Goal: Transaction & Acquisition: Purchase product/service

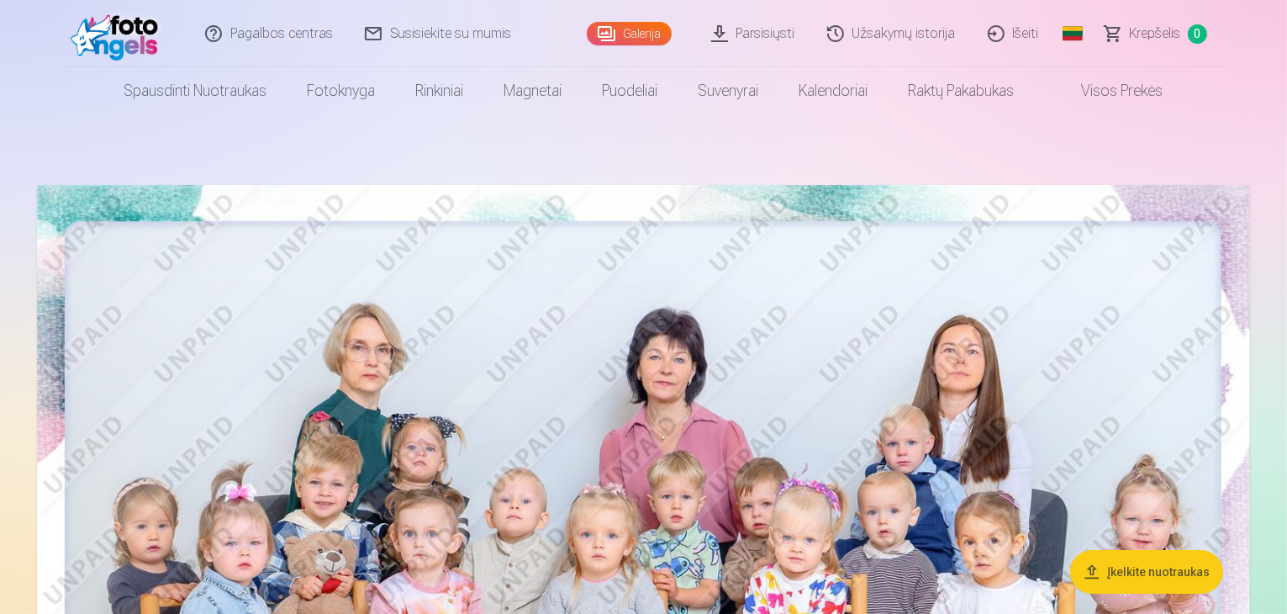
click at [617, 33] on link "Galerija" at bounding box center [629, 34] width 85 height 24
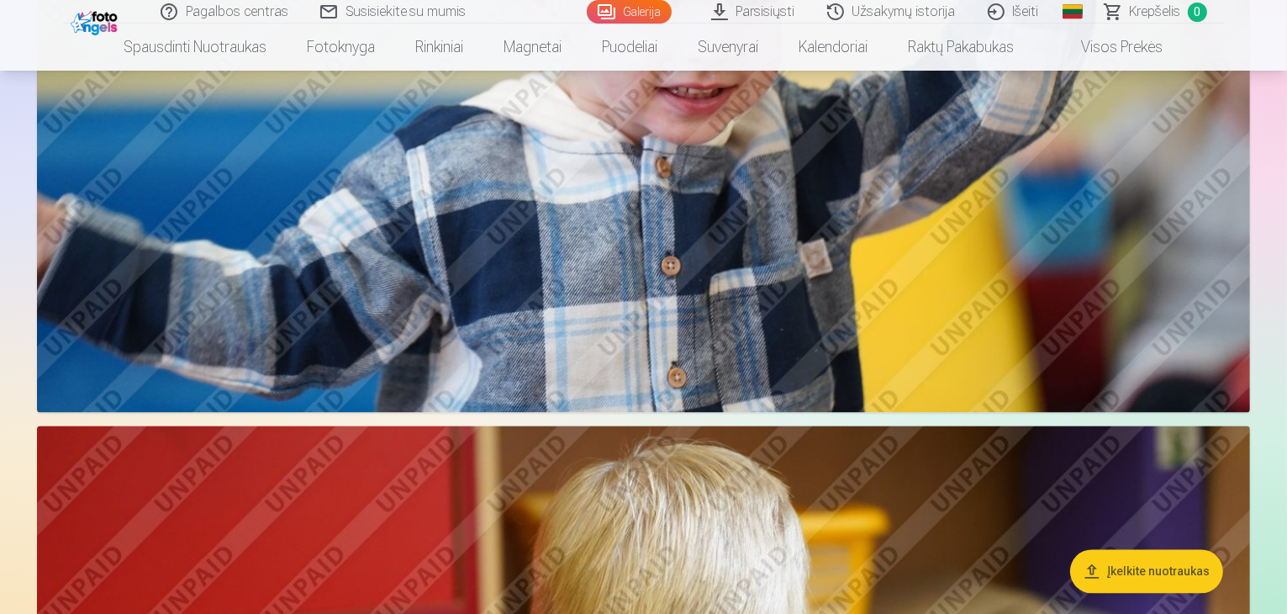
scroll to position [3531, 0]
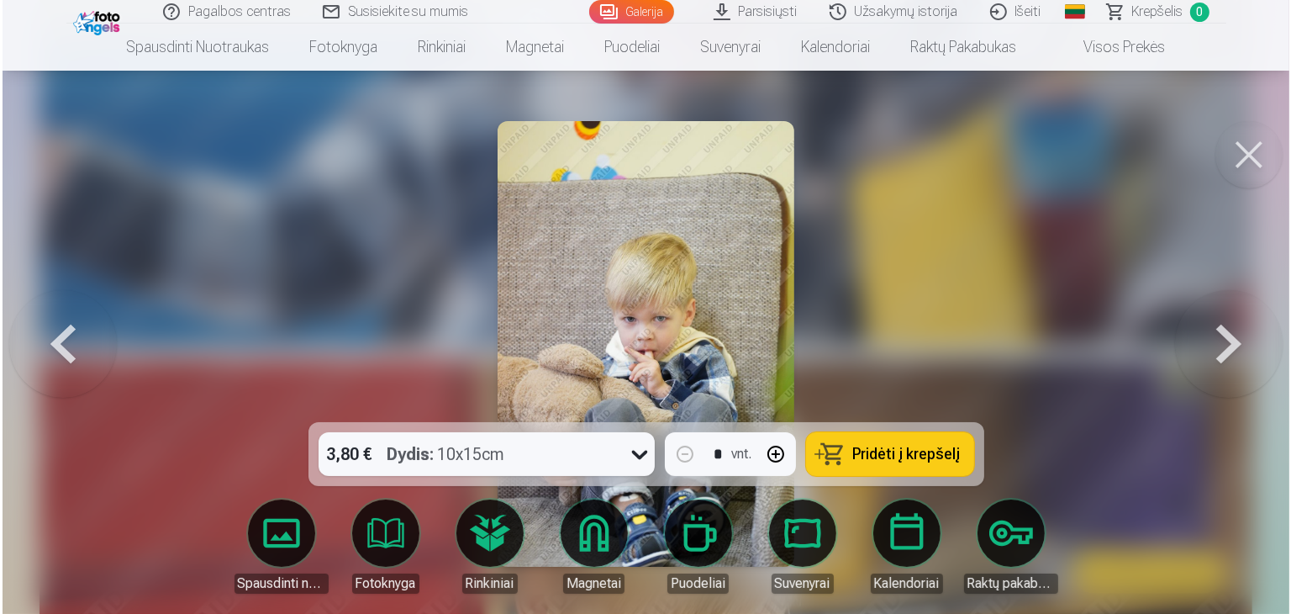
scroll to position [3538, 0]
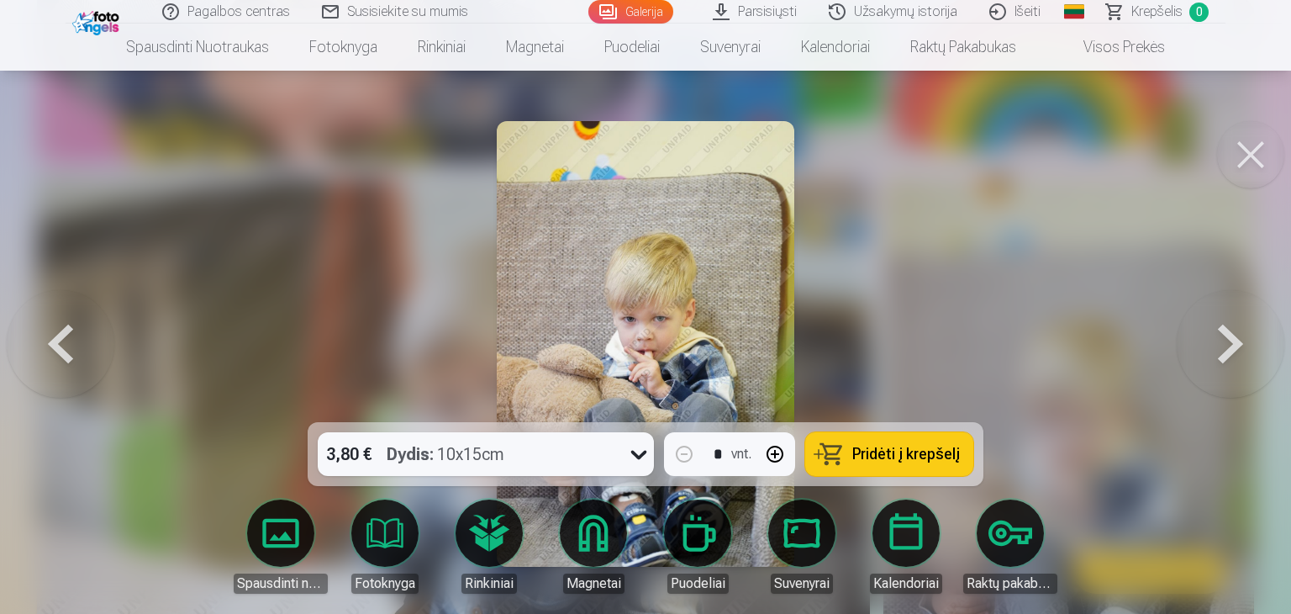
click at [1251, 154] on button at bounding box center [1250, 154] width 67 height 67
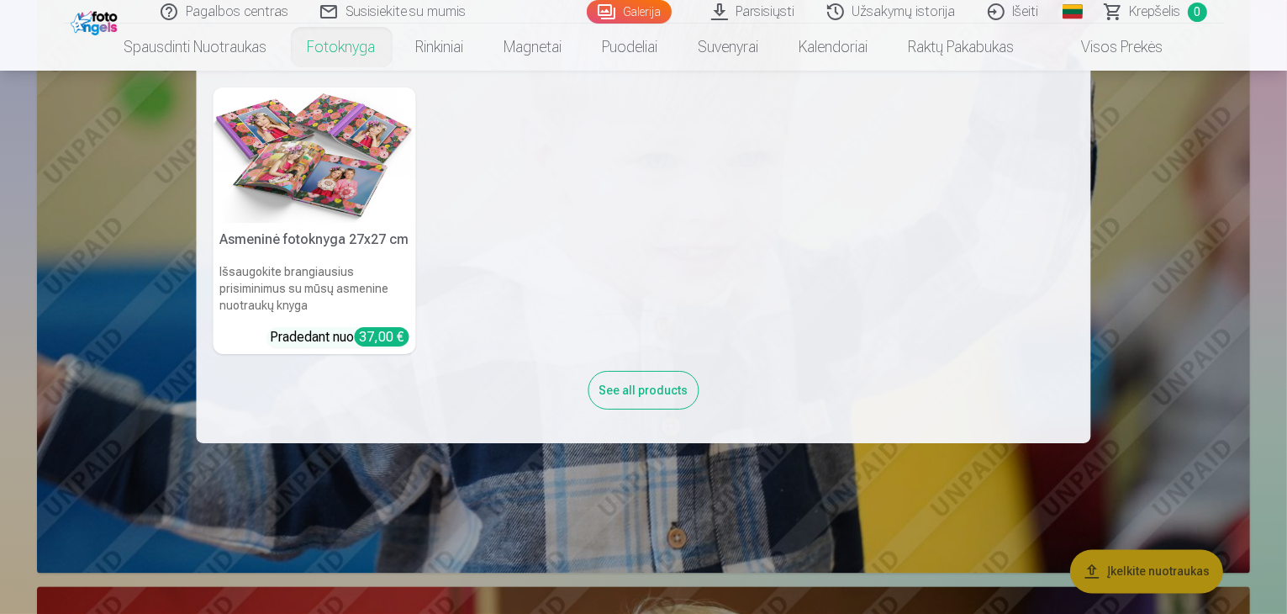
scroll to position [3110, 0]
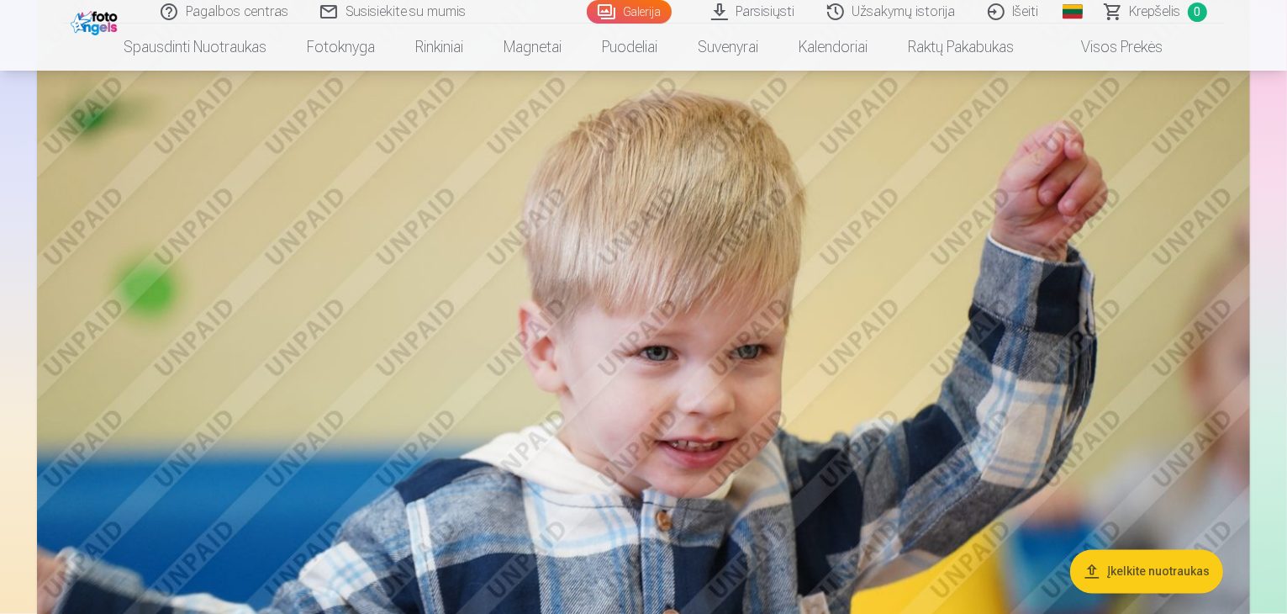
click at [388, 10] on link "Susisiekite su mumis" at bounding box center [394, 12] width 178 height 24
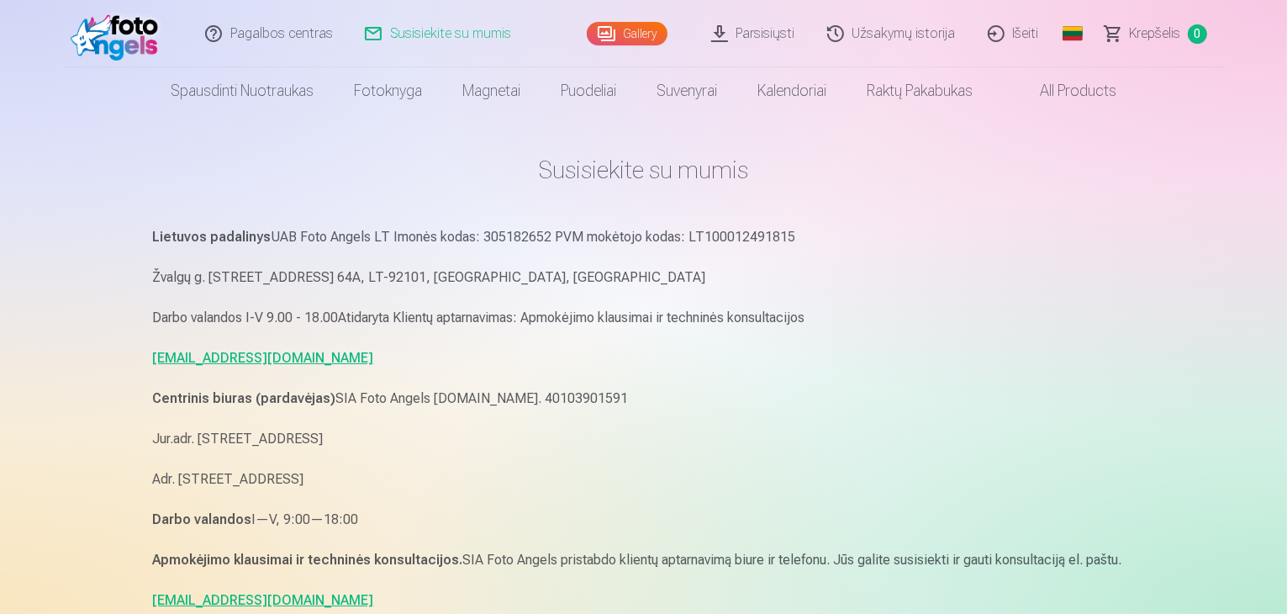
click at [311, 44] on link "Pagalbos centras" at bounding box center [270, 33] width 160 height 67
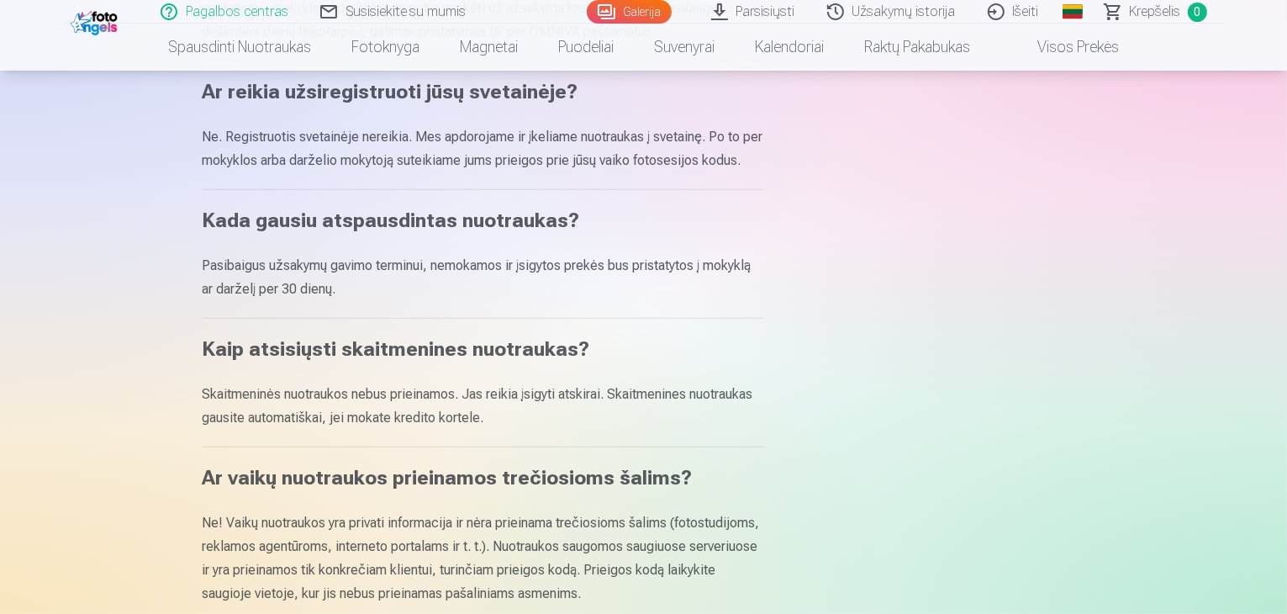
scroll to position [757, 0]
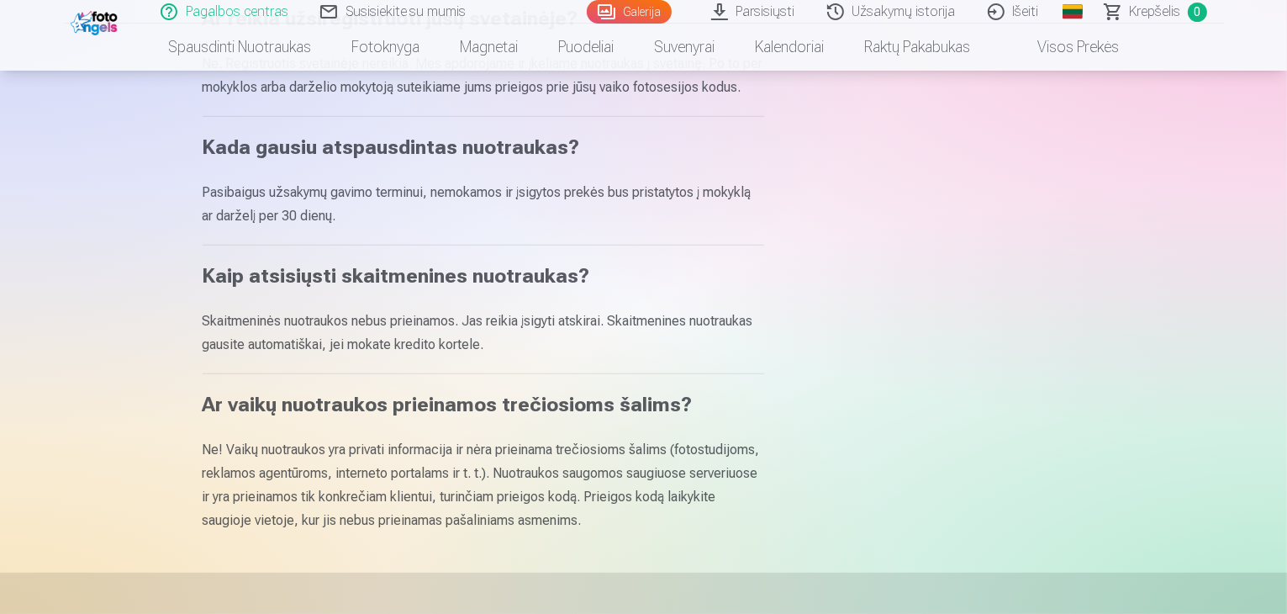
click at [103, 21] on img at bounding box center [96, 21] width 51 height 29
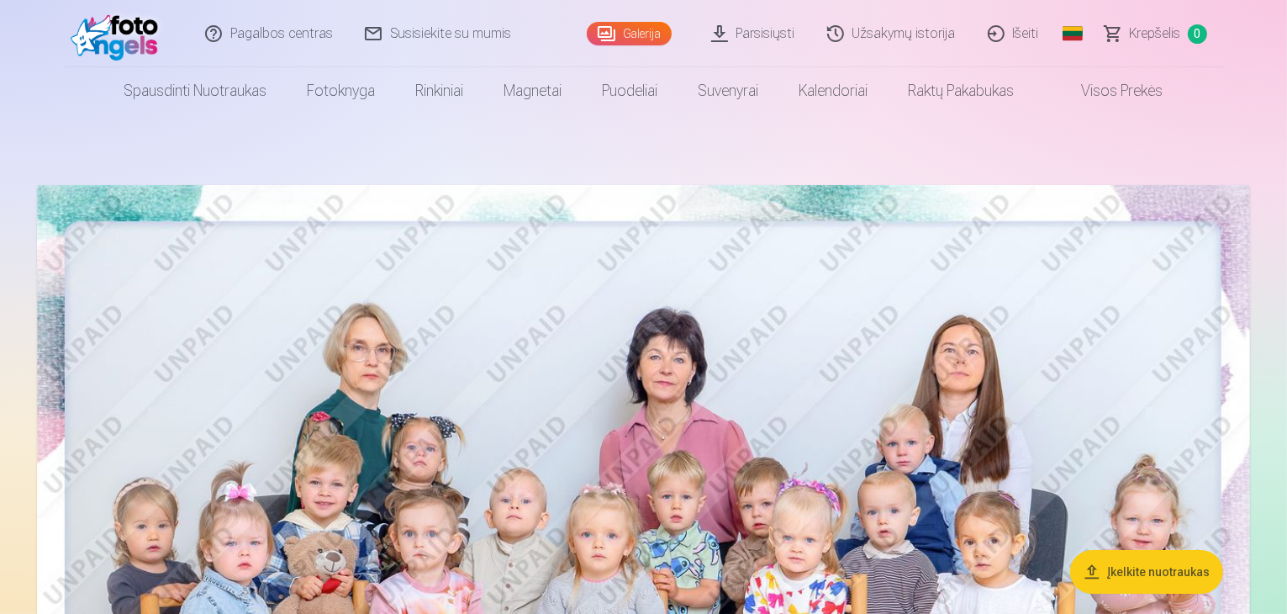
click at [1153, 101] on link "Visos prekės" at bounding box center [1109, 90] width 149 height 47
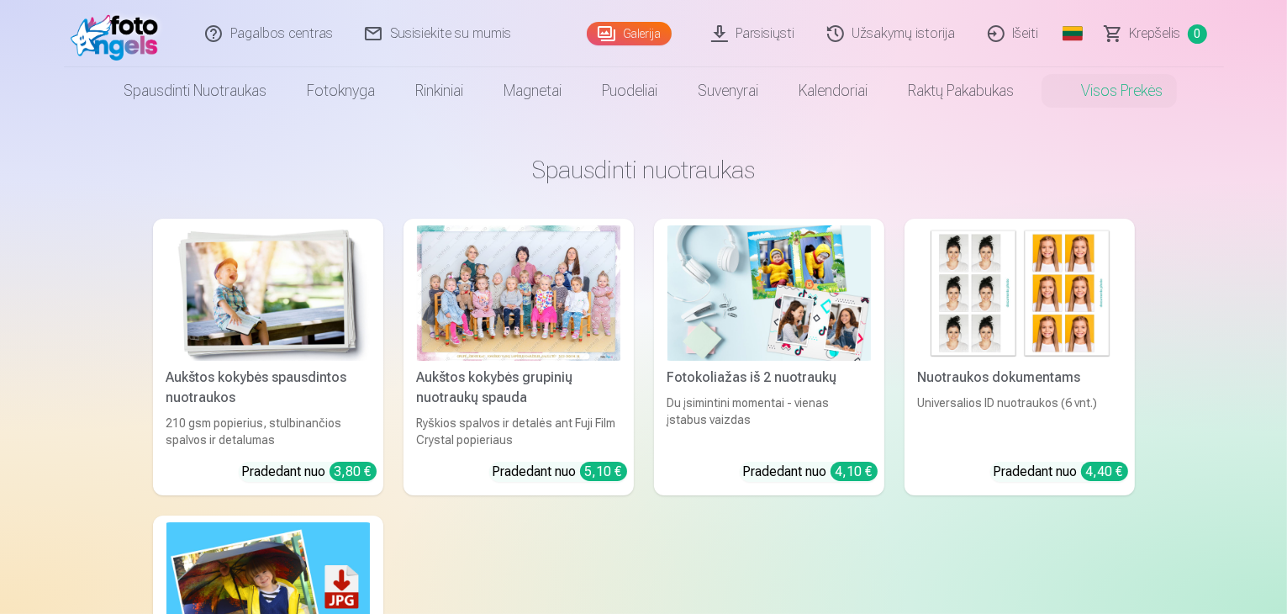
click at [1110, 34] on link "Krepšelis 0" at bounding box center [1156, 33] width 134 height 67
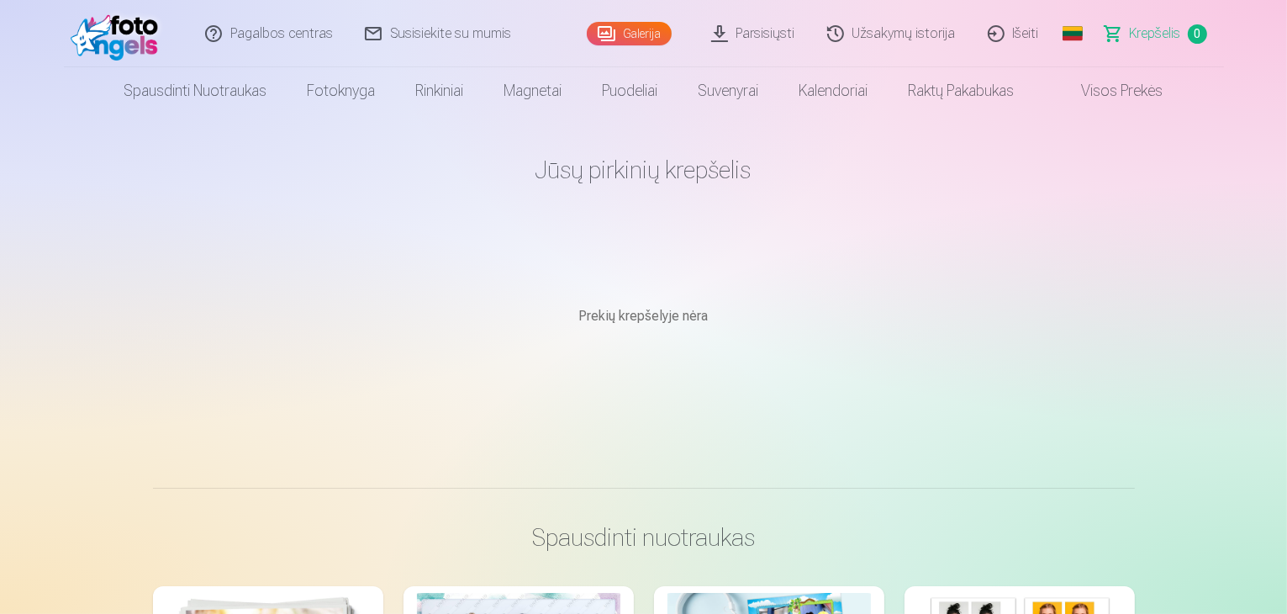
click at [759, 44] on link "Parsisiųsti" at bounding box center [754, 33] width 116 height 67
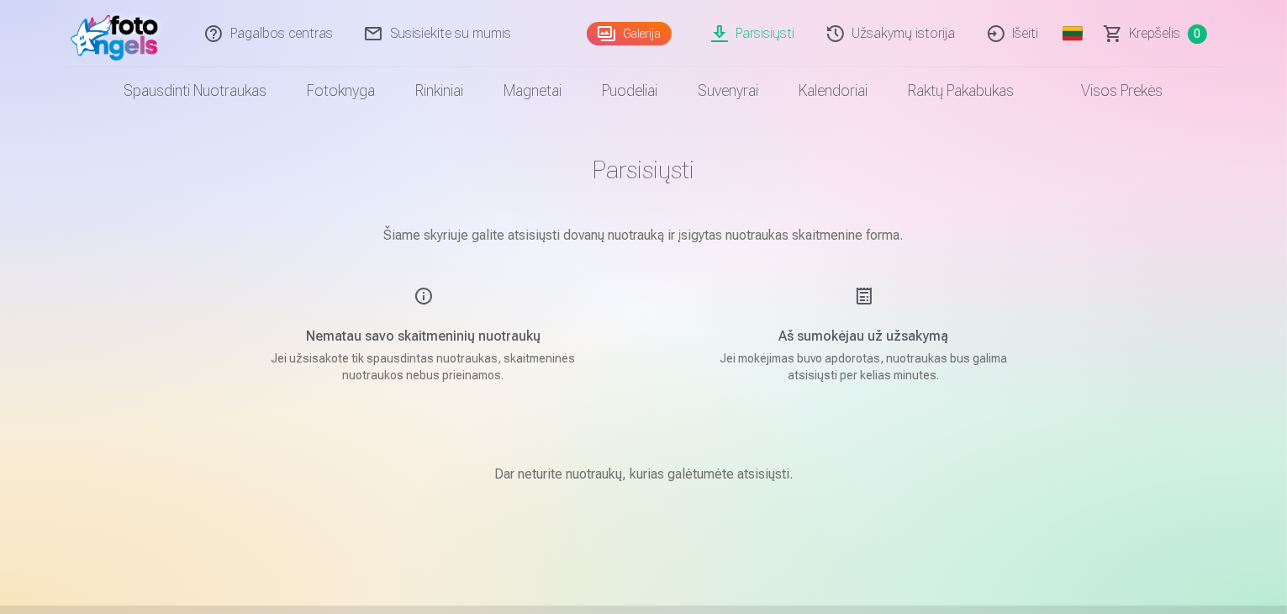
click at [131, 34] on img at bounding box center [119, 34] width 97 height 54
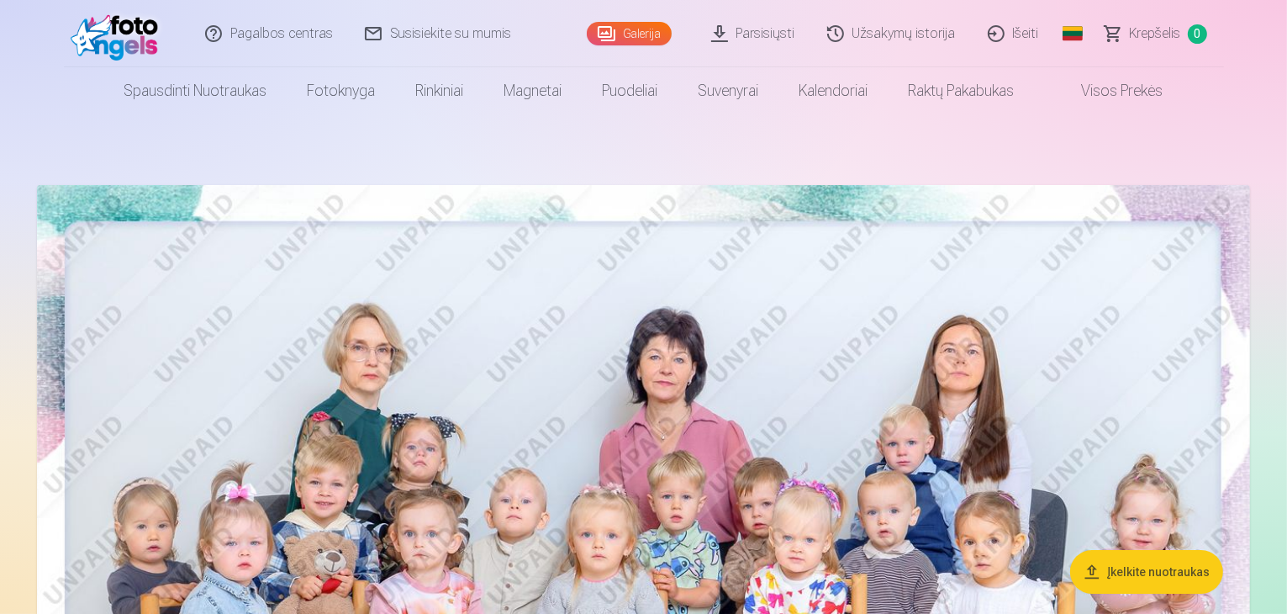
click at [471, 42] on link "Susisiekite su mumis" at bounding box center [439, 33] width 178 height 67
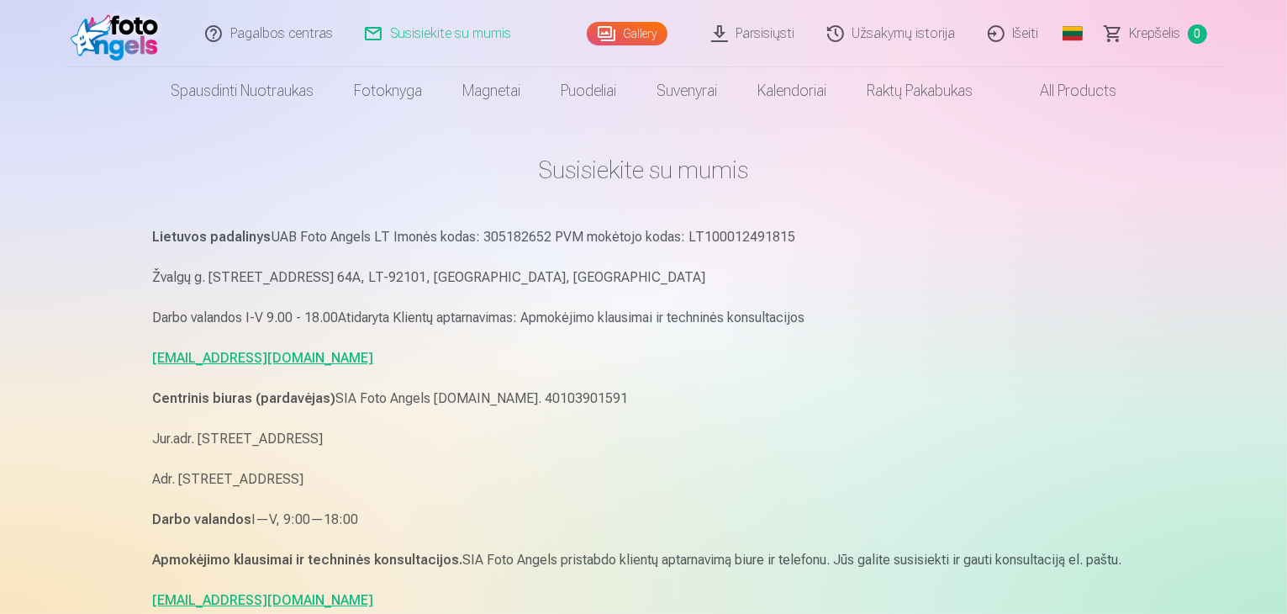
click at [245, 24] on link "Pagalbos centras" at bounding box center [270, 33] width 160 height 67
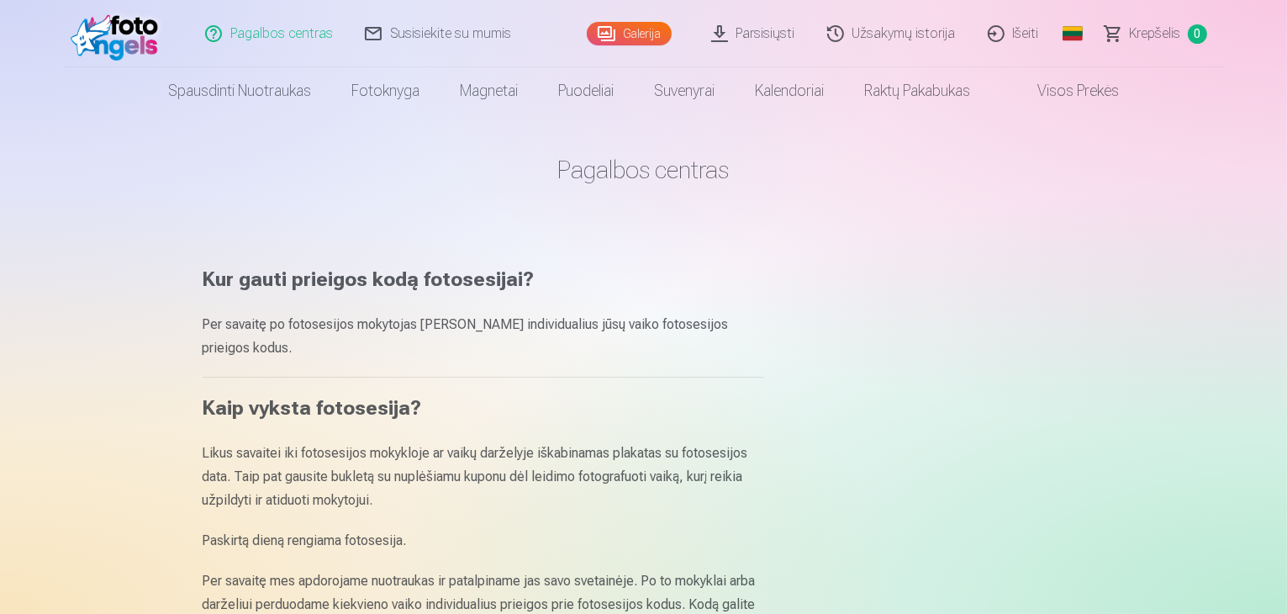
click at [1036, 34] on link "Išeiti" at bounding box center [1014, 33] width 83 height 67
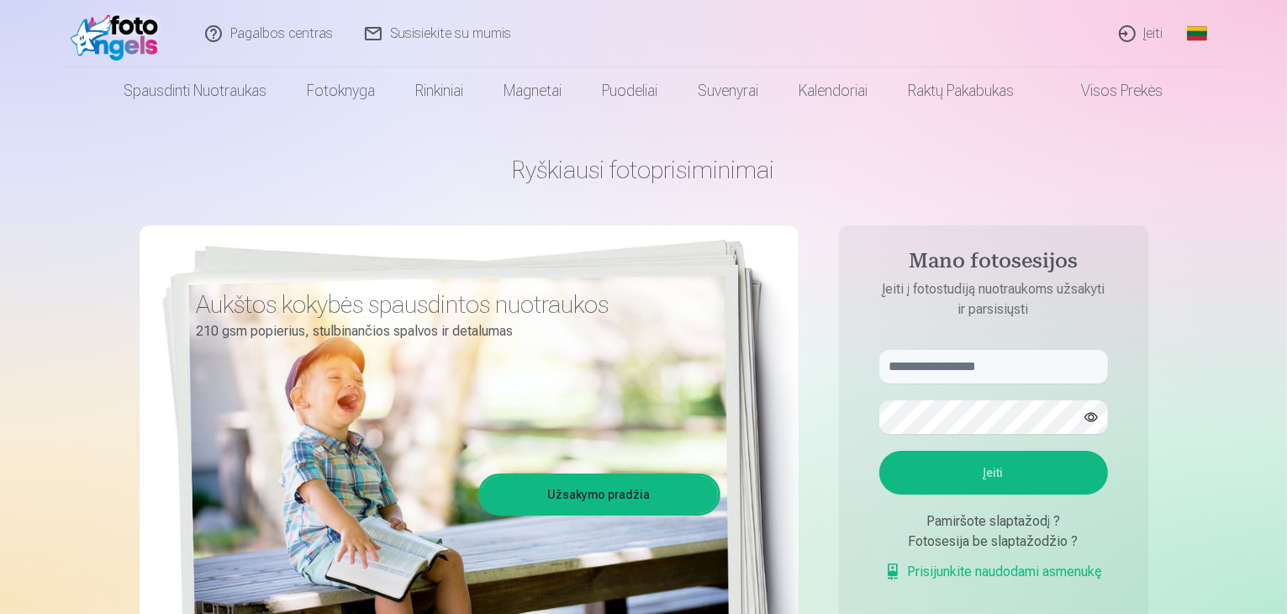
click at [1138, 34] on link "Įeiti" at bounding box center [1142, 33] width 76 height 67
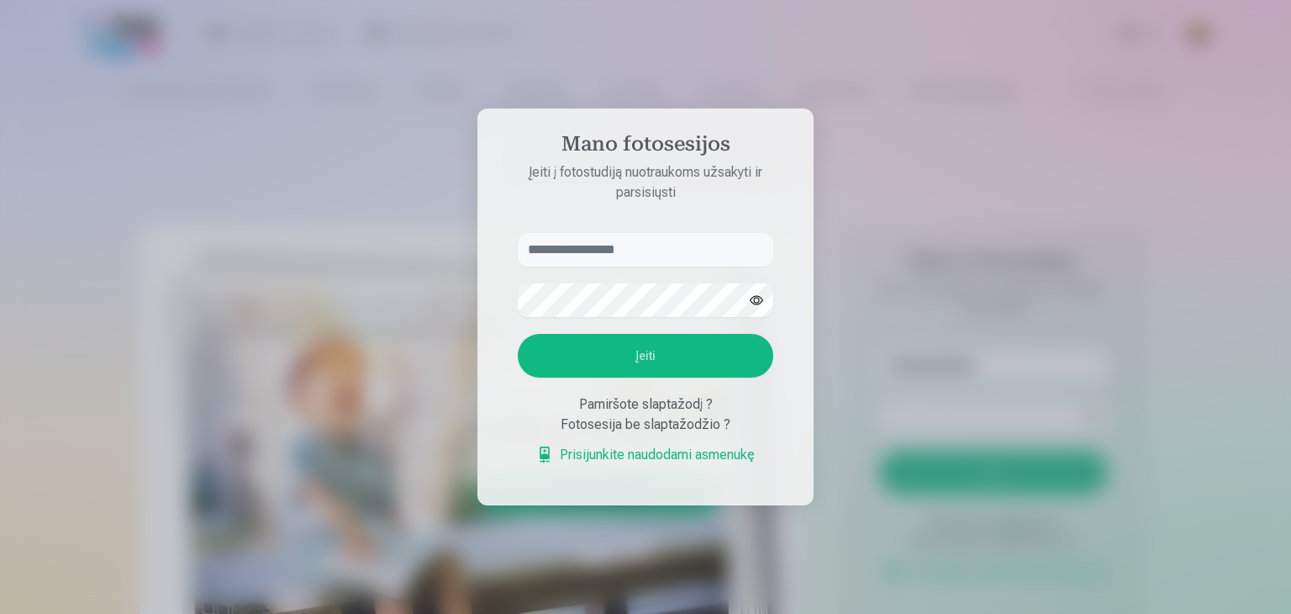
click at [582, 230] on aside "Mano fotosesijos Įeiti į fotostudiją nuotraukoms užsakyti ir parsisiųsti Įeiti …" at bounding box center [645, 306] width 336 height 397
click at [585, 243] on input "text" at bounding box center [646, 250] width 256 height 34
paste input "**********"
type input "**********"
click at [623, 365] on button "Įeiti" at bounding box center [646, 356] width 256 height 44
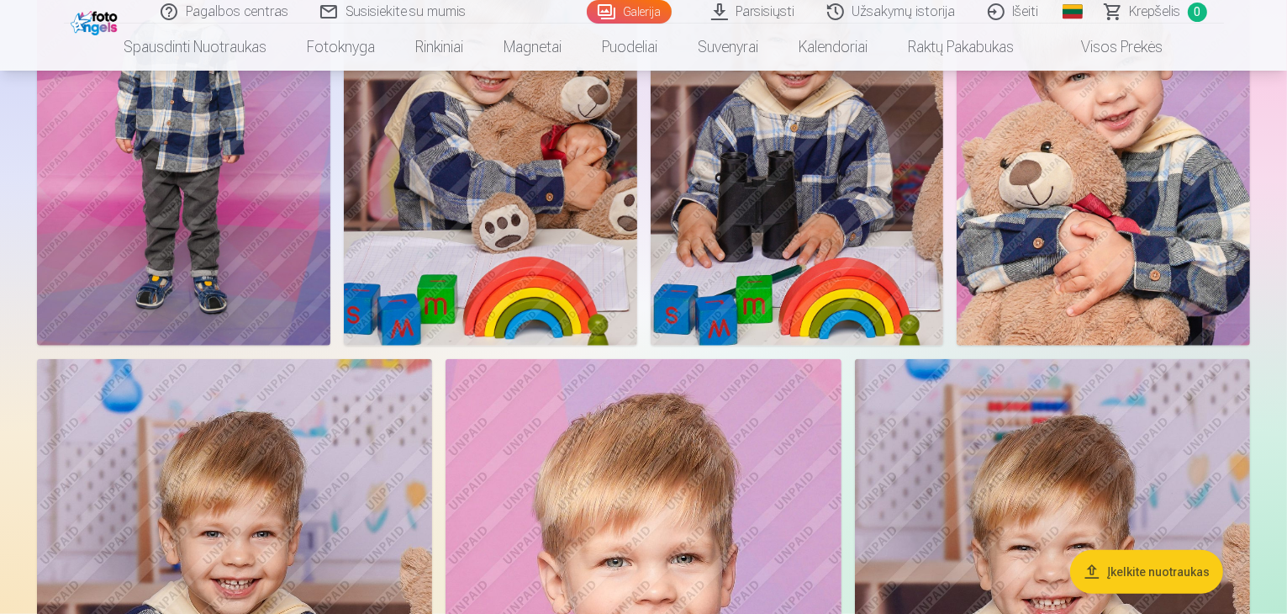
scroll to position [1513, 0]
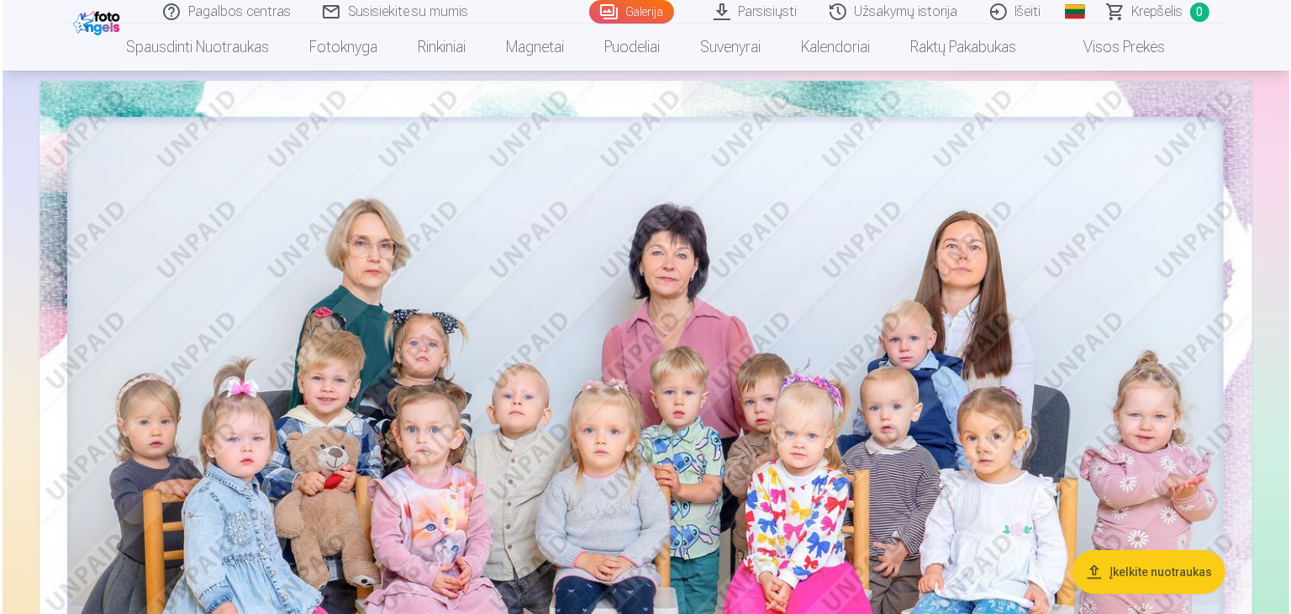
scroll to position [252, 0]
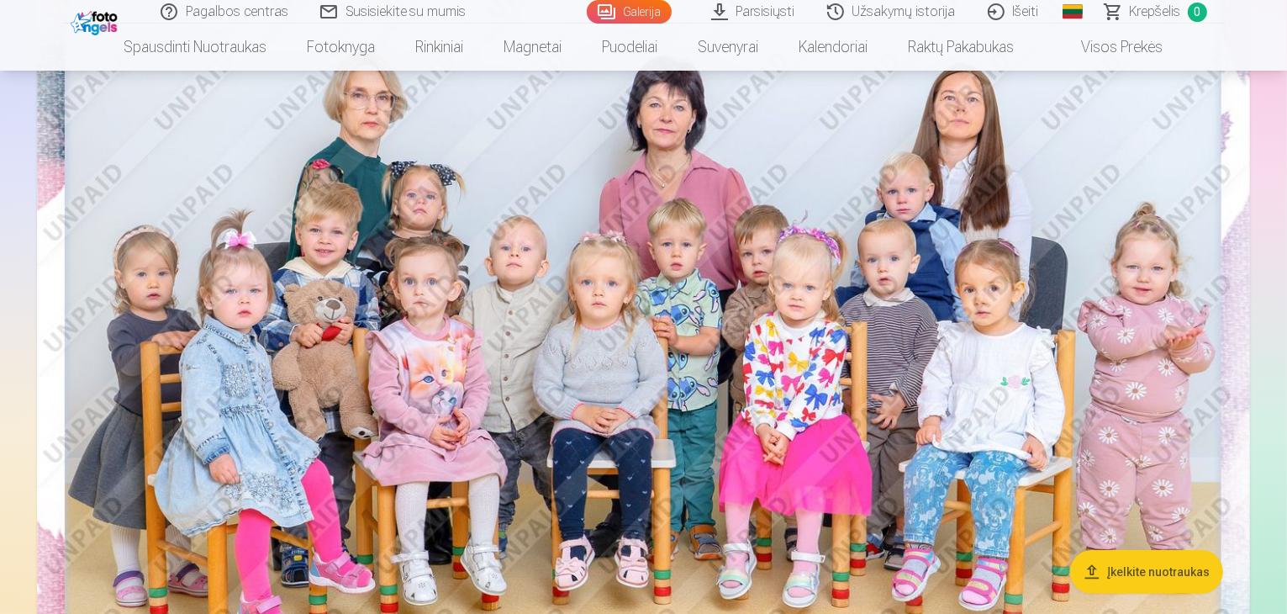
click at [854, 239] on img at bounding box center [643, 338] width 1213 height 810
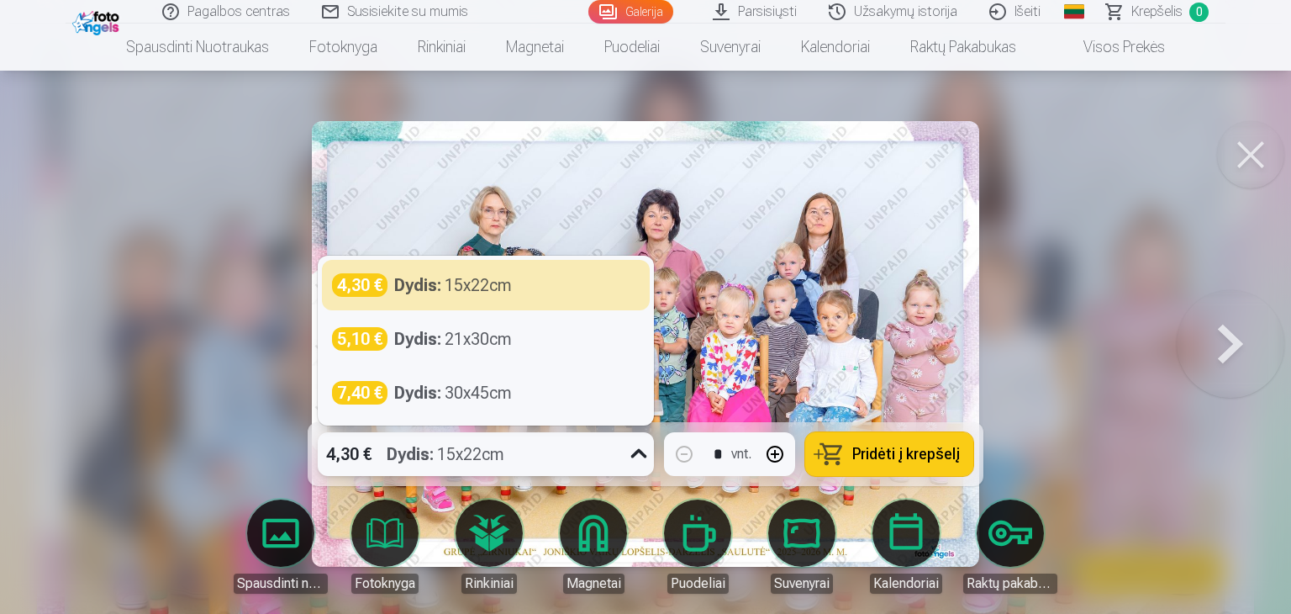
click at [639, 461] on icon at bounding box center [638, 453] width 27 height 27
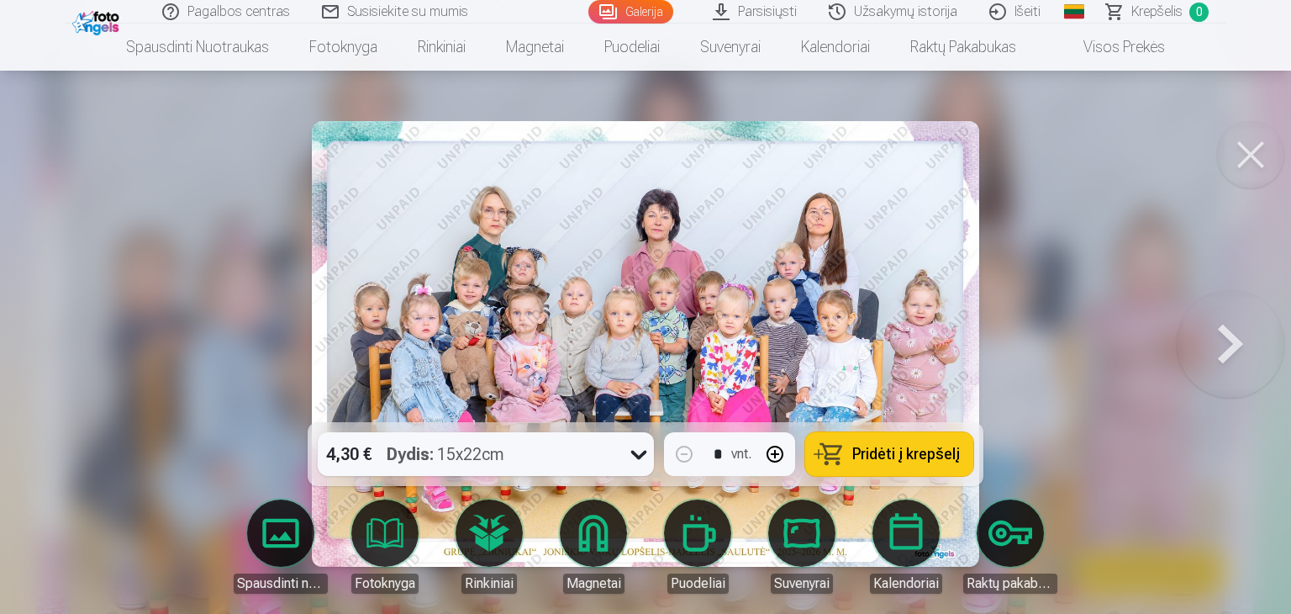
click at [907, 458] on span "Pridėti į krepšelį" at bounding box center [906, 453] width 108 height 15
click at [1142, 13] on span "Krepšelis" at bounding box center [1156, 12] width 51 height 20
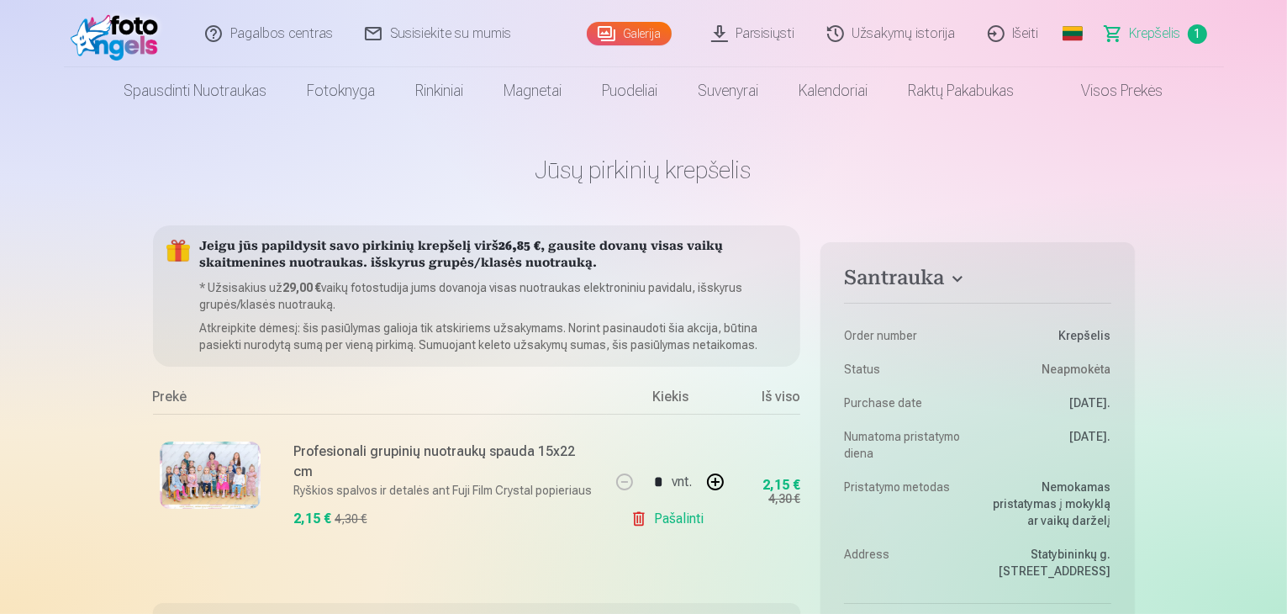
click at [640, 34] on link "Galerija" at bounding box center [629, 34] width 85 height 24
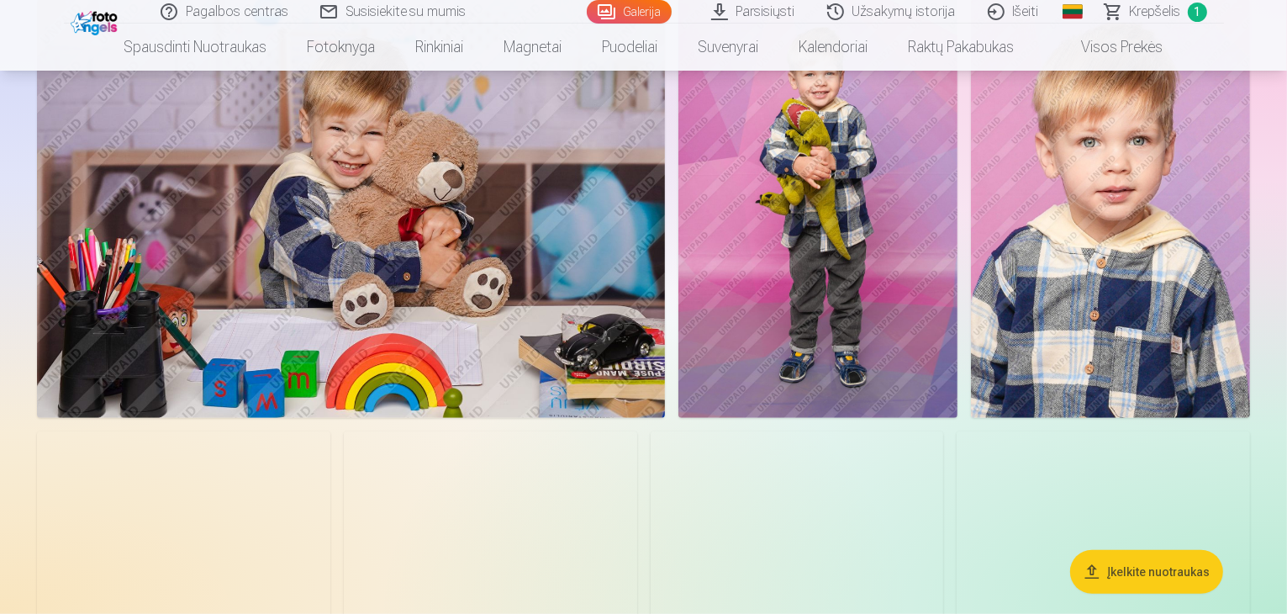
scroll to position [1261, 0]
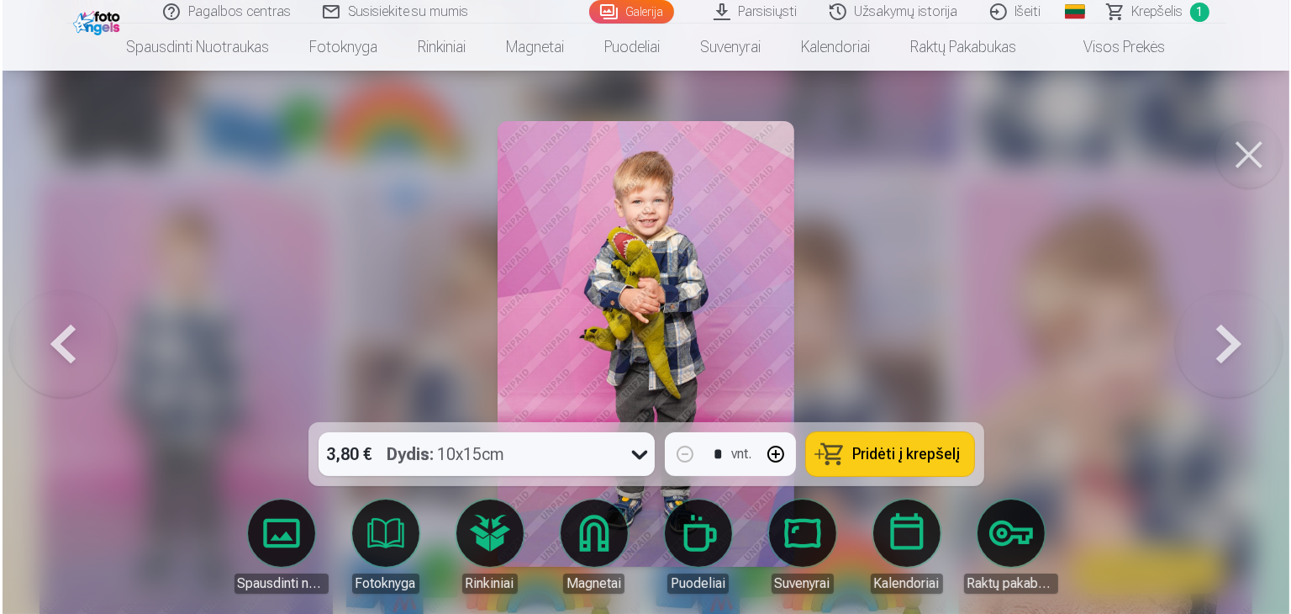
scroll to position [1263, 0]
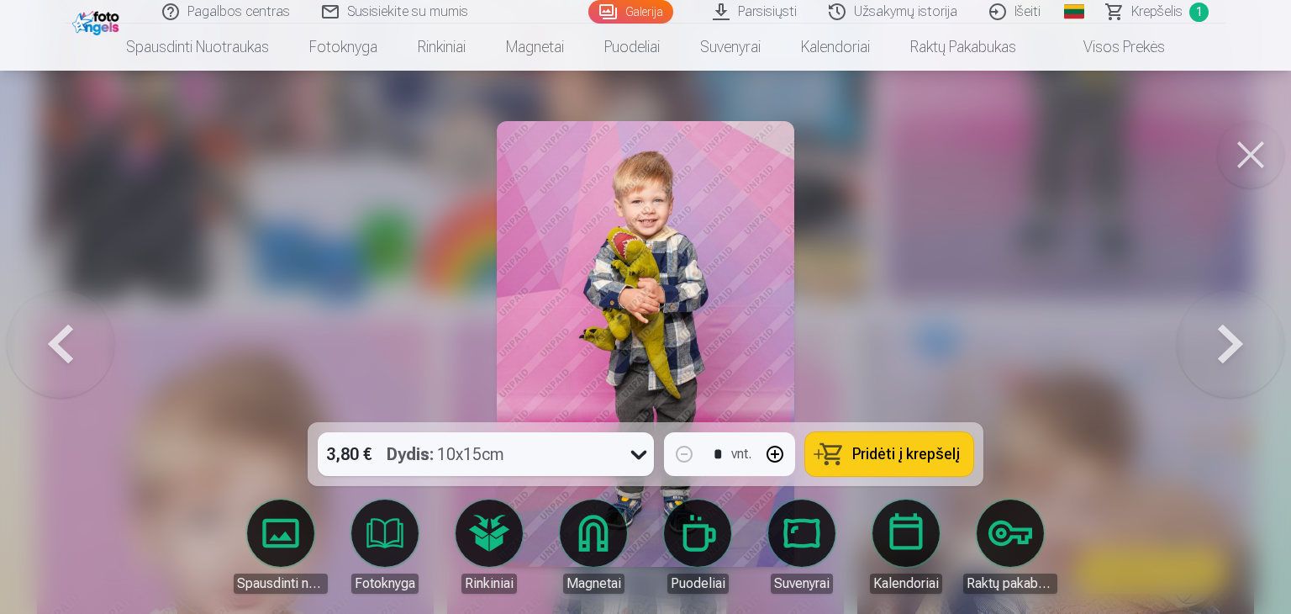
click at [380, 542] on link "Fotoknyga" at bounding box center [385, 546] width 94 height 94
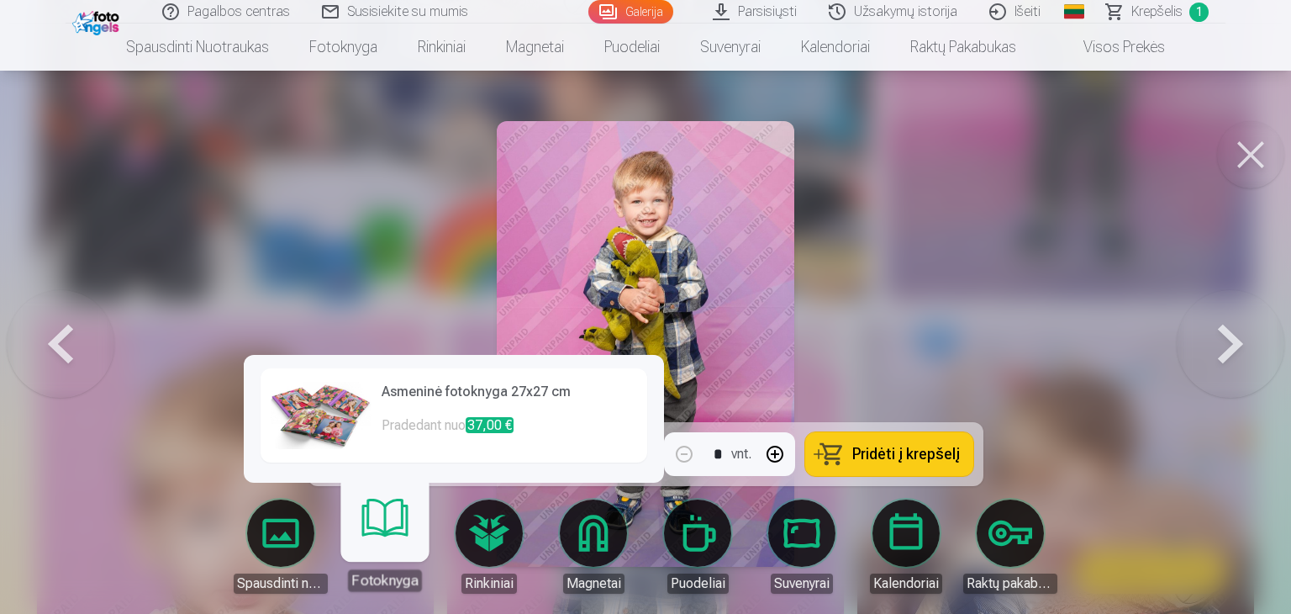
click at [509, 532] on link "Rinkiniai" at bounding box center [489, 546] width 94 height 94
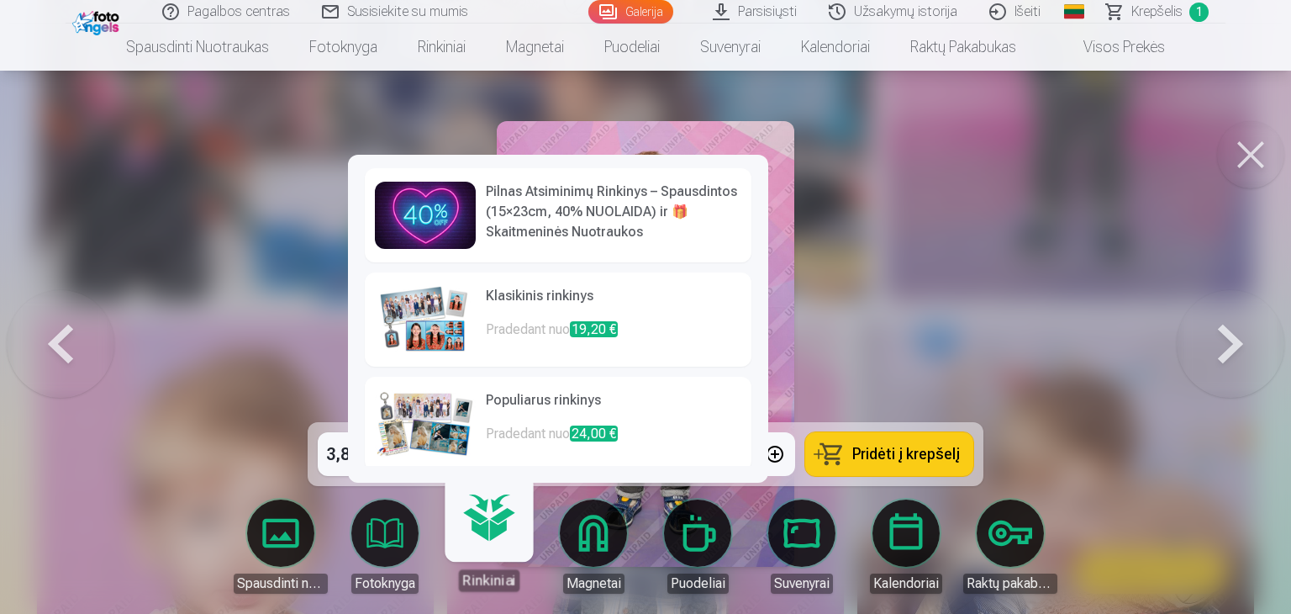
click at [437, 424] on img at bounding box center [425, 423] width 101 height 67
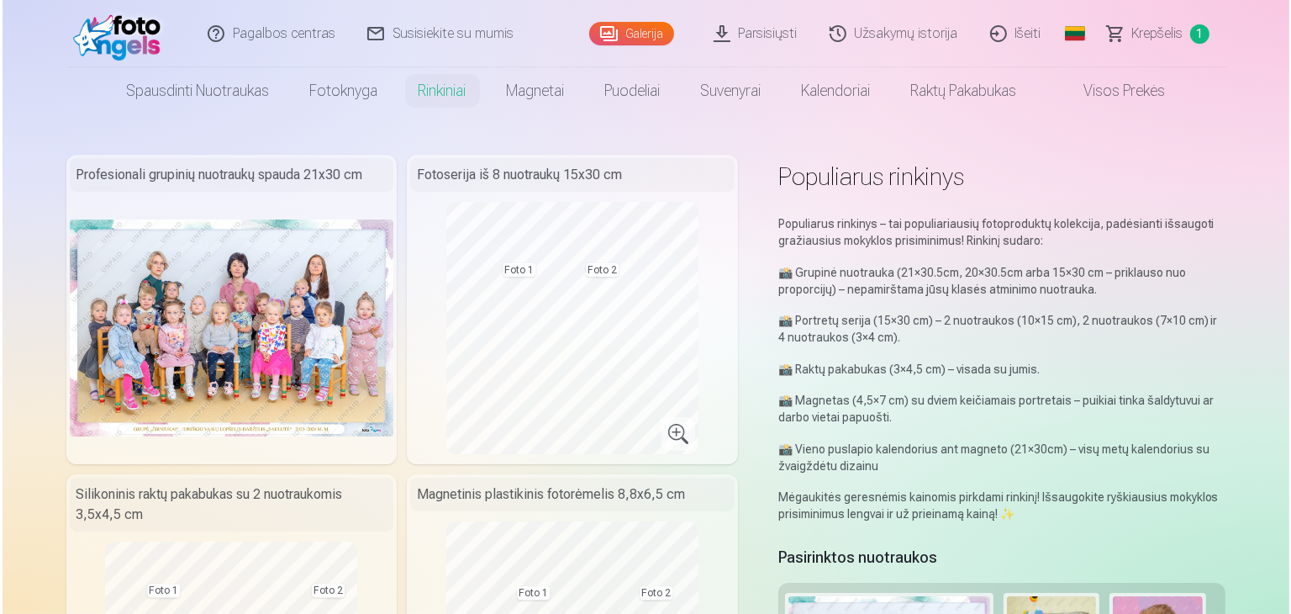
scroll to position [1263, 0]
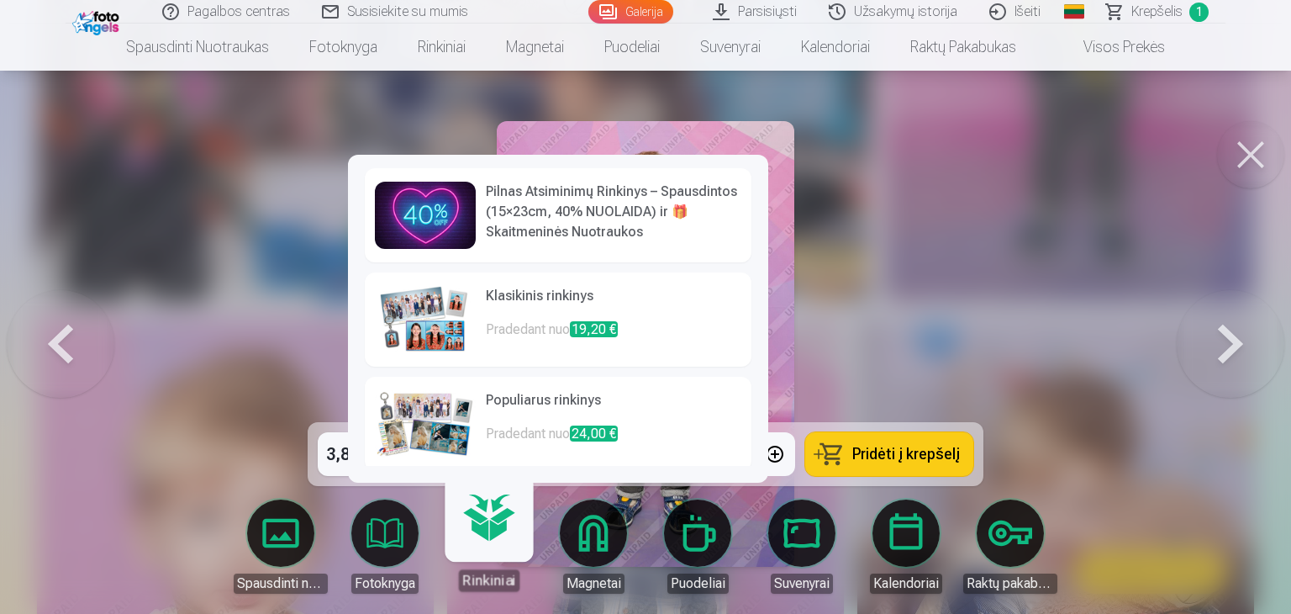
click at [484, 337] on link "Klasikinis rinkinys Pradedant nuo 19,20 €" at bounding box center [558, 319] width 387 height 94
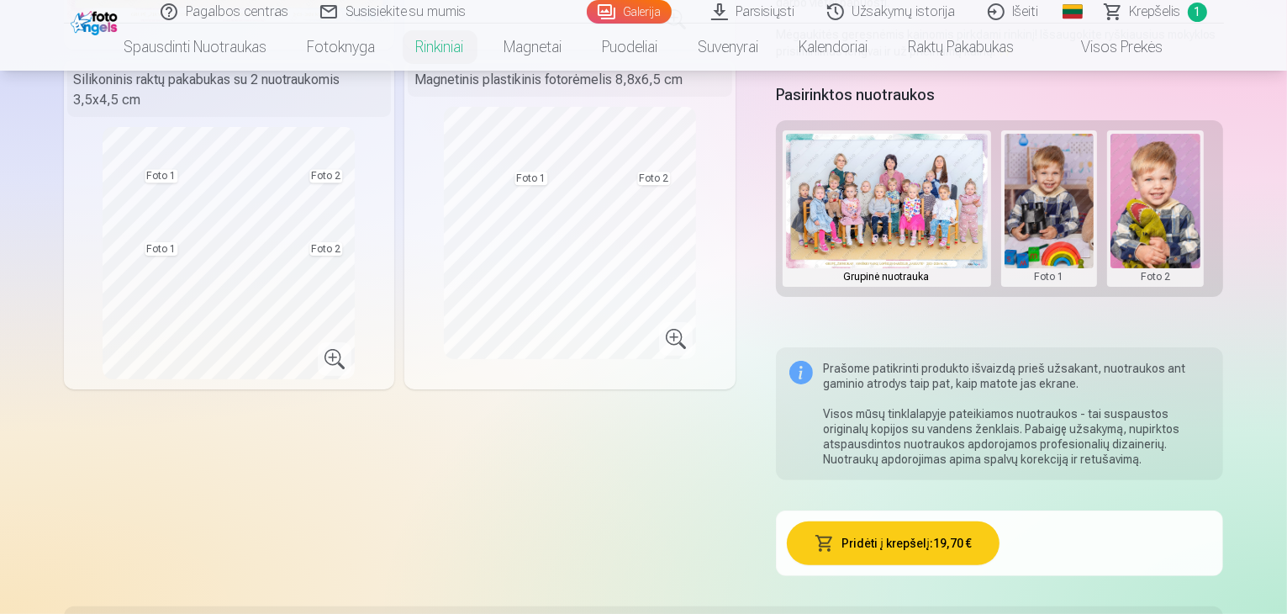
scroll to position [360, 0]
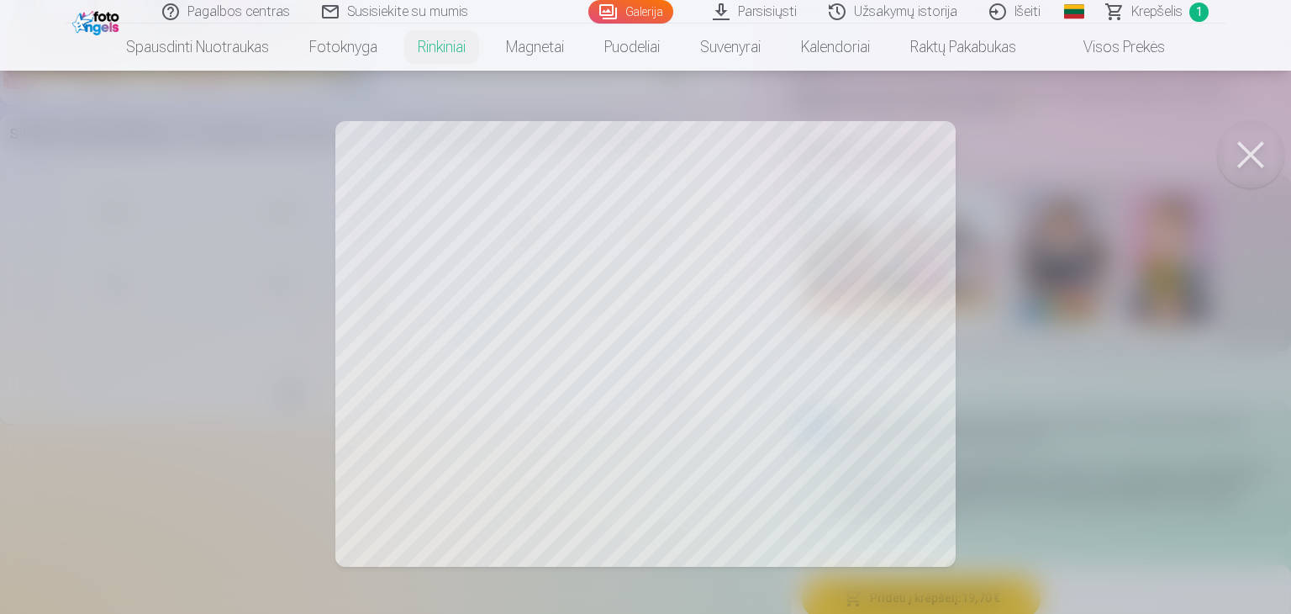
click at [861, 258] on div at bounding box center [645, 307] width 1291 height 614
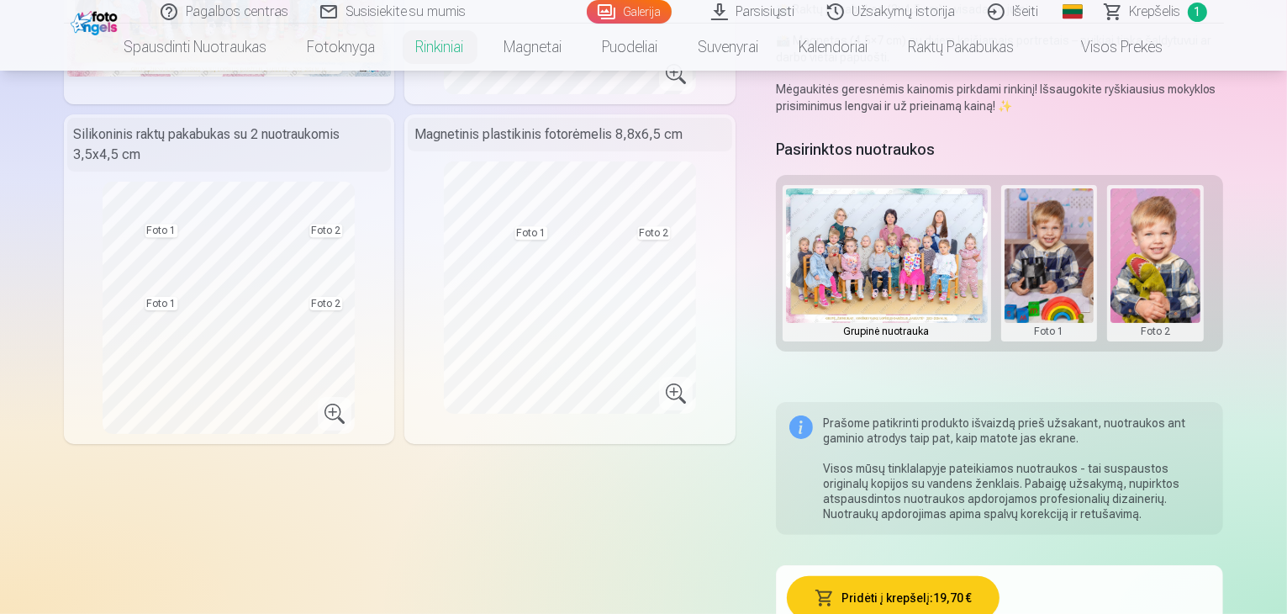
click at [1049, 263] on button at bounding box center [1050, 263] width 90 height 150
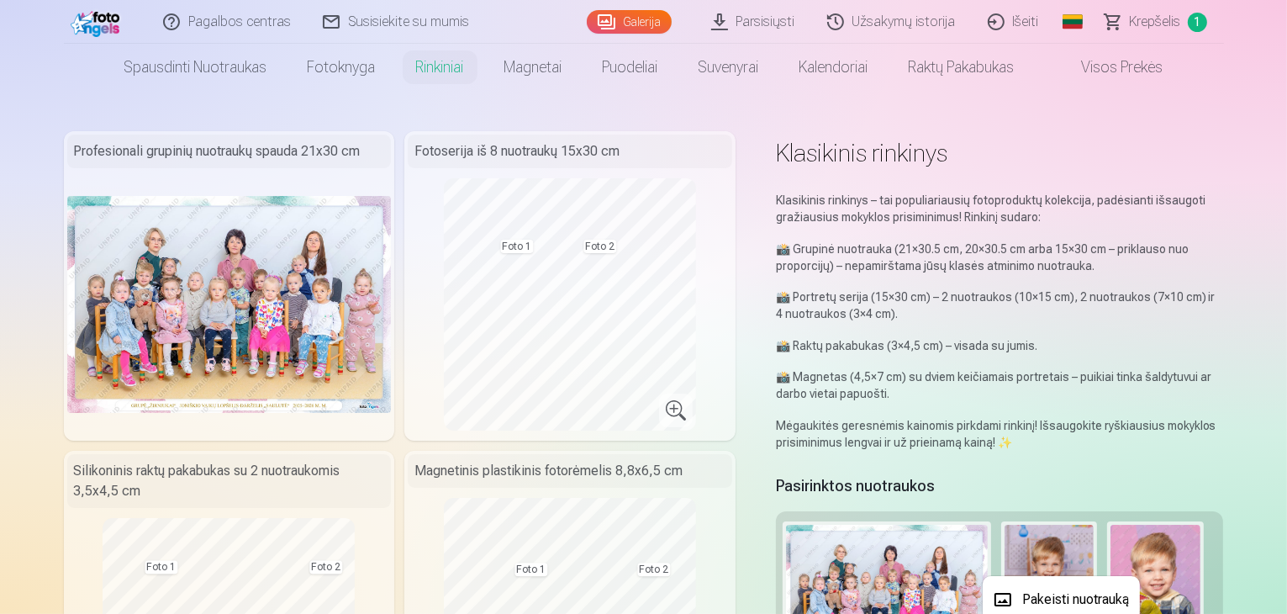
scroll to position [0, 0]
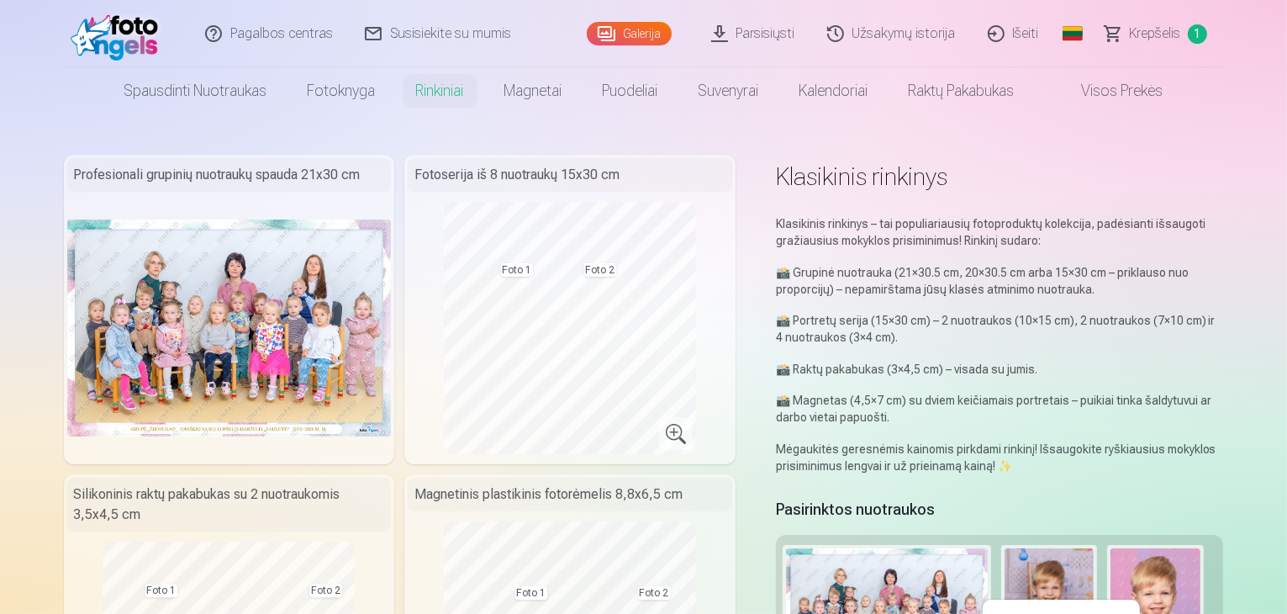
click at [122, 33] on div at bounding box center [643, 307] width 1287 height 614
click at [105, 54] on img at bounding box center [119, 34] width 97 height 54
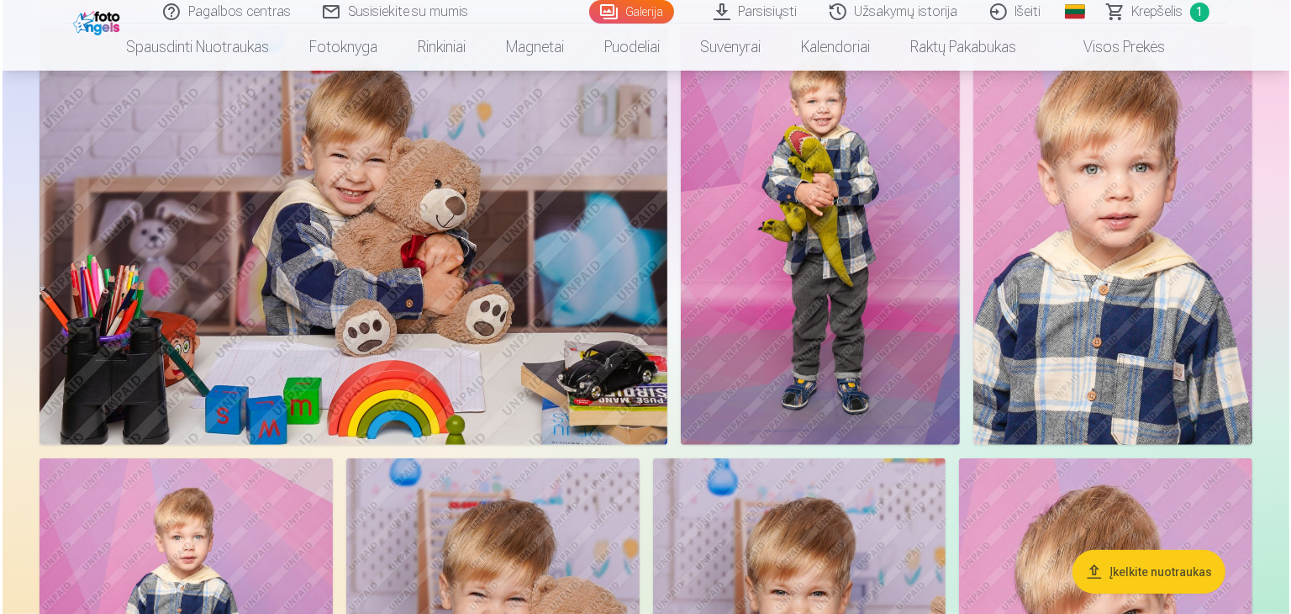
scroll to position [1009, 0]
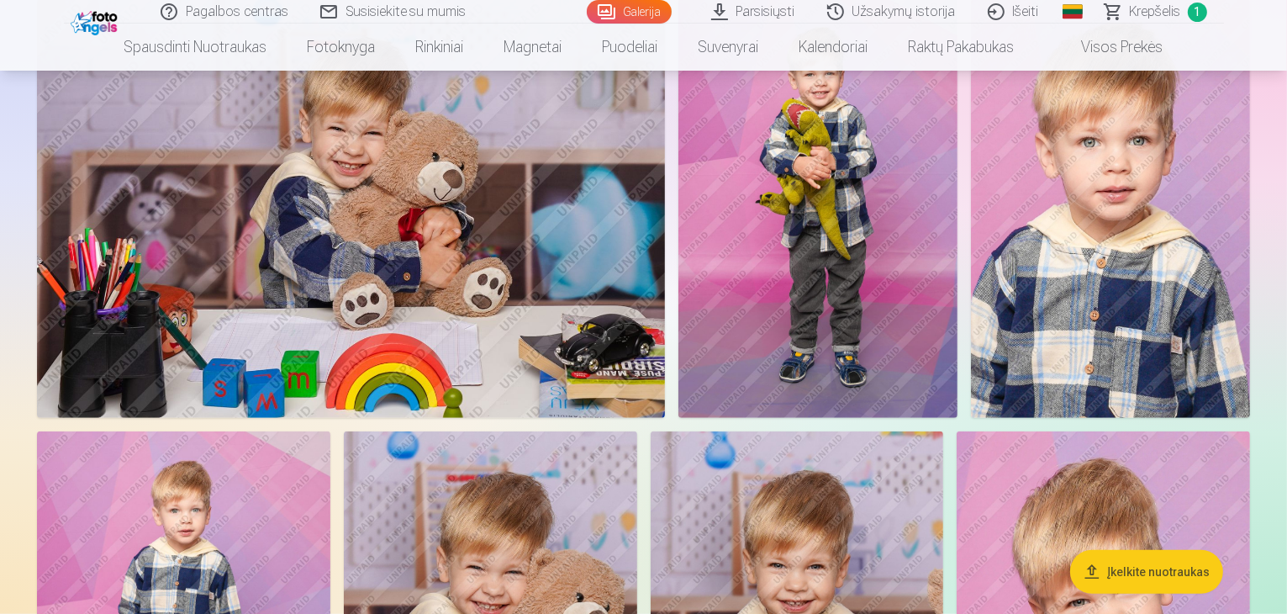
click at [487, 223] on img at bounding box center [351, 208] width 628 height 419
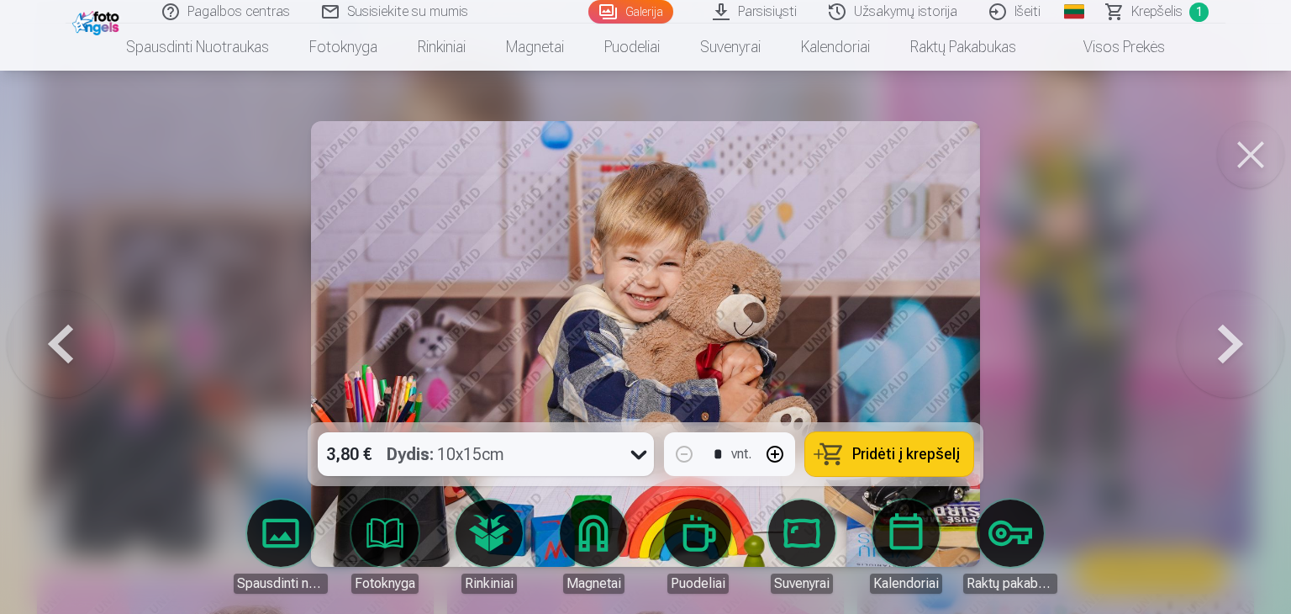
click at [636, 460] on icon at bounding box center [638, 453] width 27 height 27
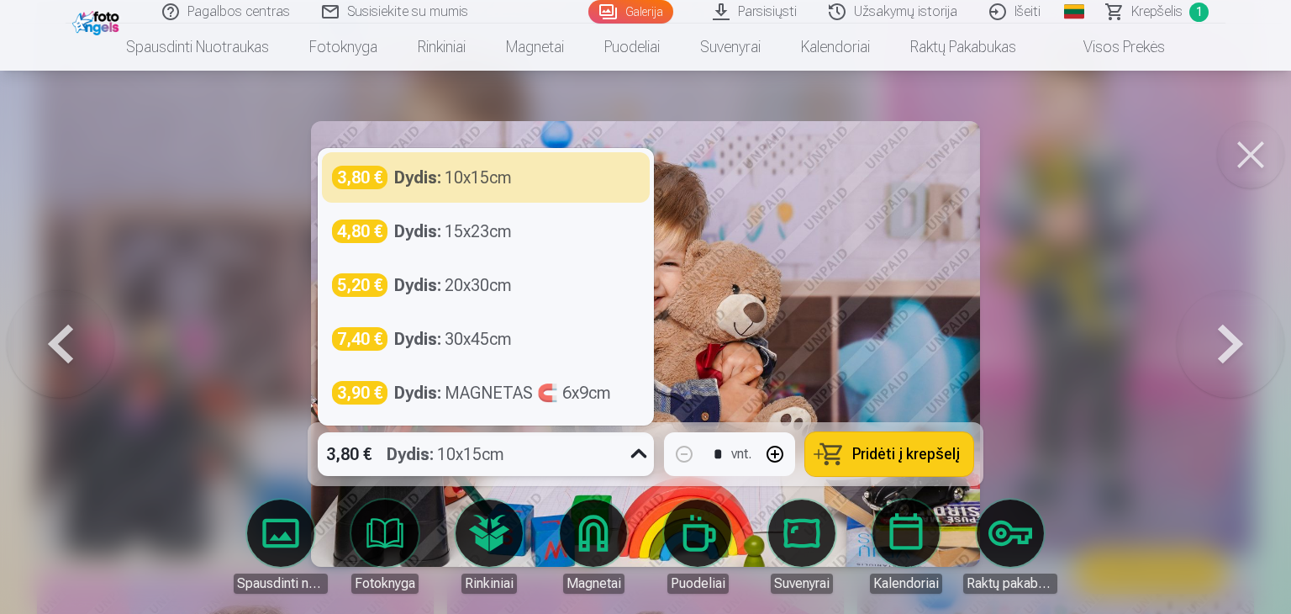
click at [636, 460] on icon at bounding box center [638, 453] width 27 height 27
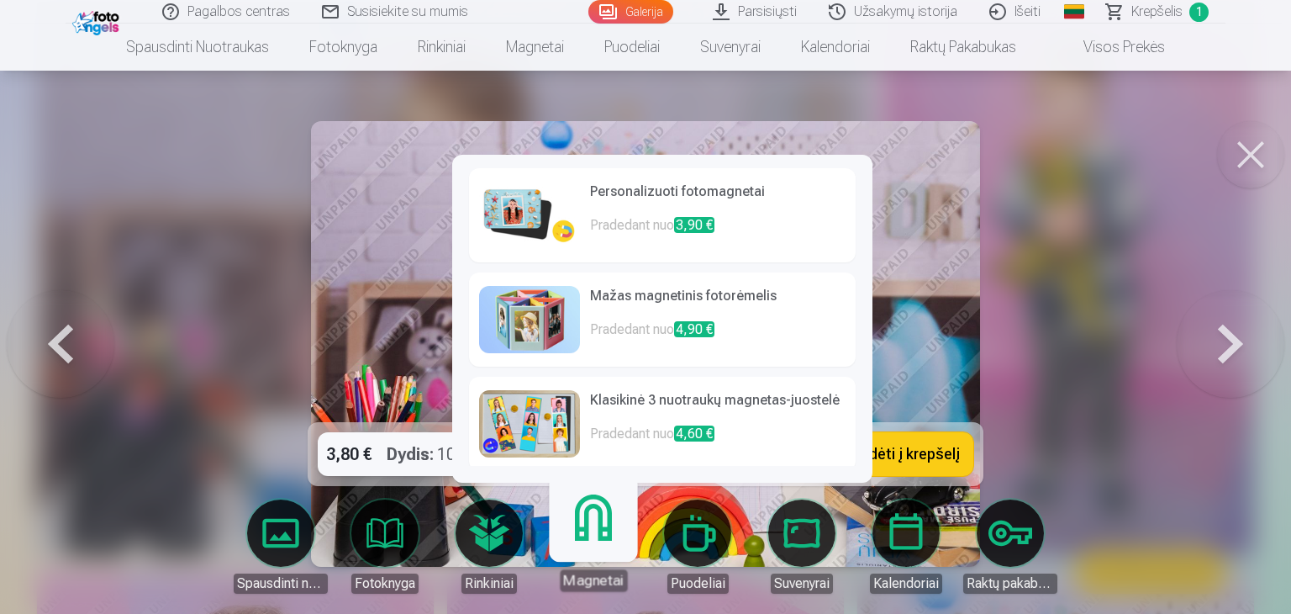
click at [592, 542] on link "Magnetai" at bounding box center [592, 539] width 103 height 103
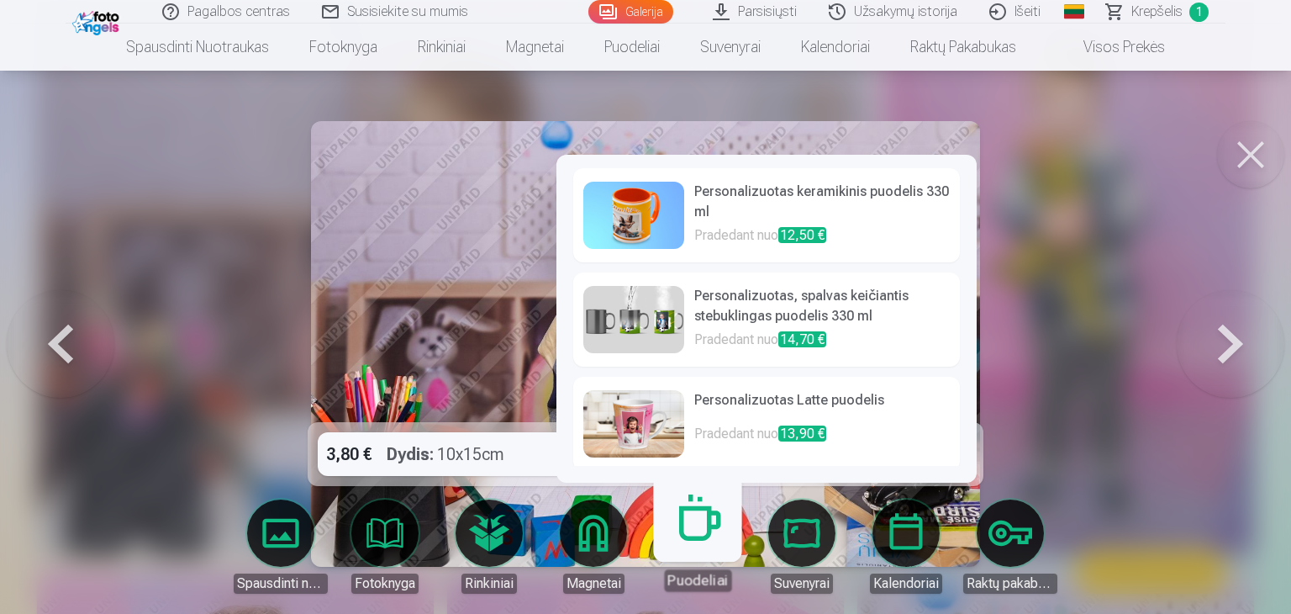
click at [696, 543] on link "Puodeliai" at bounding box center [697, 539] width 103 height 103
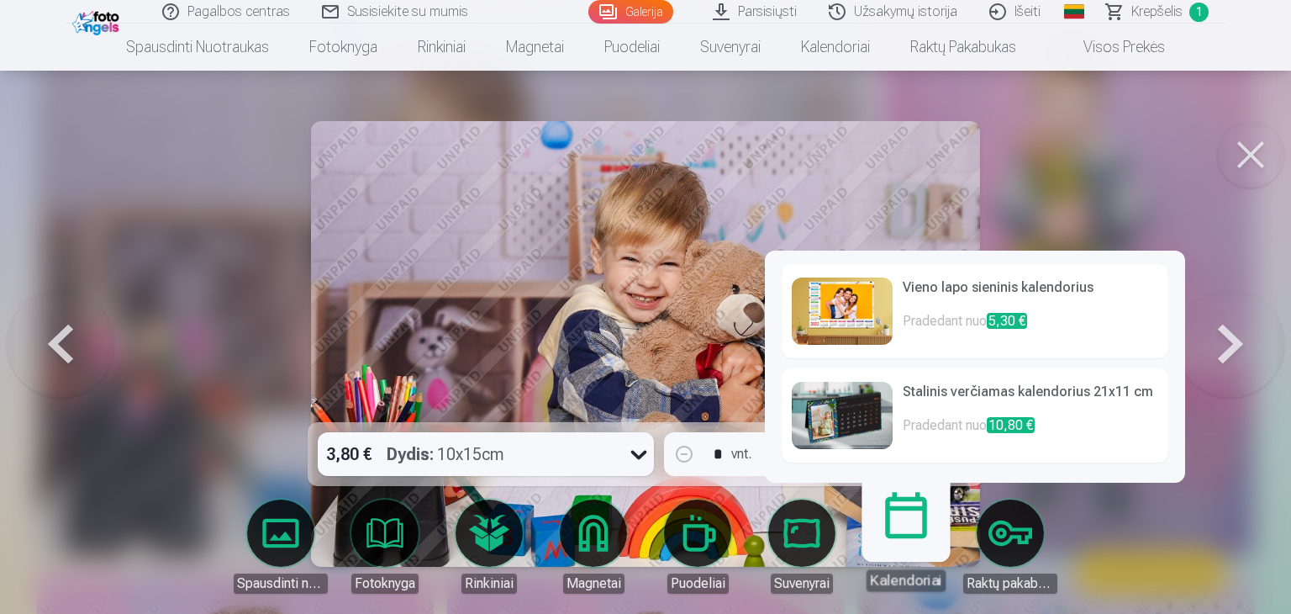
click at [908, 546] on link "Kalendoriai" at bounding box center [905, 539] width 103 height 103
click at [1016, 536] on link "Raktų pakabukas" at bounding box center [1010, 546] width 94 height 94
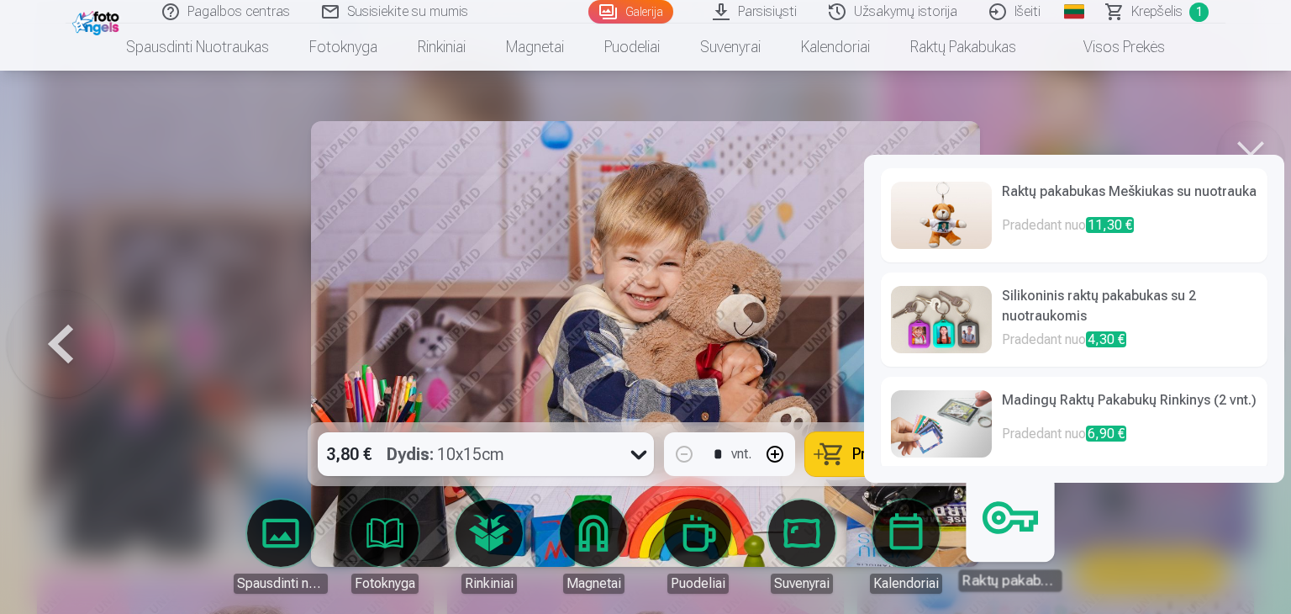
click at [968, 327] on img at bounding box center [941, 319] width 101 height 67
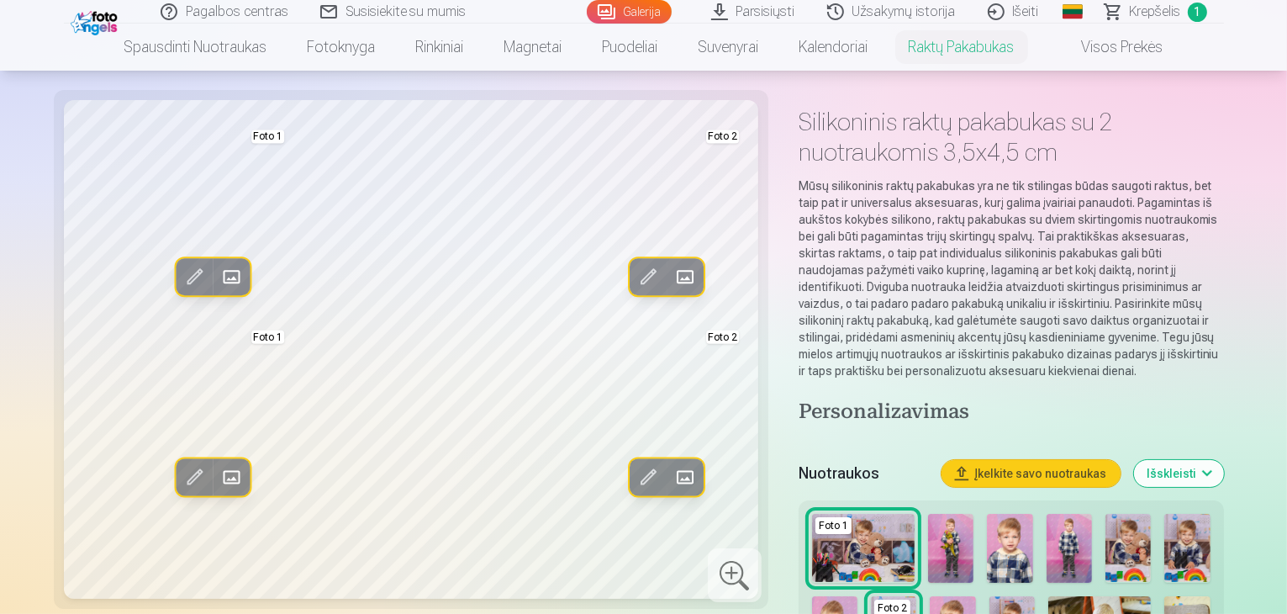
scroll to position [84, 0]
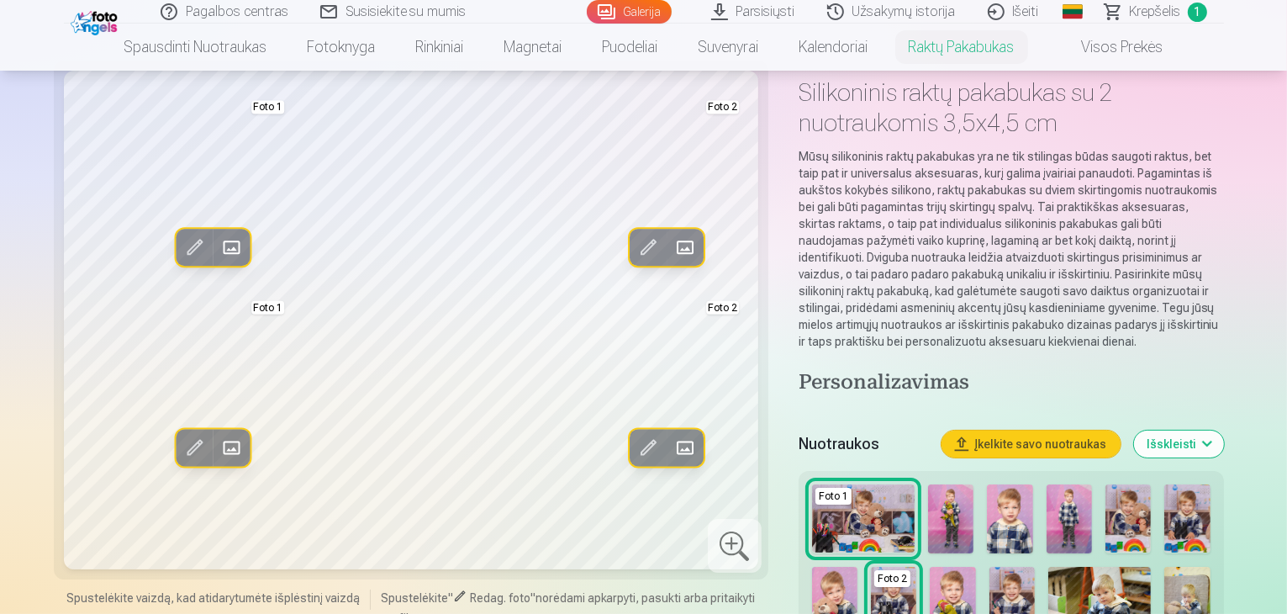
click at [1131, 484] on img at bounding box center [1127, 518] width 45 height 68
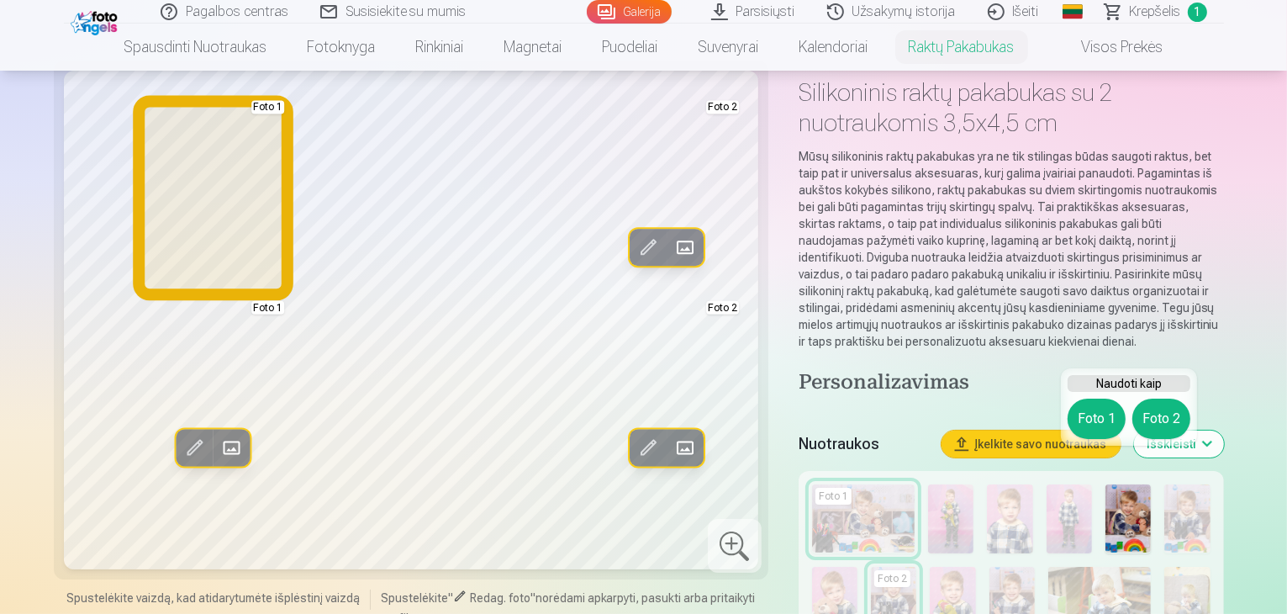
click at [1084, 414] on button "Foto 1" at bounding box center [1097, 418] width 58 height 40
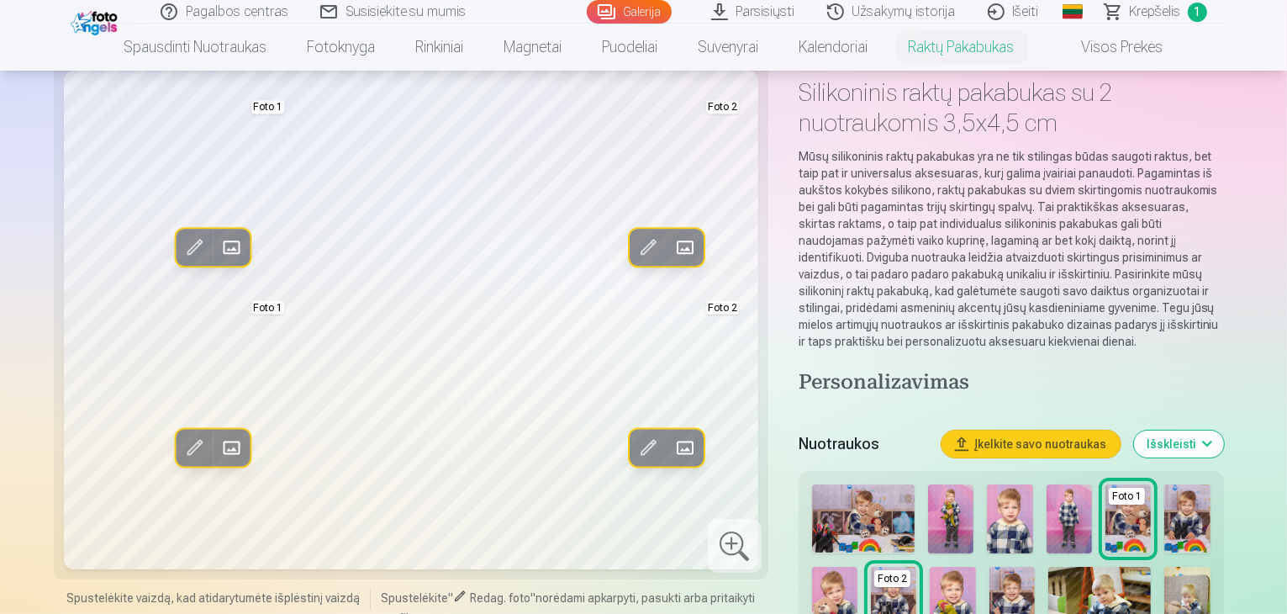
click at [884, 487] on img at bounding box center [863, 518] width 103 height 68
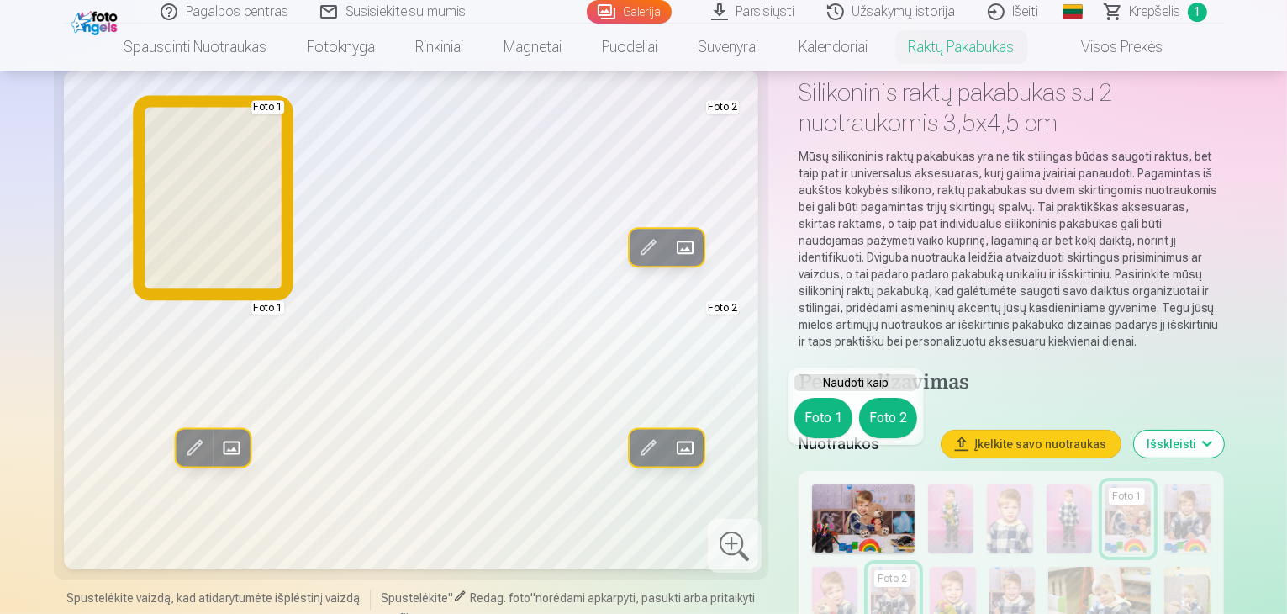
click at [821, 417] on button "Foto 1" at bounding box center [823, 418] width 58 height 40
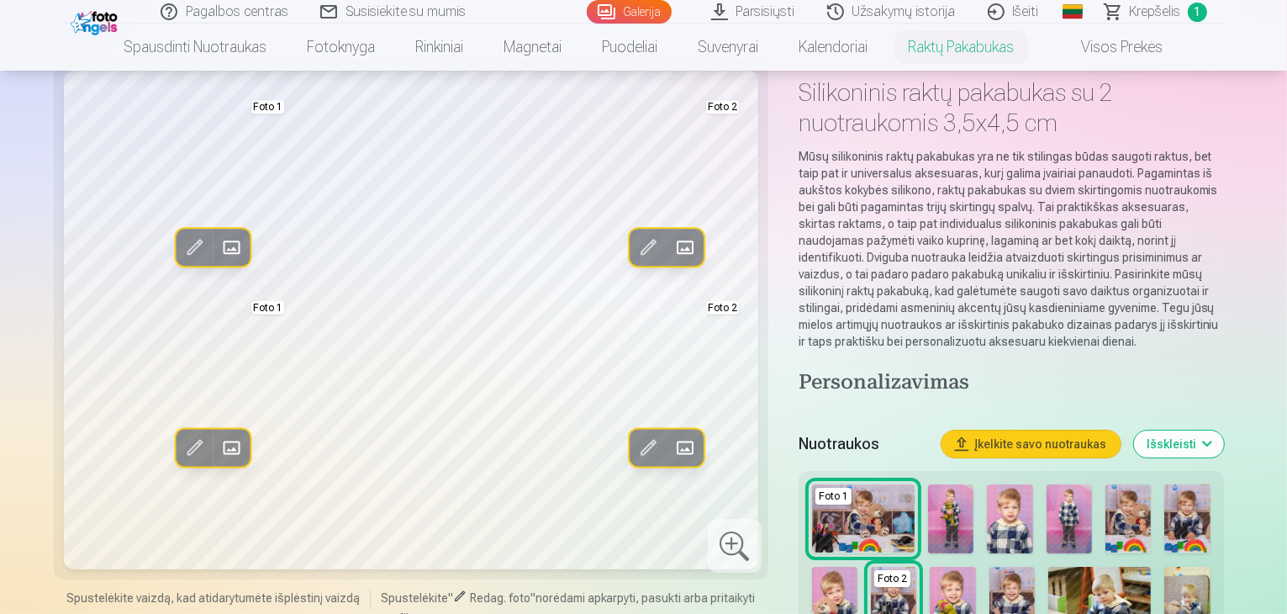
click at [857, 567] on img at bounding box center [834, 601] width 45 height 68
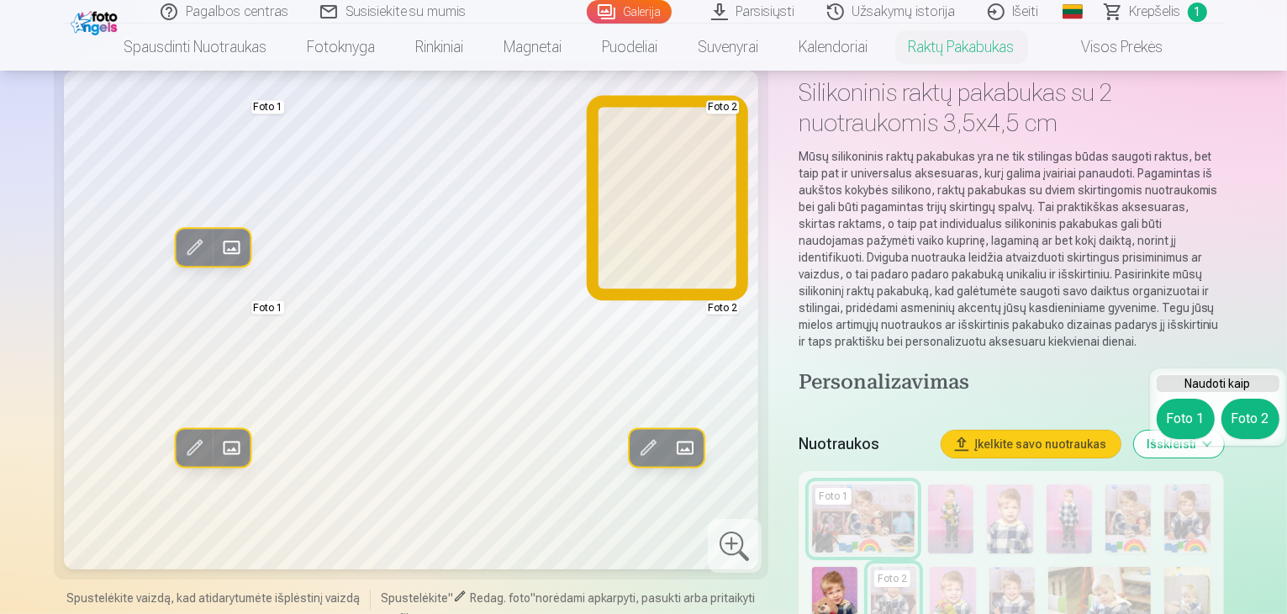
click at [1237, 414] on button "Foto 2" at bounding box center [1250, 418] width 58 height 40
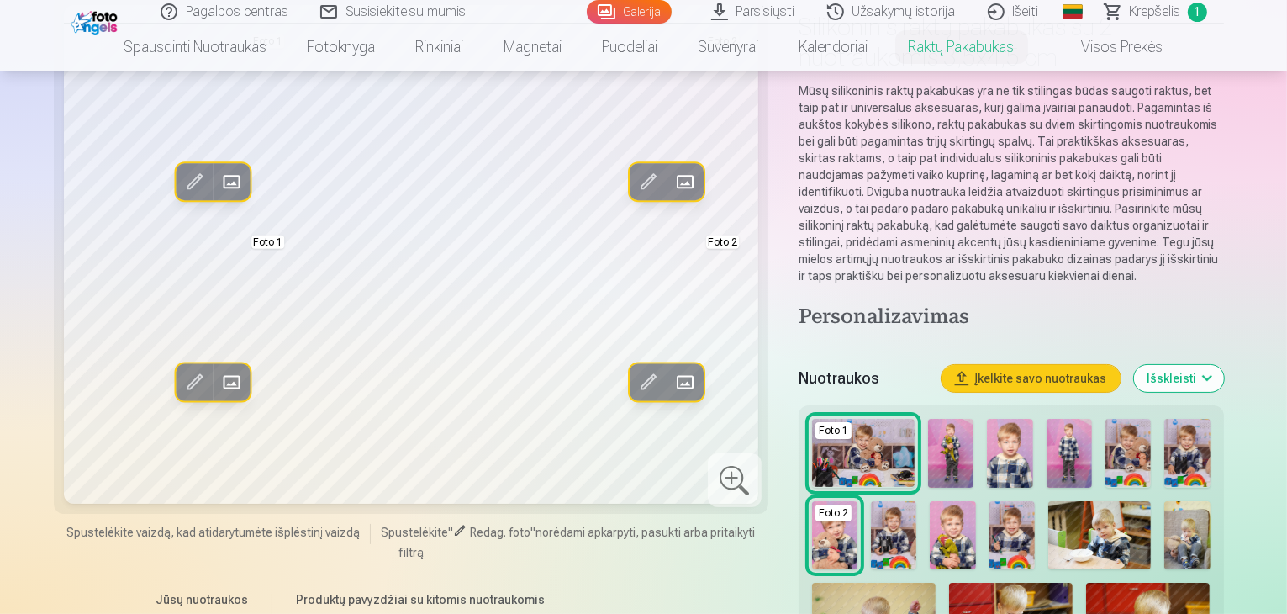
scroll to position [168, 0]
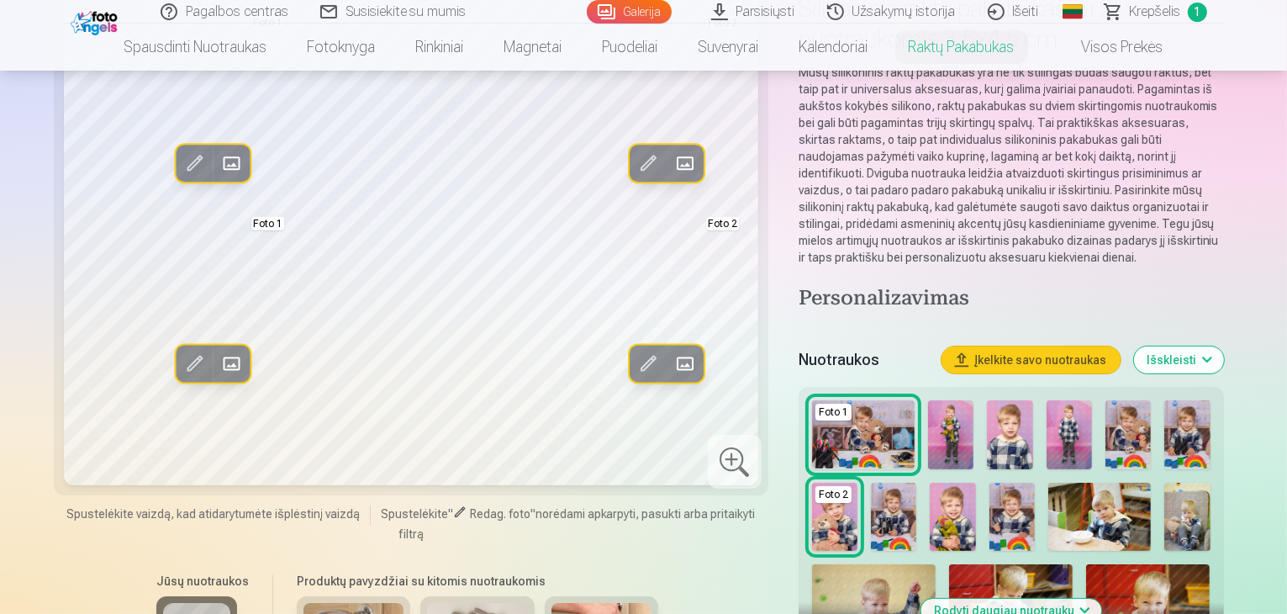
click at [1017, 400] on img at bounding box center [1009, 434] width 45 height 69
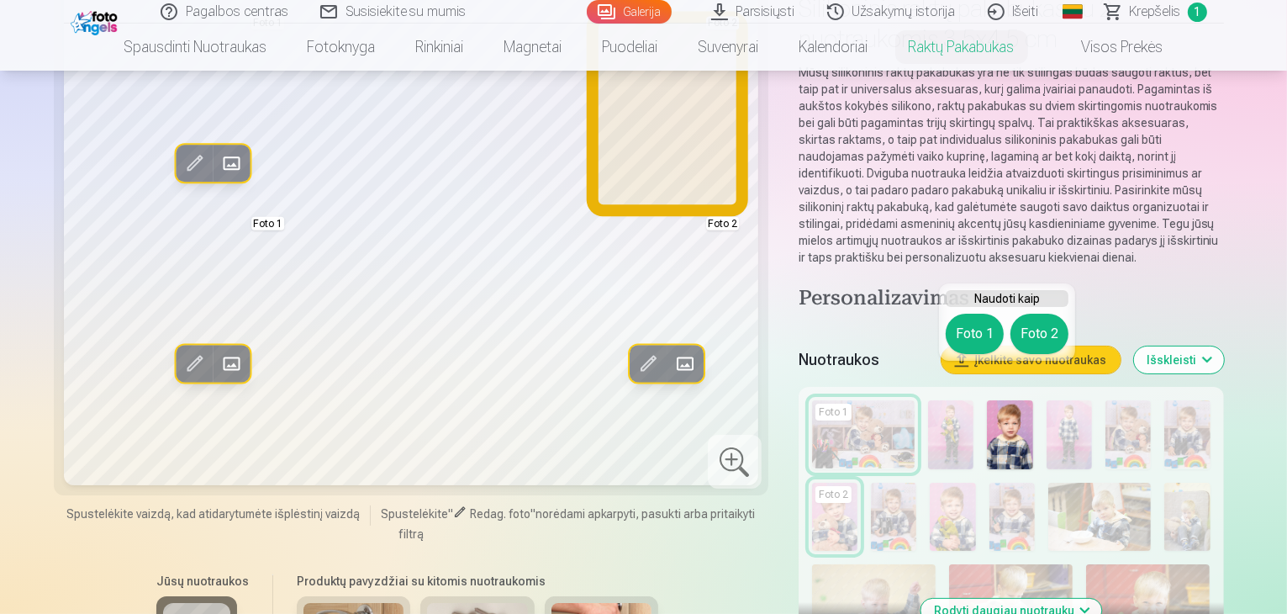
click at [1038, 330] on button "Foto 2" at bounding box center [1039, 334] width 58 height 40
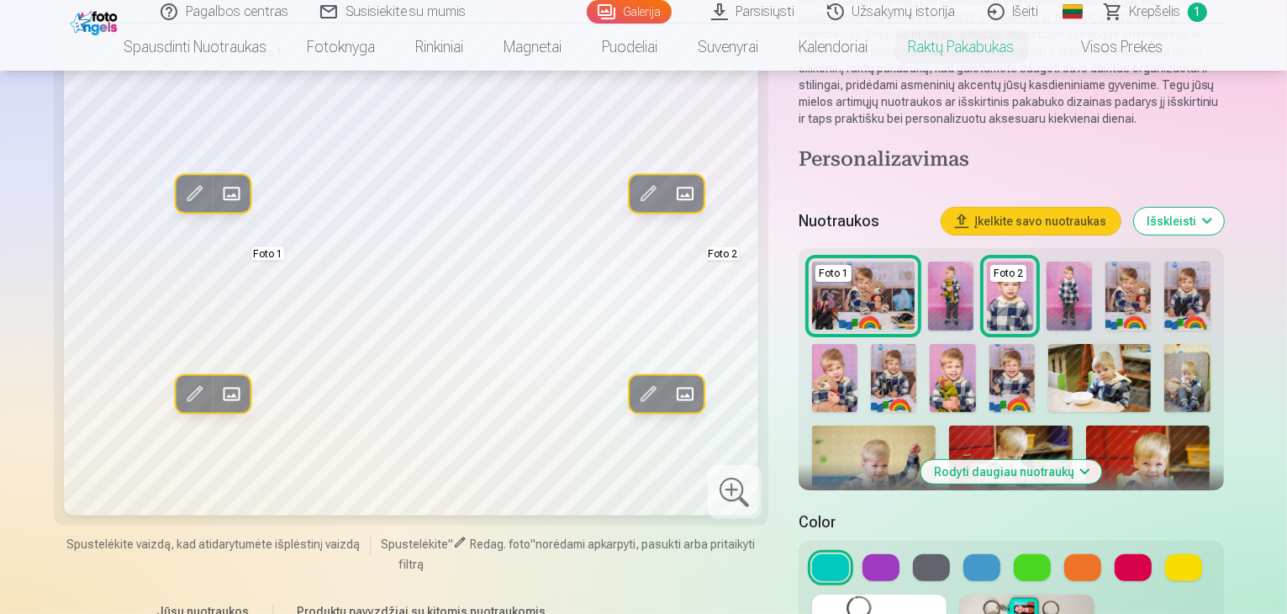
scroll to position [336, 0]
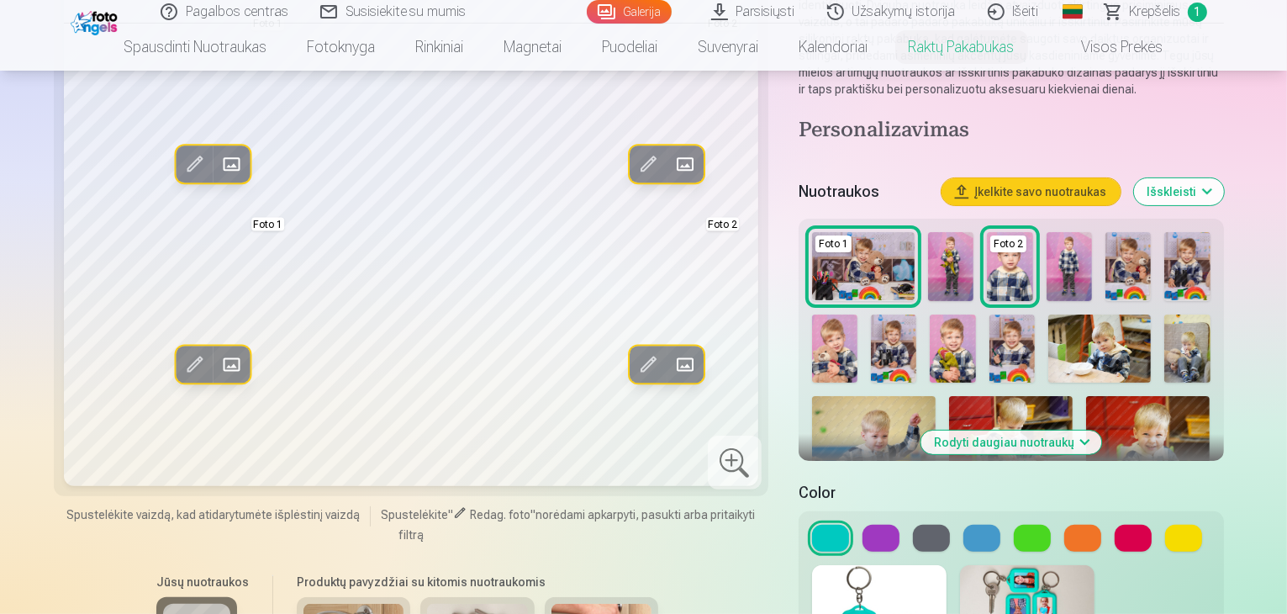
click at [969, 525] on button at bounding box center [981, 538] width 37 height 27
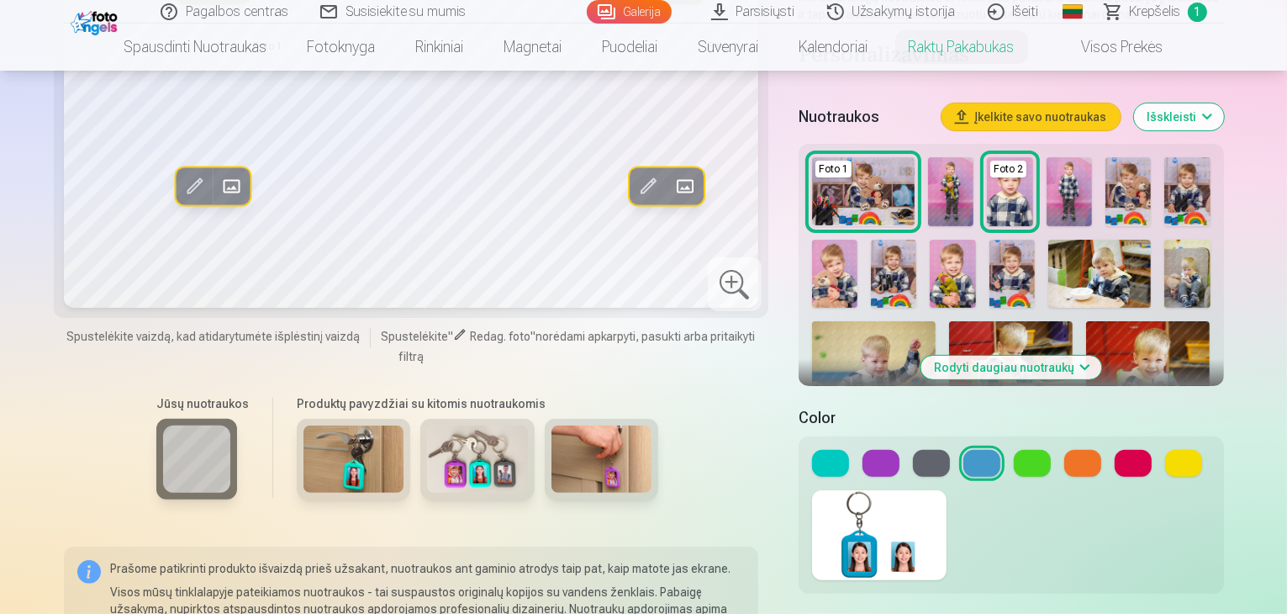
scroll to position [504, 0]
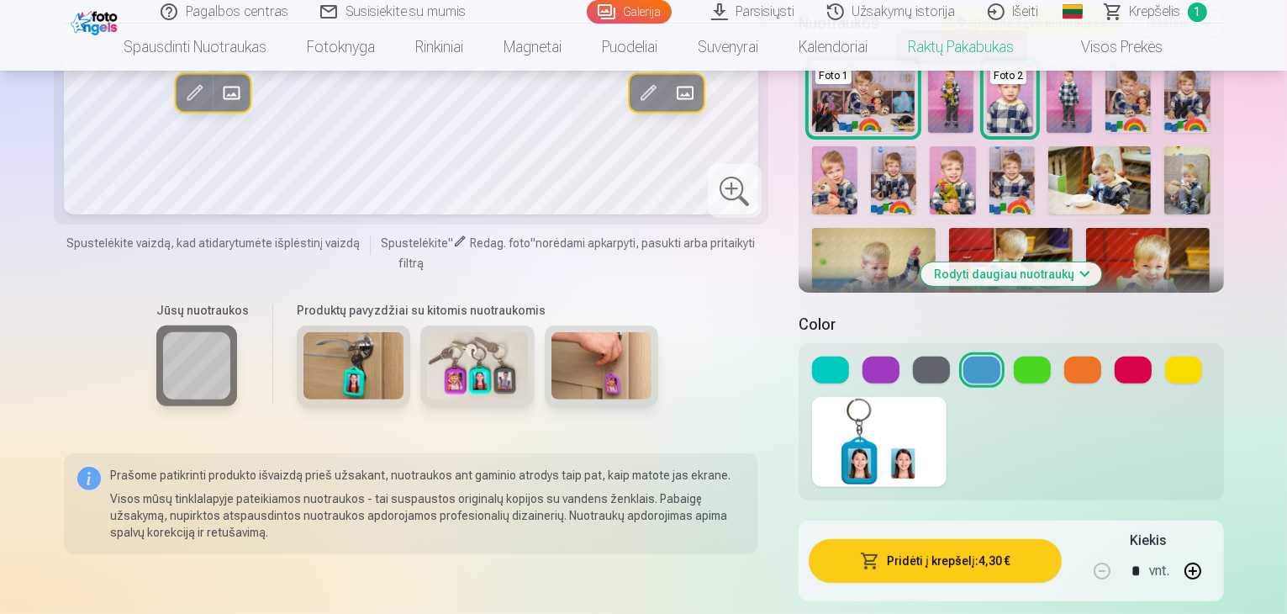
click at [1213, 551] on button "button" at bounding box center [1193, 571] width 40 height 40
type input "*"
click at [910, 539] on button "Pridėti į krepšelį : 8,60 €" at bounding box center [935, 561] width 253 height 44
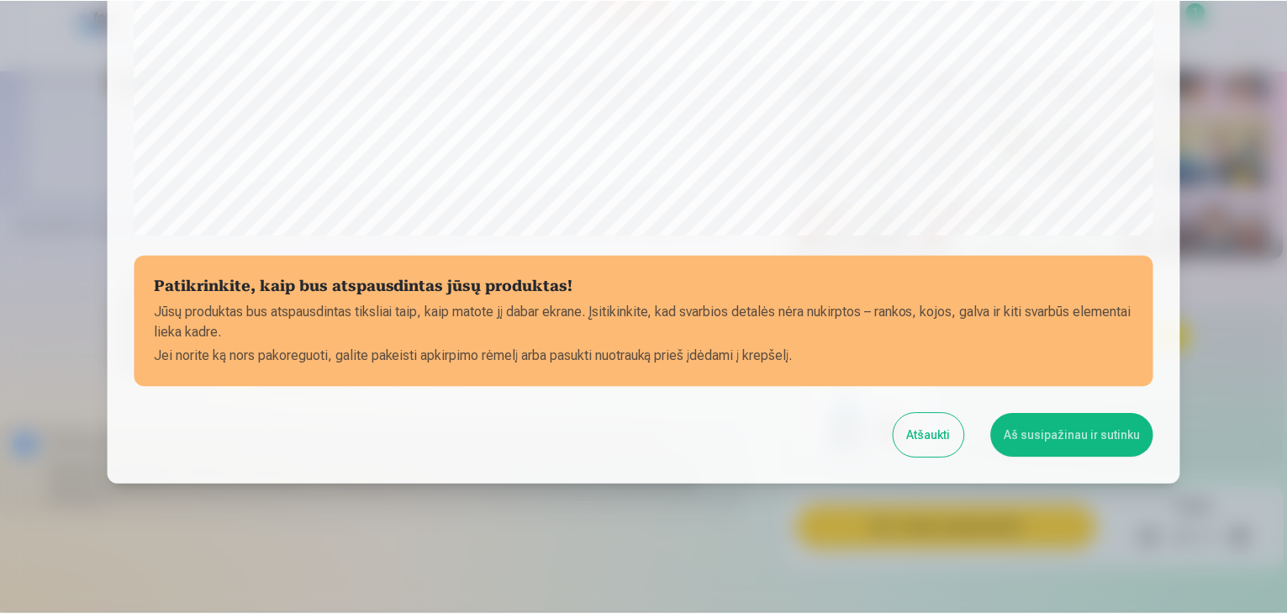
scroll to position [597, 0]
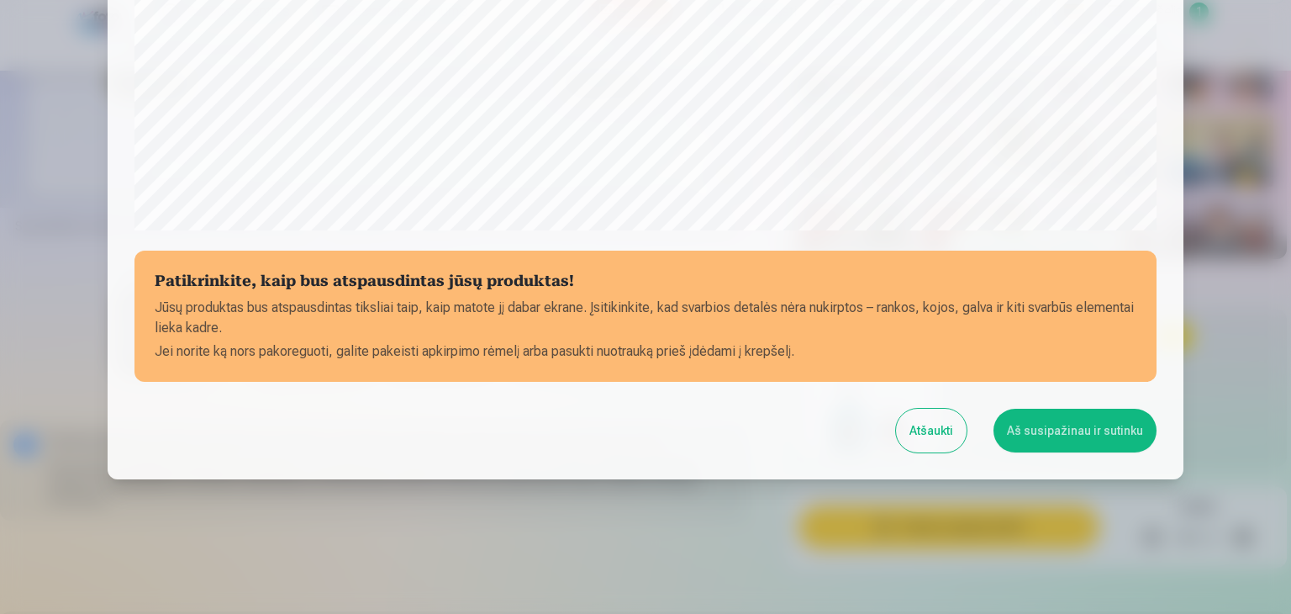
click at [1037, 435] on button "Aš susipažinau ir sutinku" at bounding box center [1075, 431] width 163 height 44
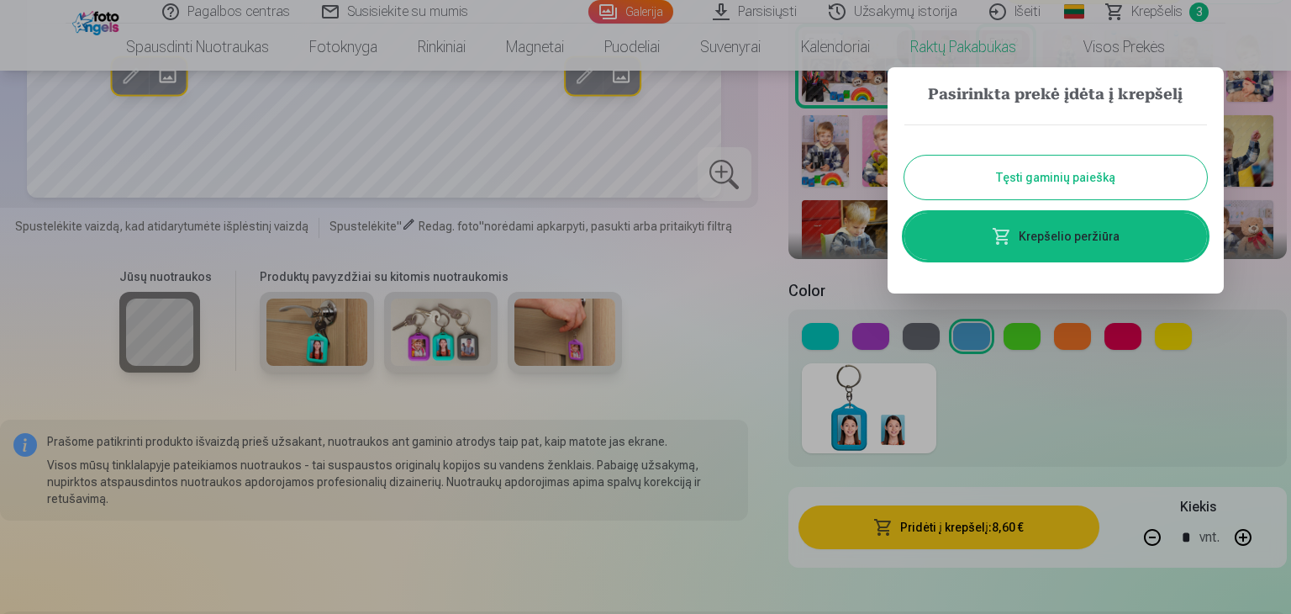
click at [1082, 179] on button "Tęsti gaminių paiešką" at bounding box center [1056, 178] width 303 height 44
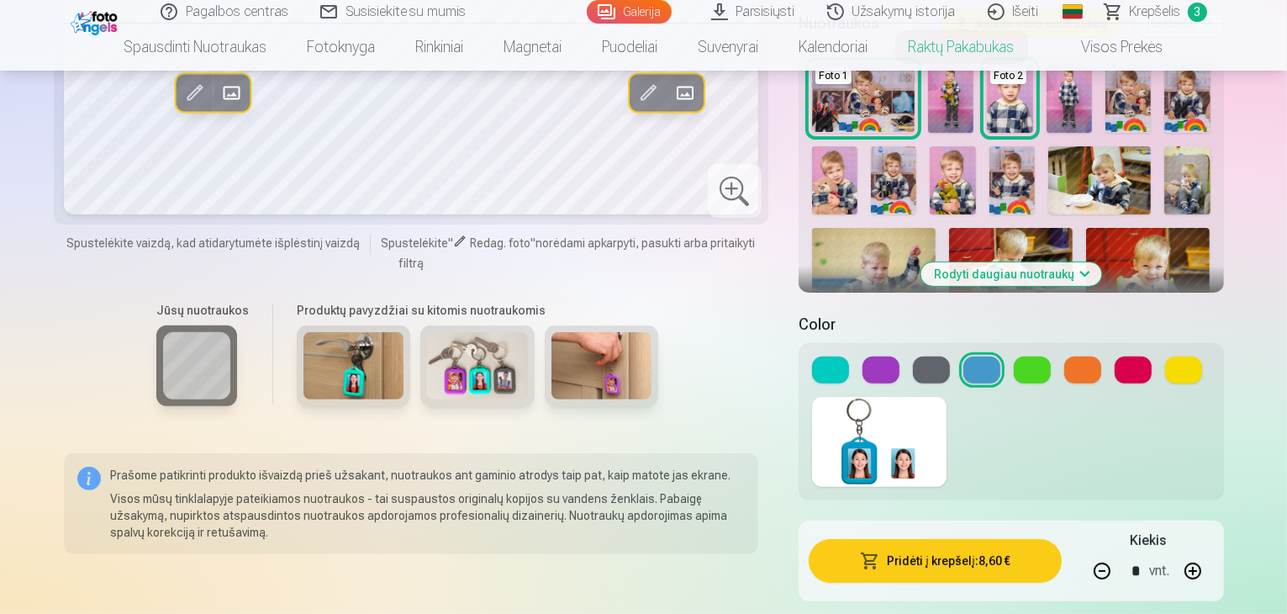
click at [1112, 19] on link "Krepšelis 3" at bounding box center [1156, 12] width 134 height 24
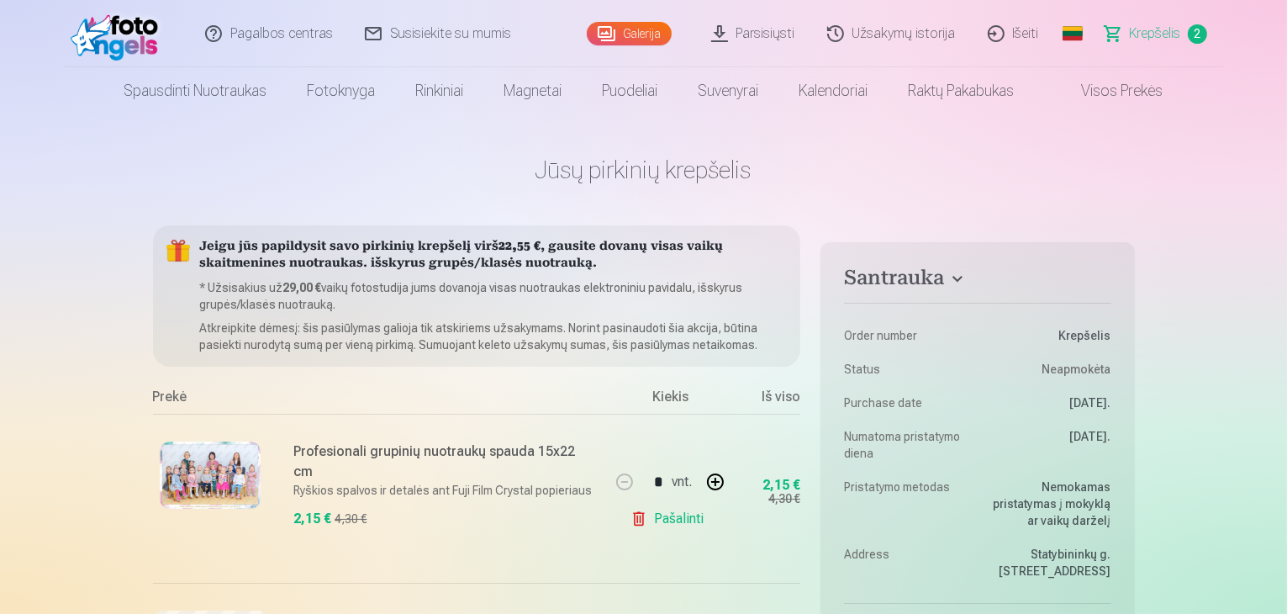
click at [138, 41] on img at bounding box center [119, 34] width 97 height 54
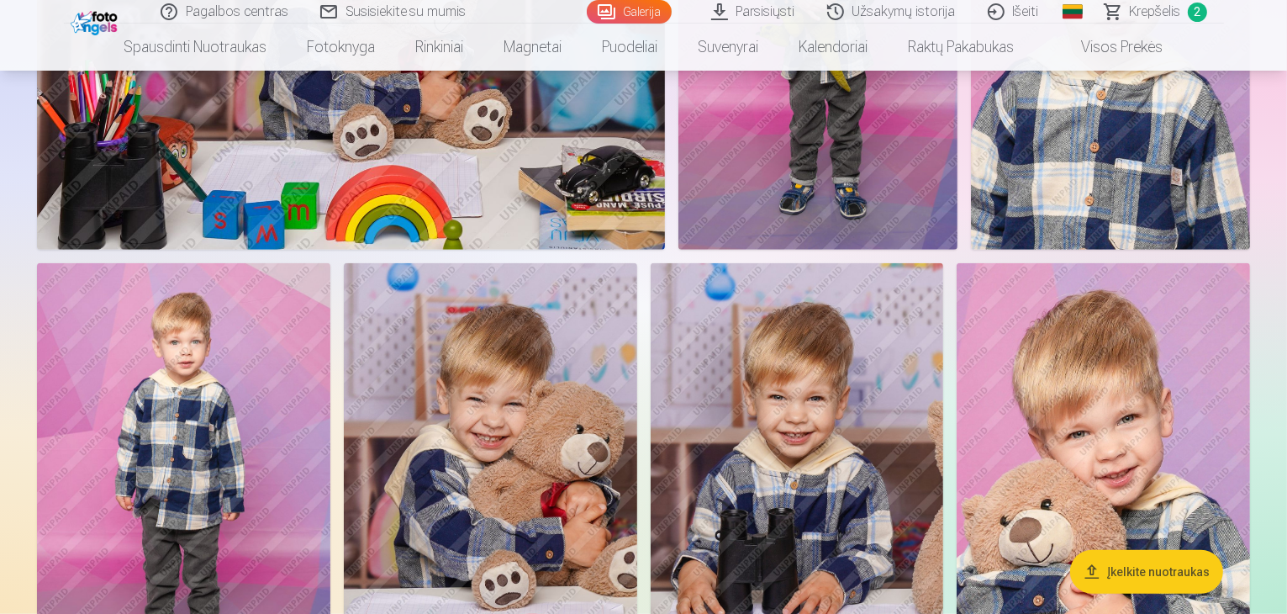
click at [957, 250] on img at bounding box center [817, 40] width 279 height 419
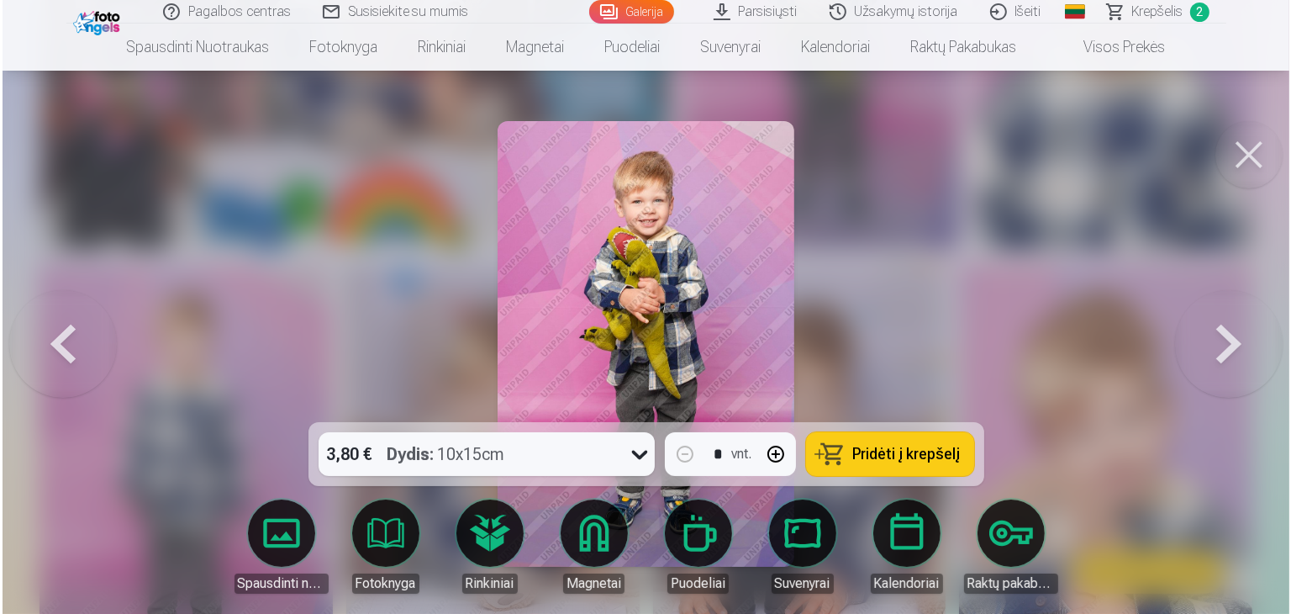
scroll to position [1179, 0]
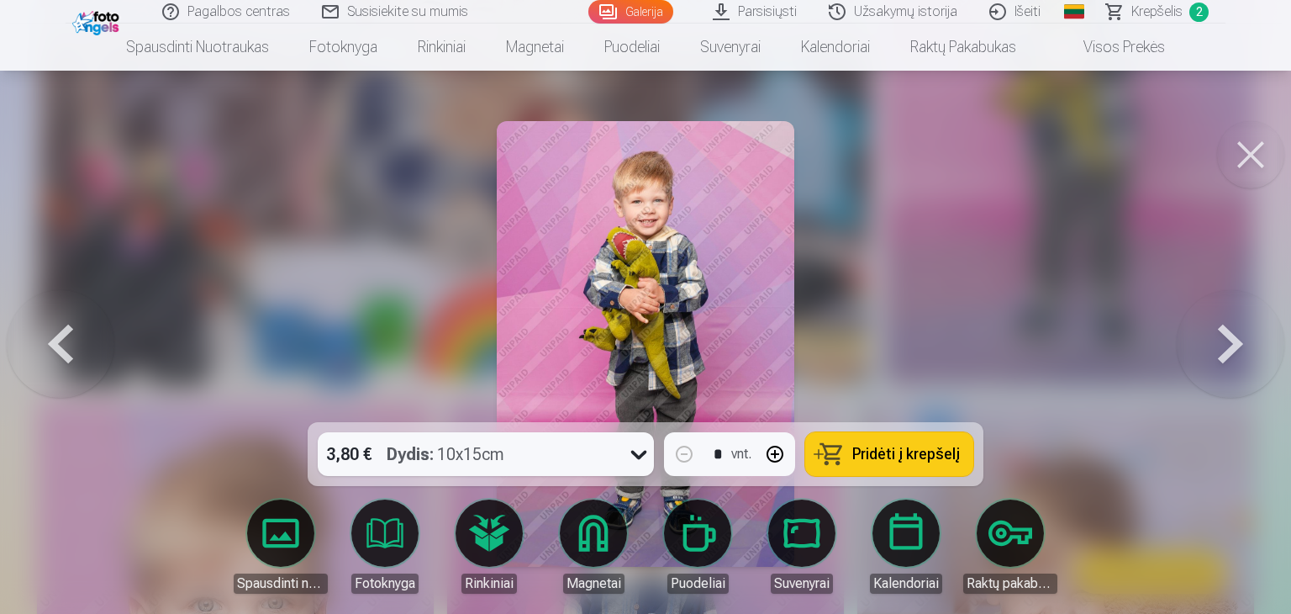
click at [902, 452] on span "Pridėti į krepšelį" at bounding box center [906, 453] width 108 height 15
click at [1237, 340] on button at bounding box center [1231, 343] width 108 height 123
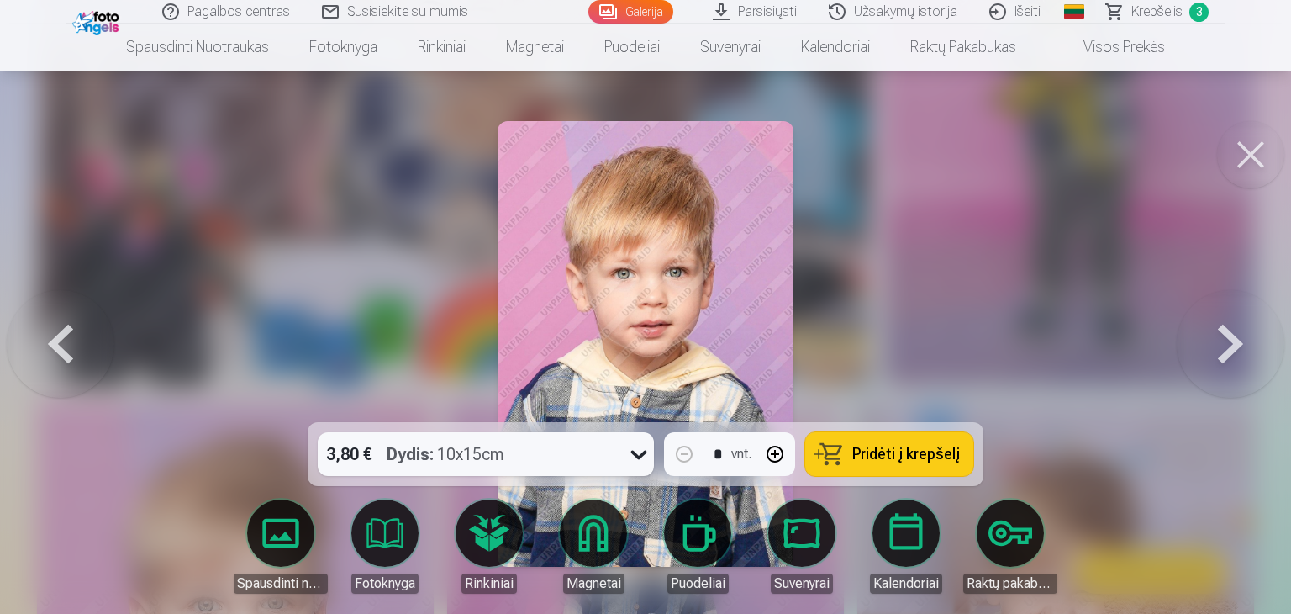
click at [936, 451] on span "Pridėti į krepšelį" at bounding box center [906, 453] width 108 height 15
click at [1232, 322] on button at bounding box center [1231, 343] width 108 height 123
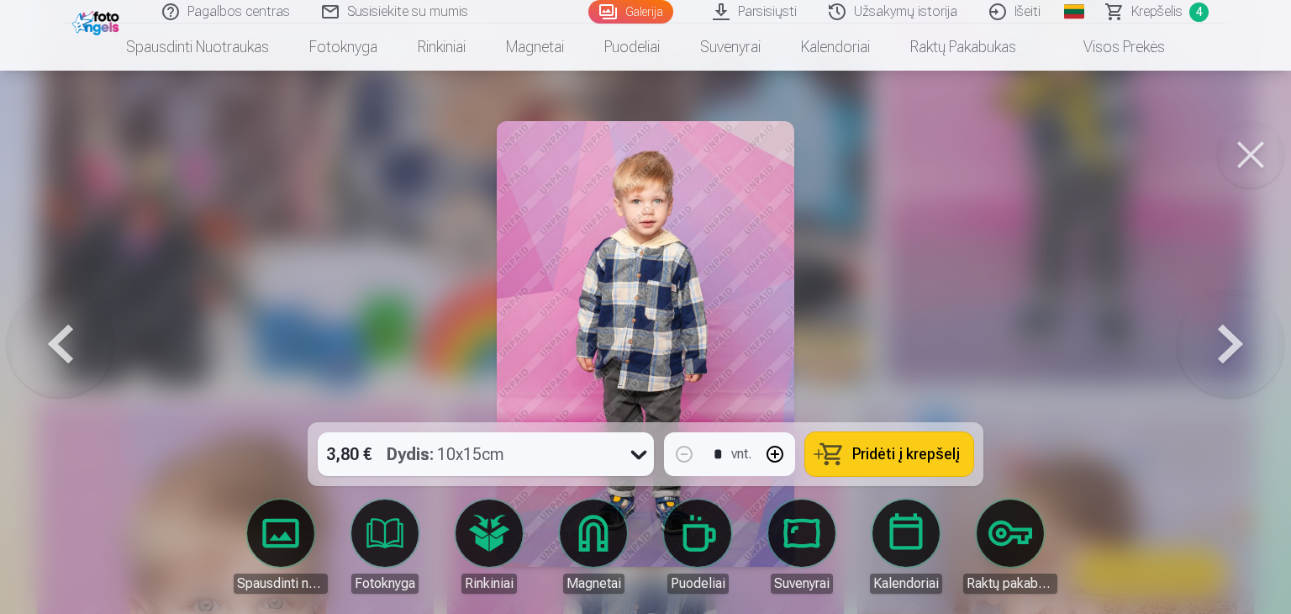
click at [915, 451] on span "Pridėti į krepšelį" at bounding box center [906, 453] width 108 height 15
click at [1246, 341] on button at bounding box center [1231, 343] width 108 height 123
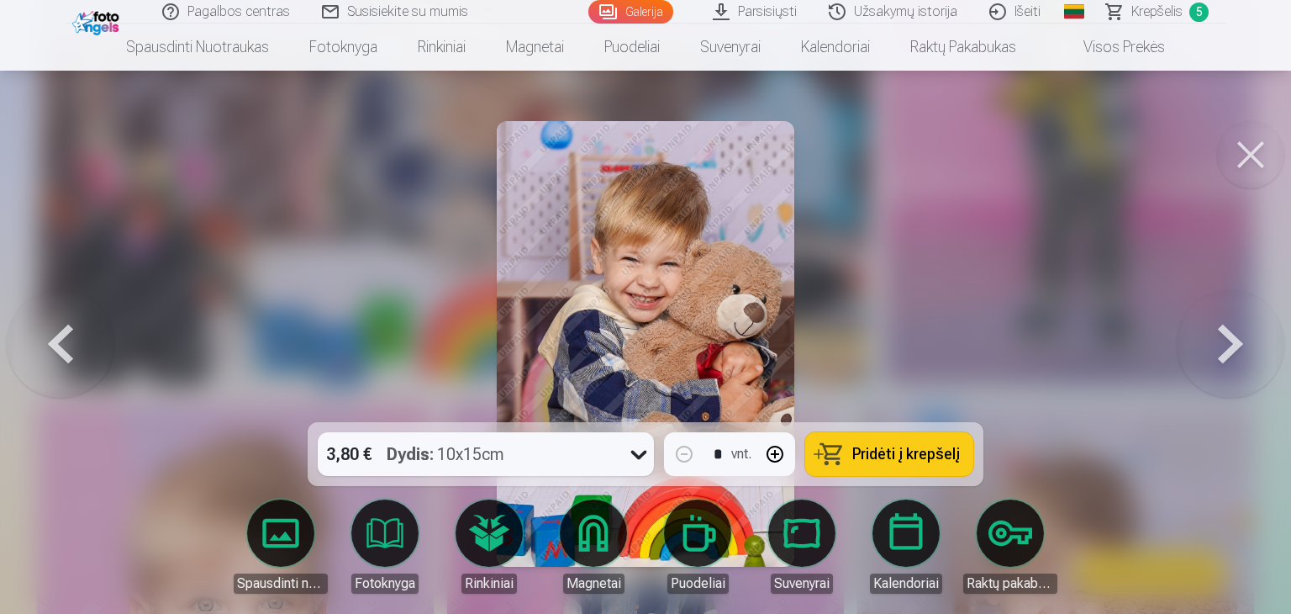
click at [905, 455] on span "Pridėti į krepšelį" at bounding box center [906, 453] width 108 height 15
click at [1227, 337] on button at bounding box center [1231, 343] width 108 height 123
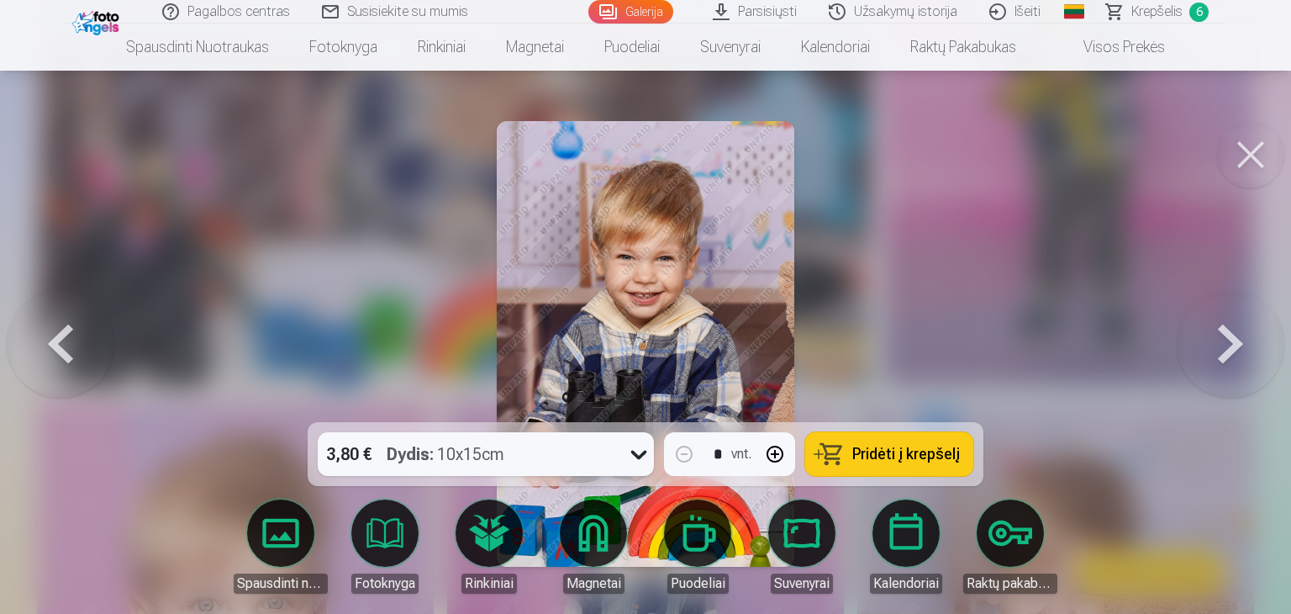
click at [924, 461] on span "Pridėti į krepšelį" at bounding box center [906, 453] width 108 height 15
click at [1223, 341] on button at bounding box center [1231, 343] width 108 height 123
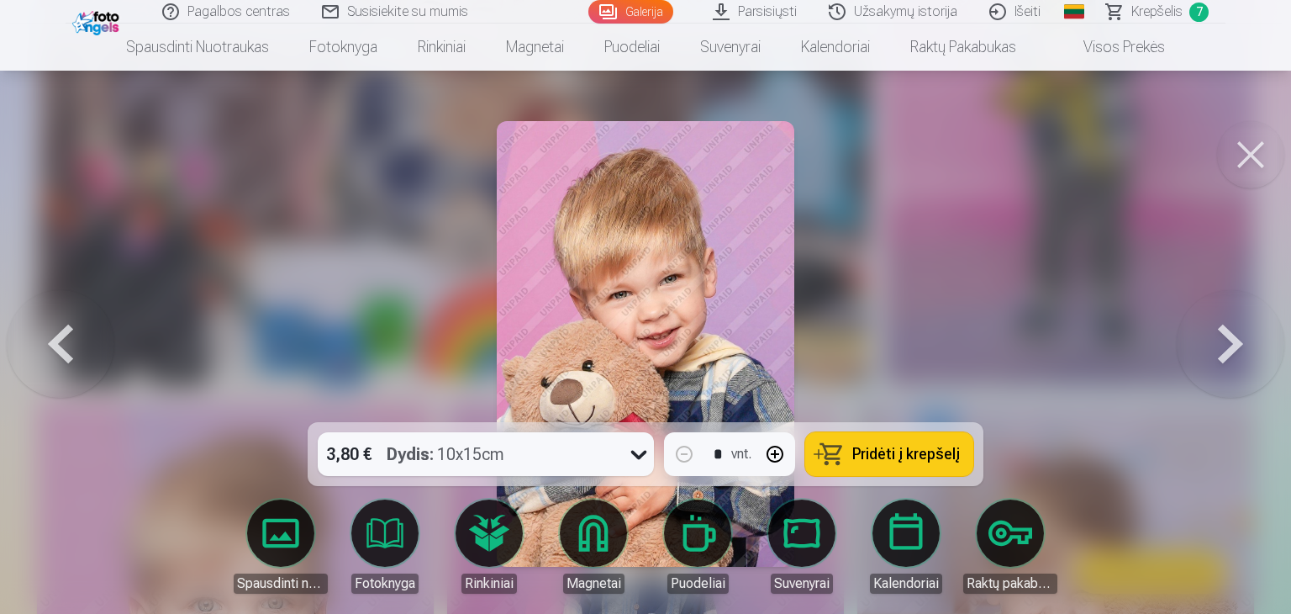
click at [884, 458] on span "Pridėti į krepšelį" at bounding box center [906, 453] width 108 height 15
click at [1226, 345] on button at bounding box center [1231, 343] width 108 height 123
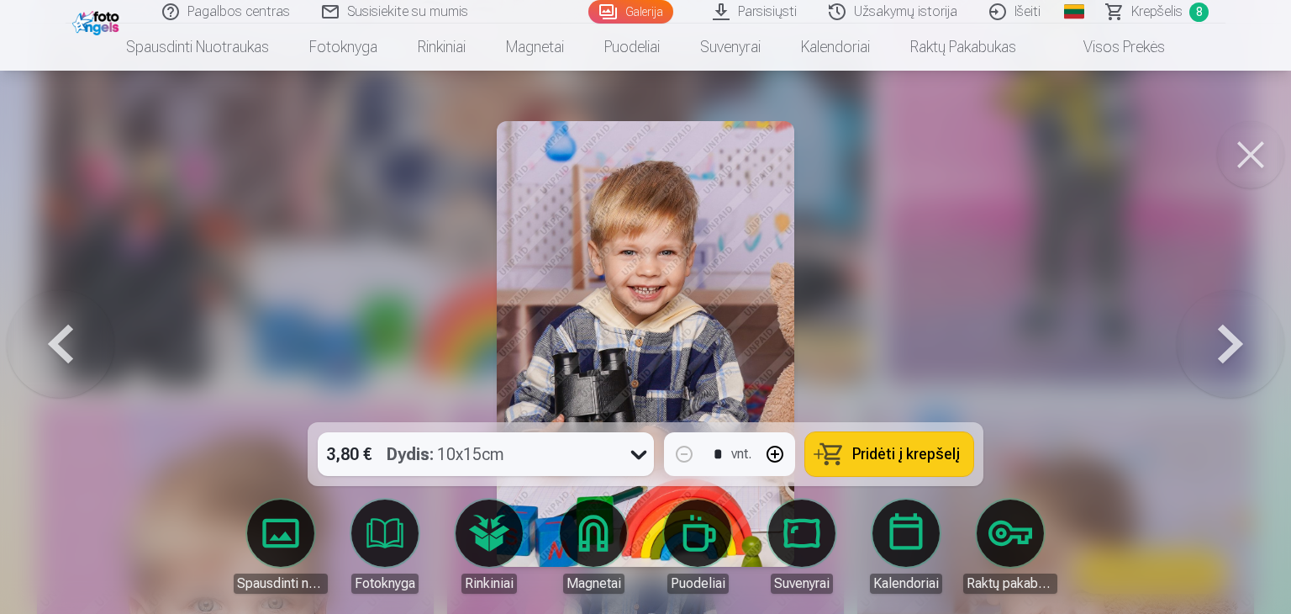
click at [937, 458] on span "Pridėti į krepšelį" at bounding box center [906, 453] width 108 height 15
click at [1225, 351] on button at bounding box center [1231, 343] width 108 height 123
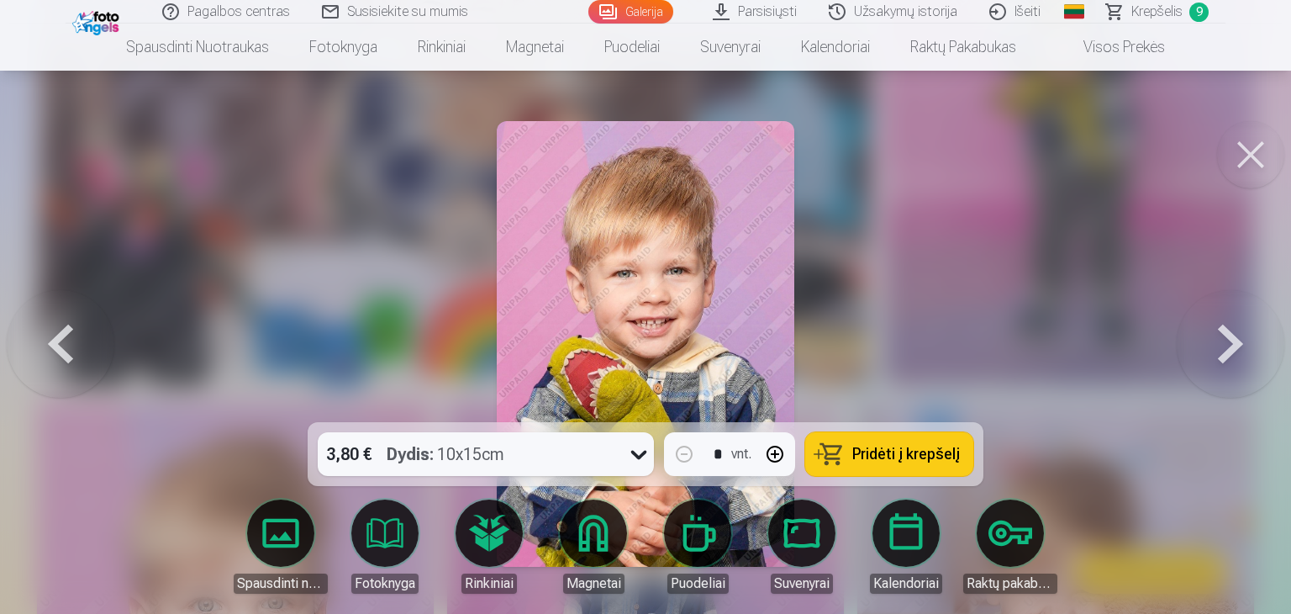
click at [871, 457] on span "Pridėti į krepšelį" at bounding box center [906, 453] width 108 height 15
click at [1222, 339] on button at bounding box center [1231, 343] width 108 height 123
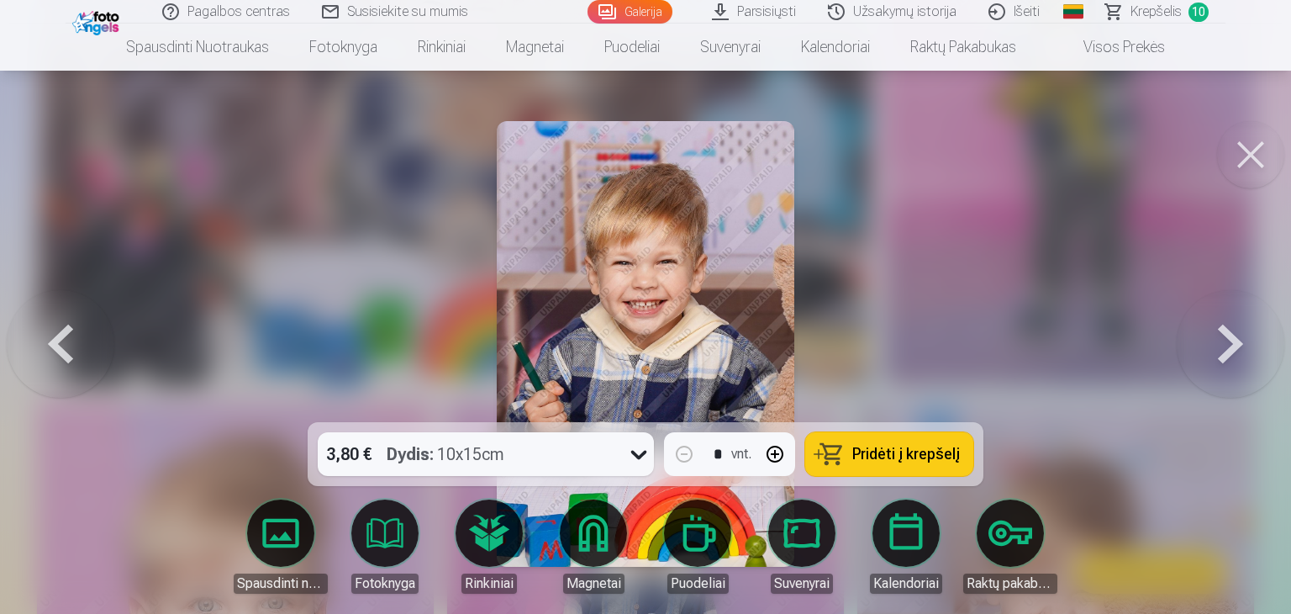
click at [917, 454] on span "Pridėti į krepšelį" at bounding box center [906, 453] width 108 height 15
click at [1227, 355] on button at bounding box center [1231, 343] width 108 height 123
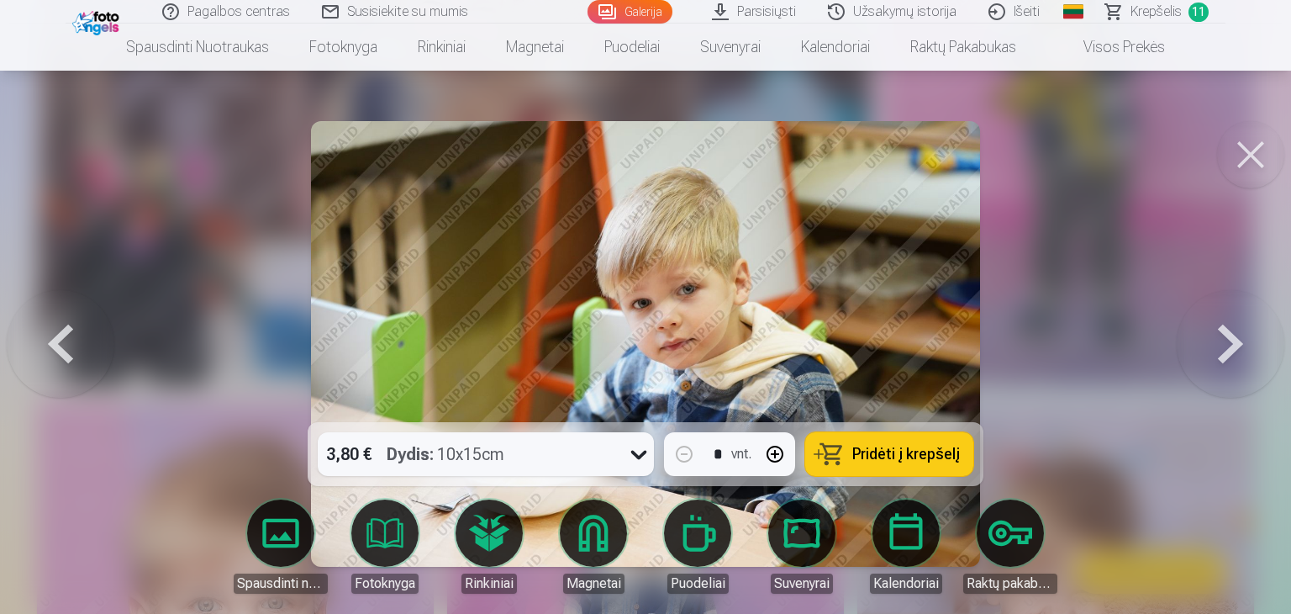
click at [1227, 355] on button at bounding box center [1231, 343] width 108 height 123
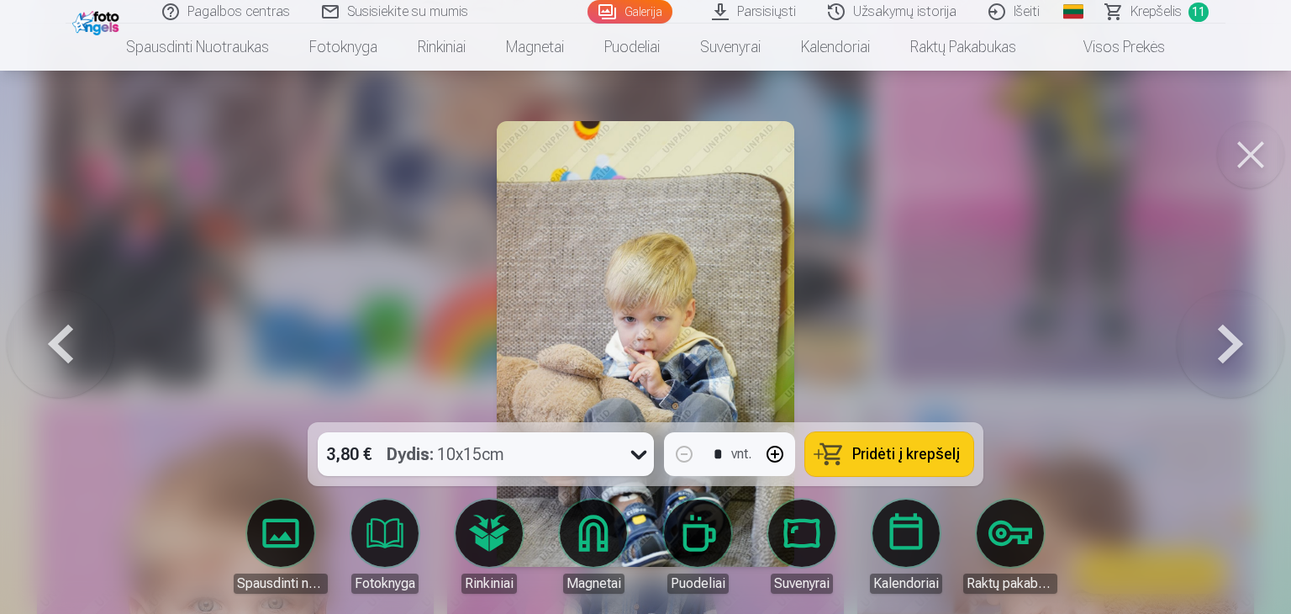
click at [1227, 355] on button at bounding box center [1231, 343] width 108 height 123
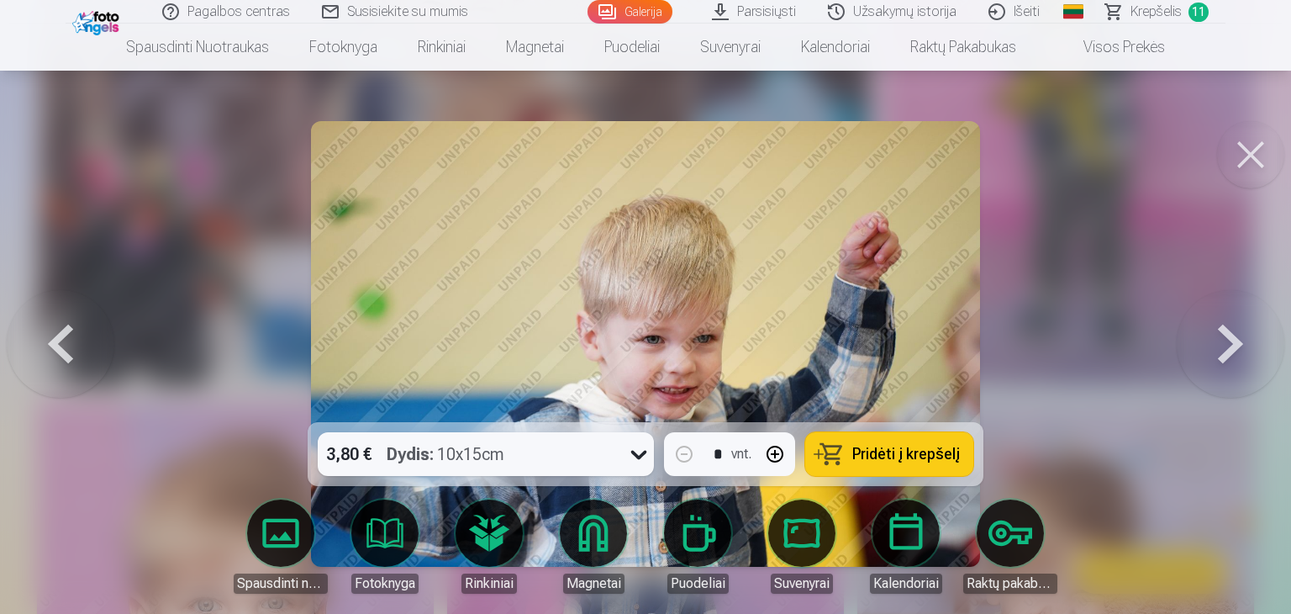
click at [1227, 355] on button at bounding box center [1231, 343] width 108 height 123
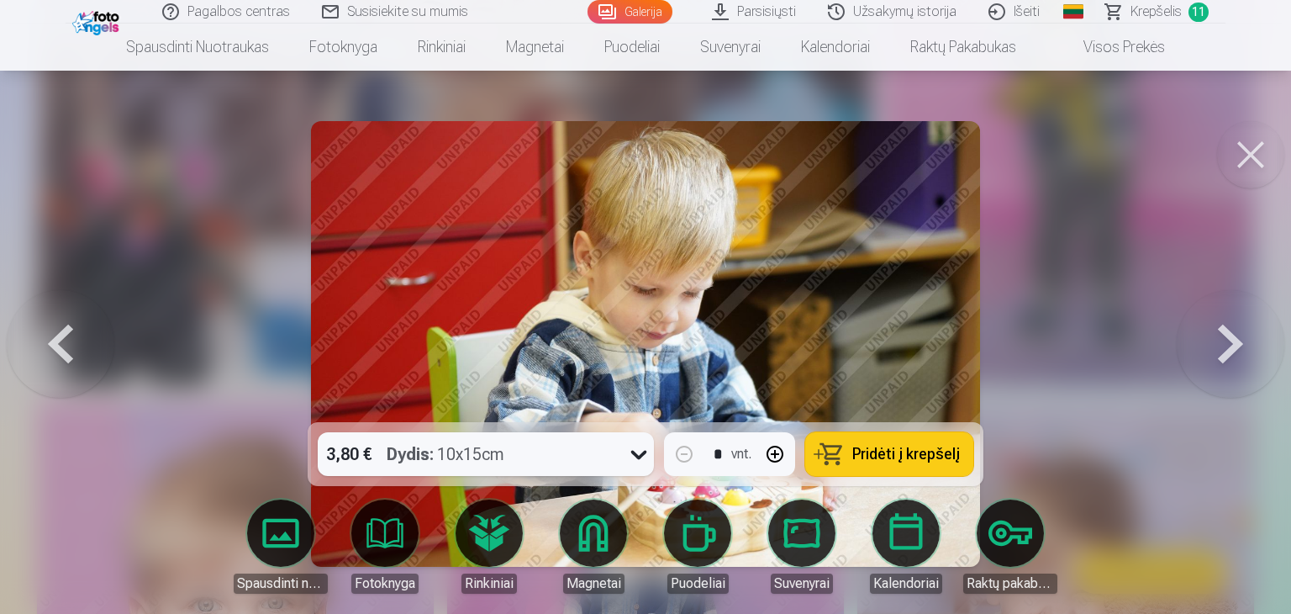
click at [1227, 355] on button at bounding box center [1231, 343] width 108 height 123
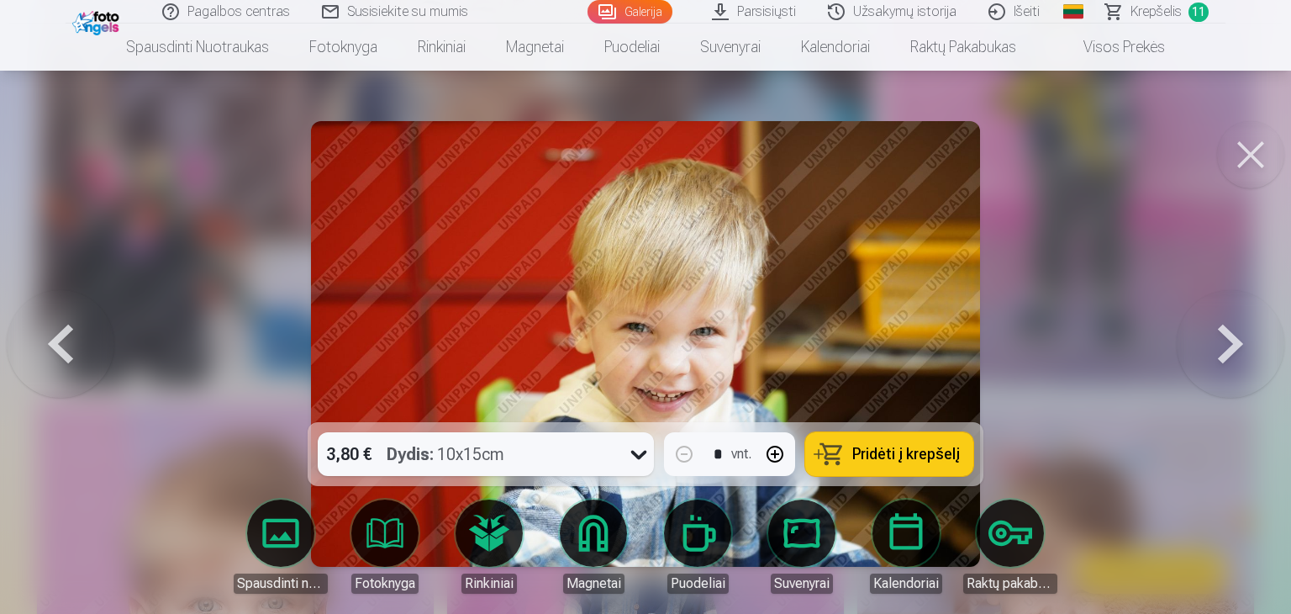
click at [1227, 355] on button at bounding box center [1231, 343] width 108 height 123
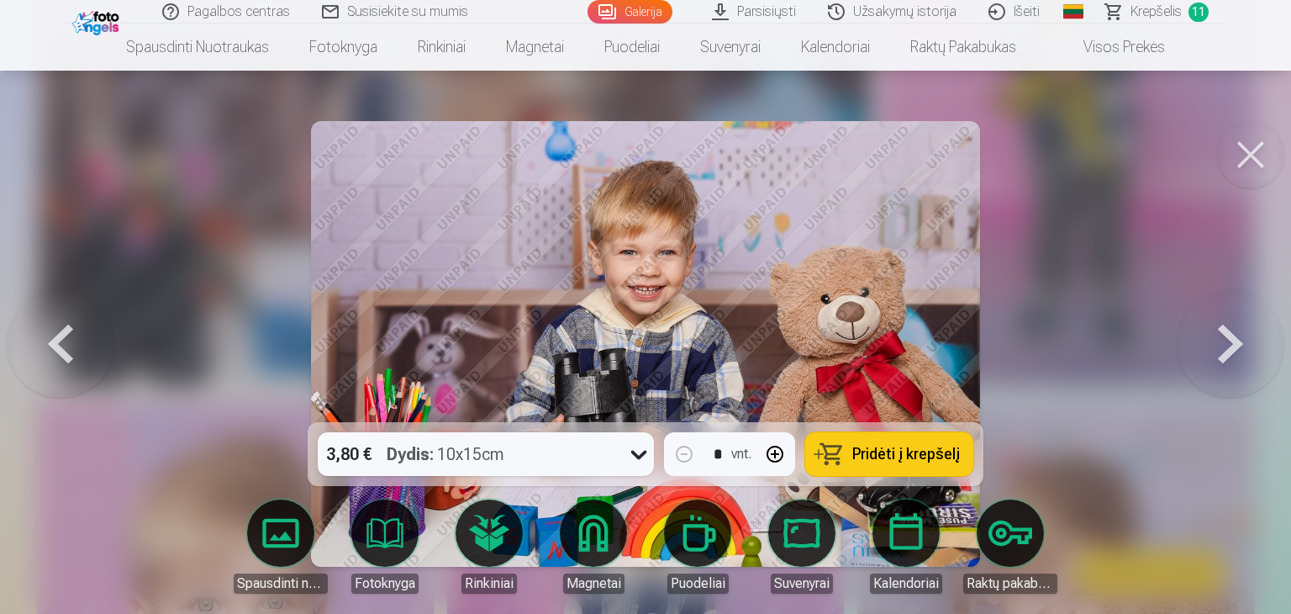
click at [918, 456] on span "Pridėti į krepšelį" at bounding box center [906, 453] width 108 height 15
click at [1231, 348] on button at bounding box center [1231, 343] width 108 height 123
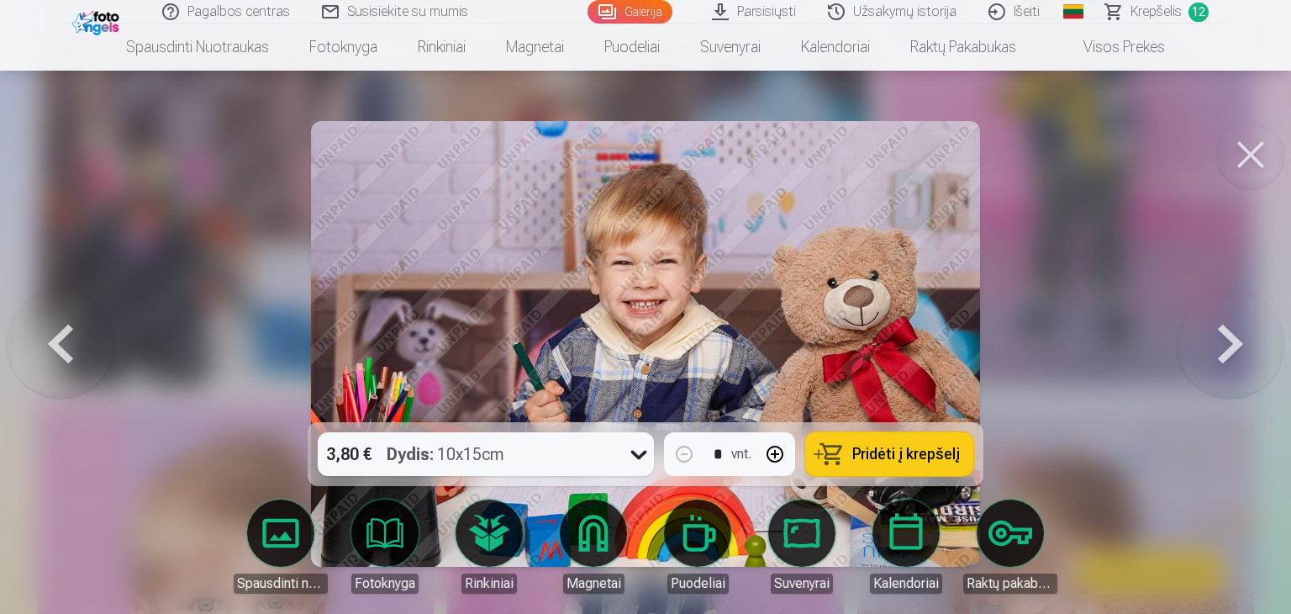
click at [921, 467] on button "Pridėti į krepšelį" at bounding box center [889, 454] width 168 height 44
click at [1234, 337] on button at bounding box center [1231, 343] width 108 height 123
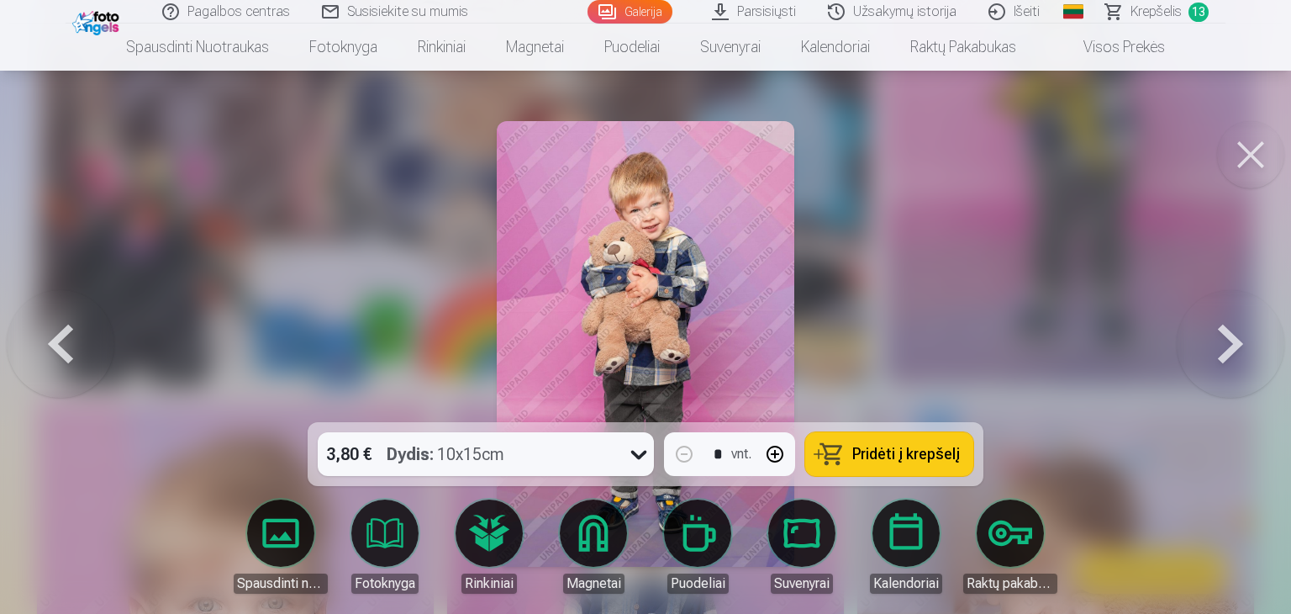
click at [951, 458] on span "Pridėti į krepšelį" at bounding box center [906, 453] width 108 height 15
click at [1237, 349] on button at bounding box center [1231, 343] width 108 height 123
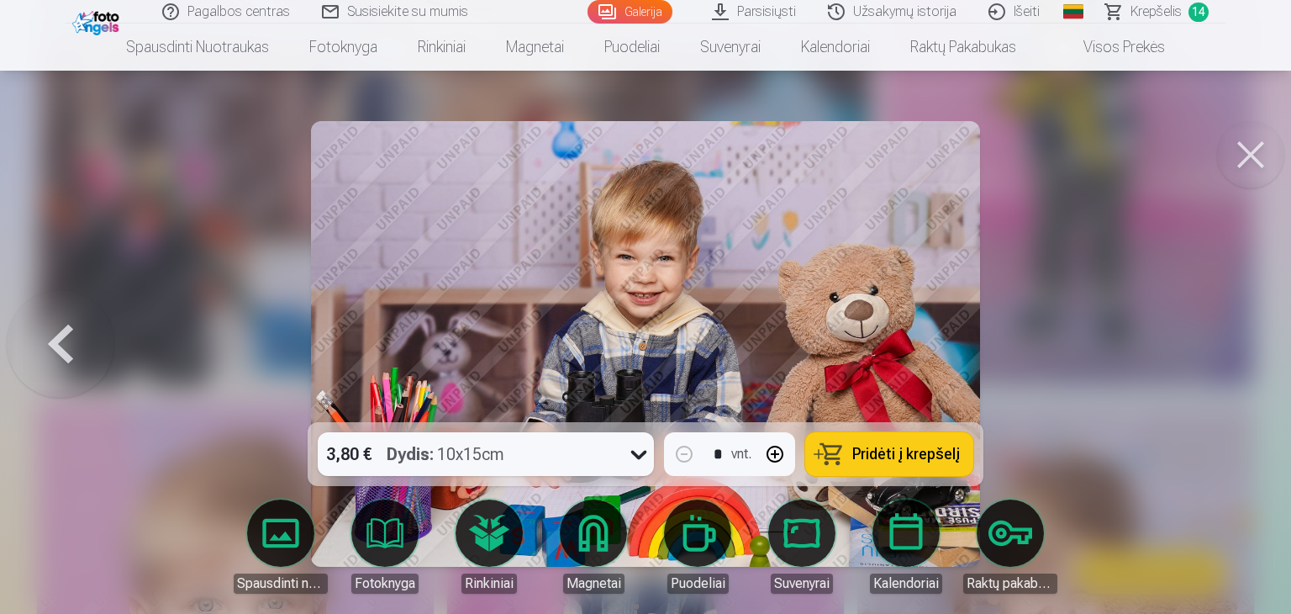
click at [910, 459] on span "Pridėti į krepšelį" at bounding box center [906, 453] width 108 height 15
click at [303, 542] on link "Spausdinti nuotraukas" at bounding box center [281, 546] width 94 height 94
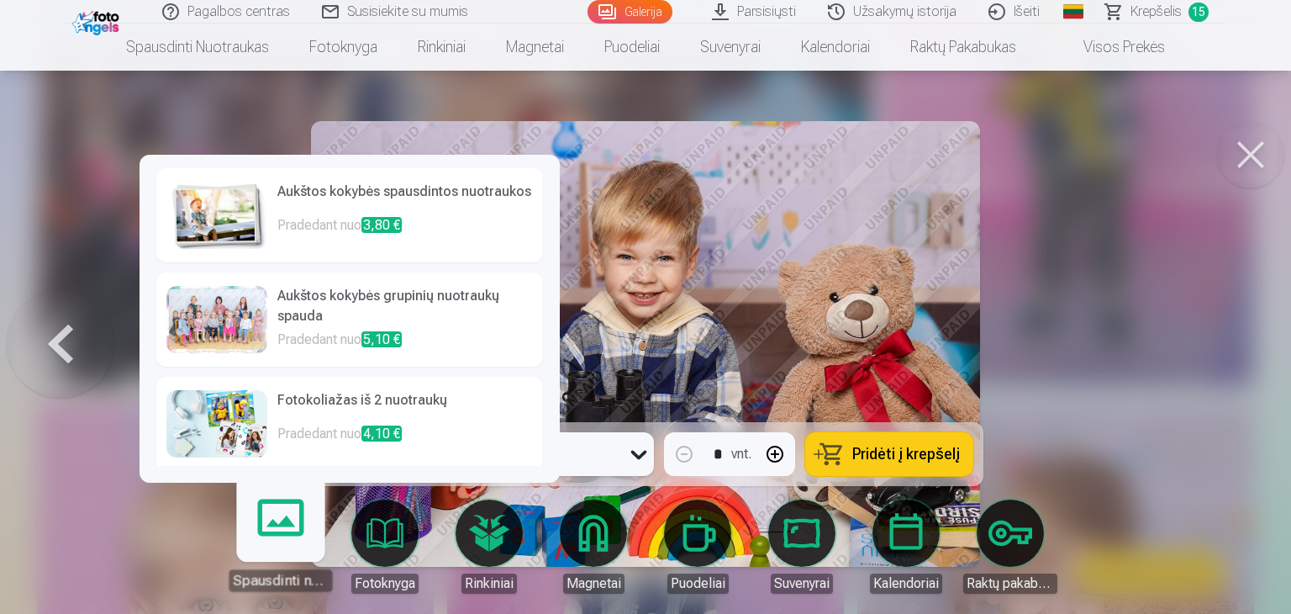
click at [316, 215] on p "Pradedant nuo 3,80 €" at bounding box center [405, 232] width 256 height 34
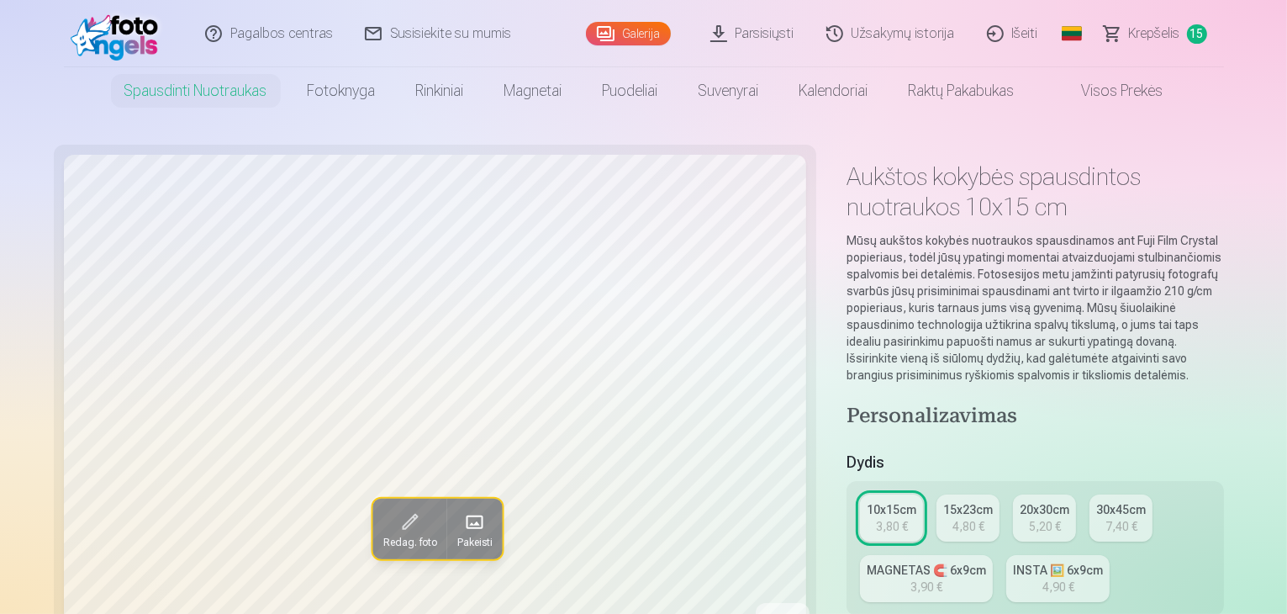
click at [1138, 34] on span "Krepšelis" at bounding box center [1154, 34] width 51 height 20
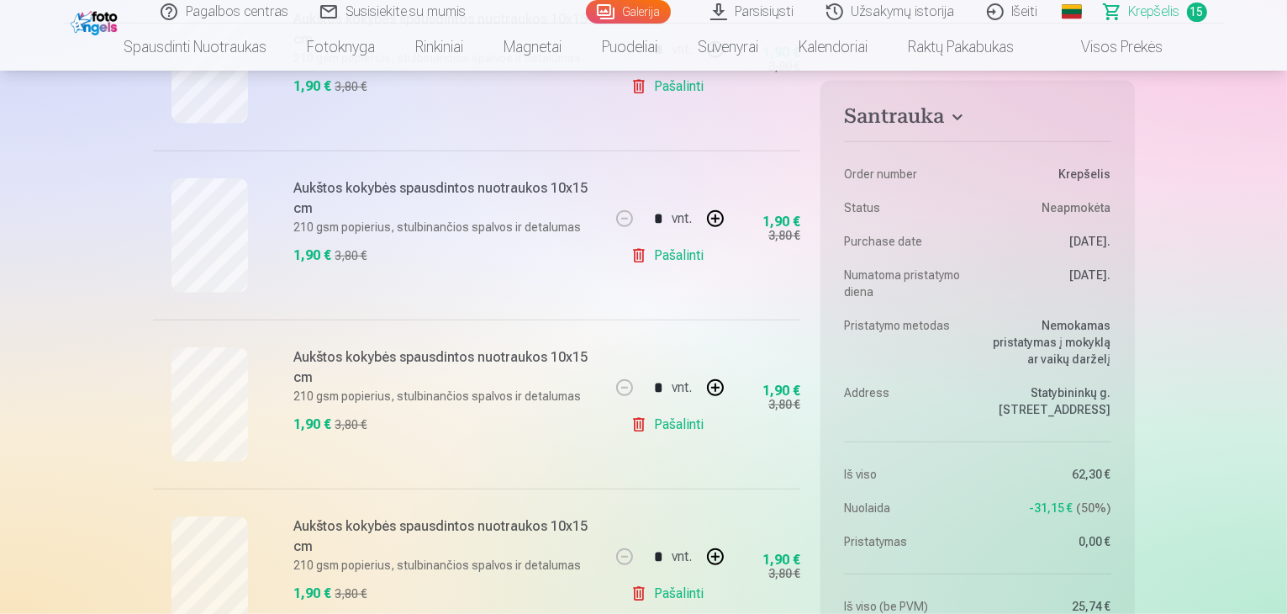
scroll to position [1345, 0]
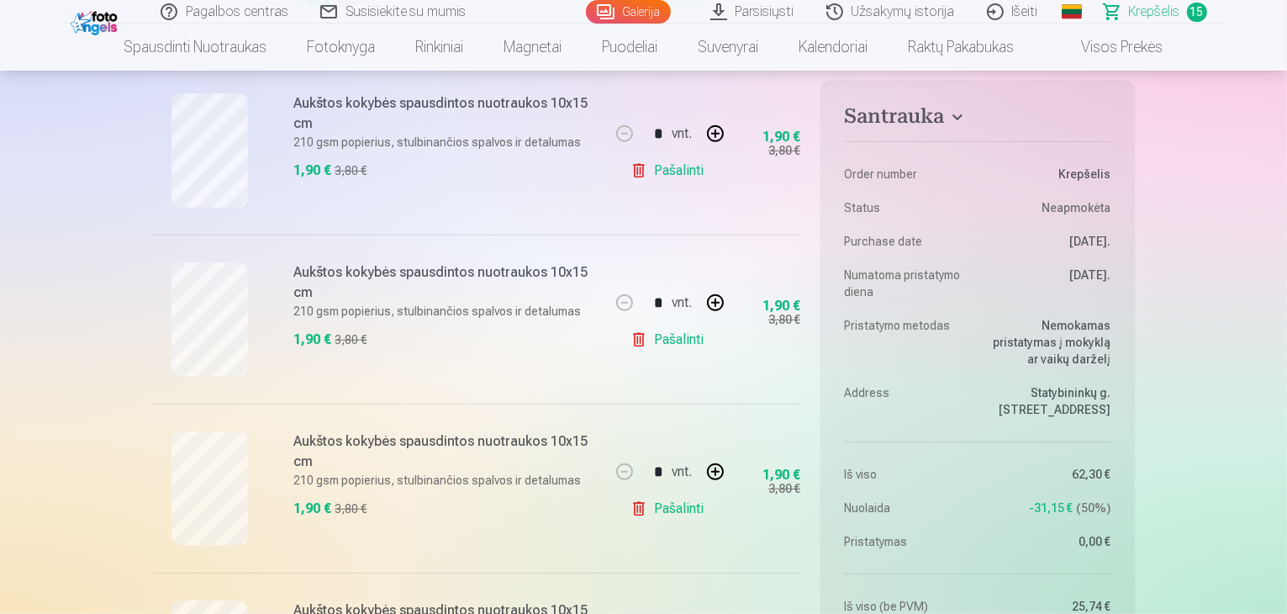
click at [653, 171] on link "Pašalinti" at bounding box center [670, 171] width 80 height 34
click at [669, 171] on link "Pašalinti" at bounding box center [670, 171] width 80 height 34
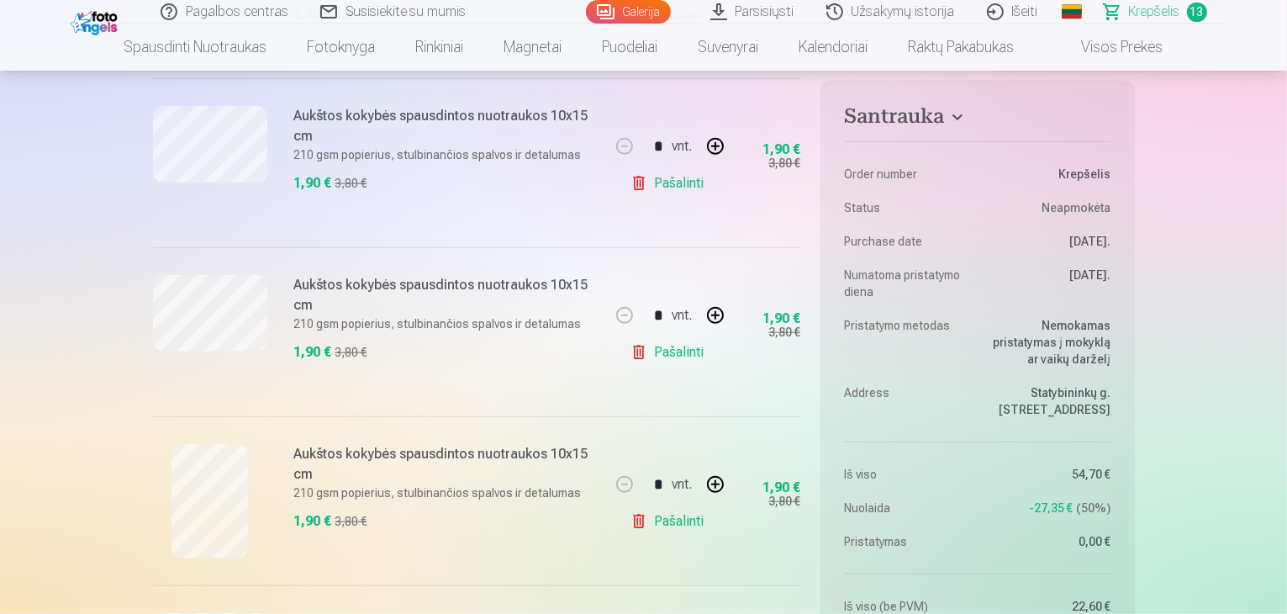
scroll to position [1849, 0]
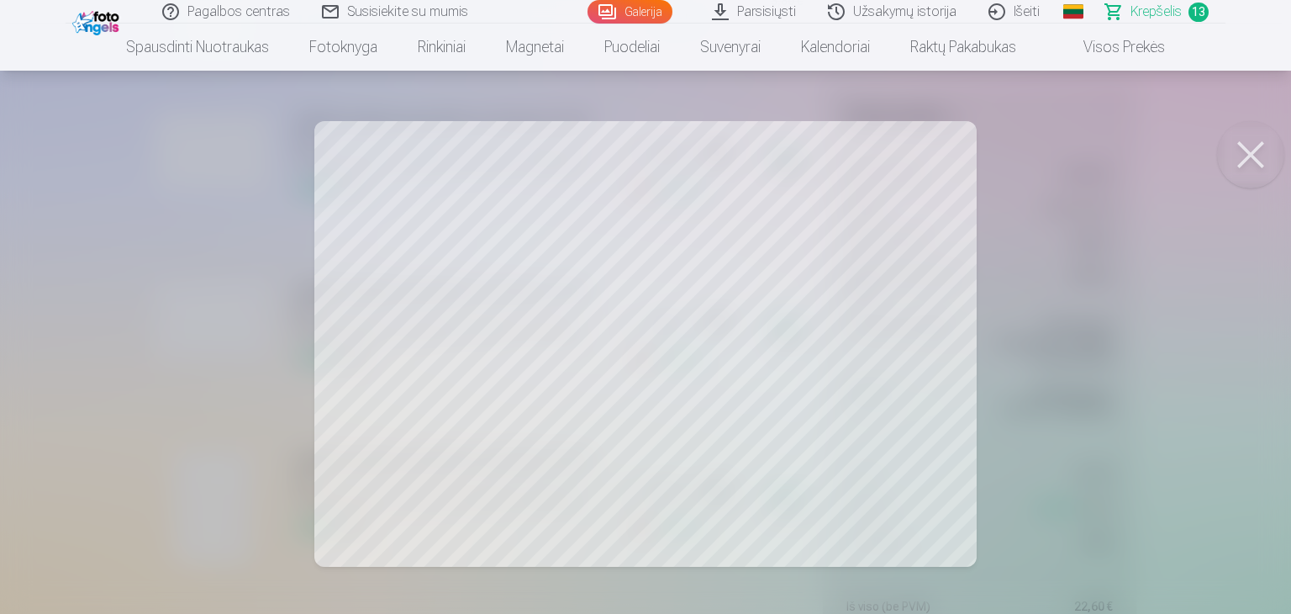
click at [1256, 151] on button at bounding box center [1250, 154] width 67 height 67
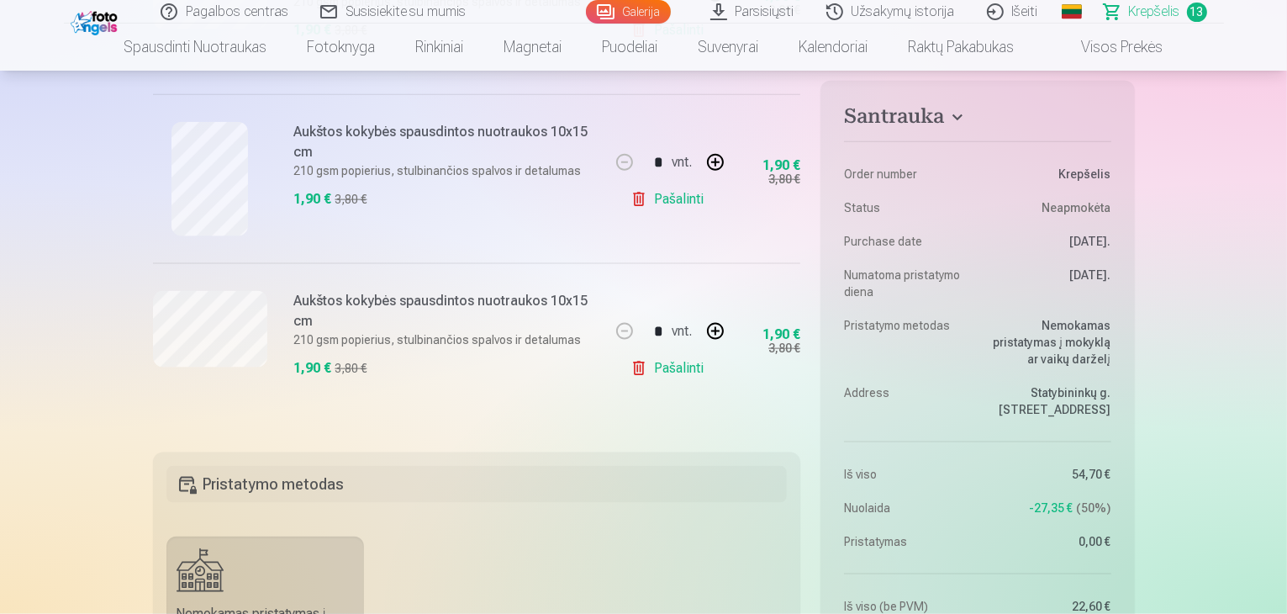
scroll to position [2186, 0]
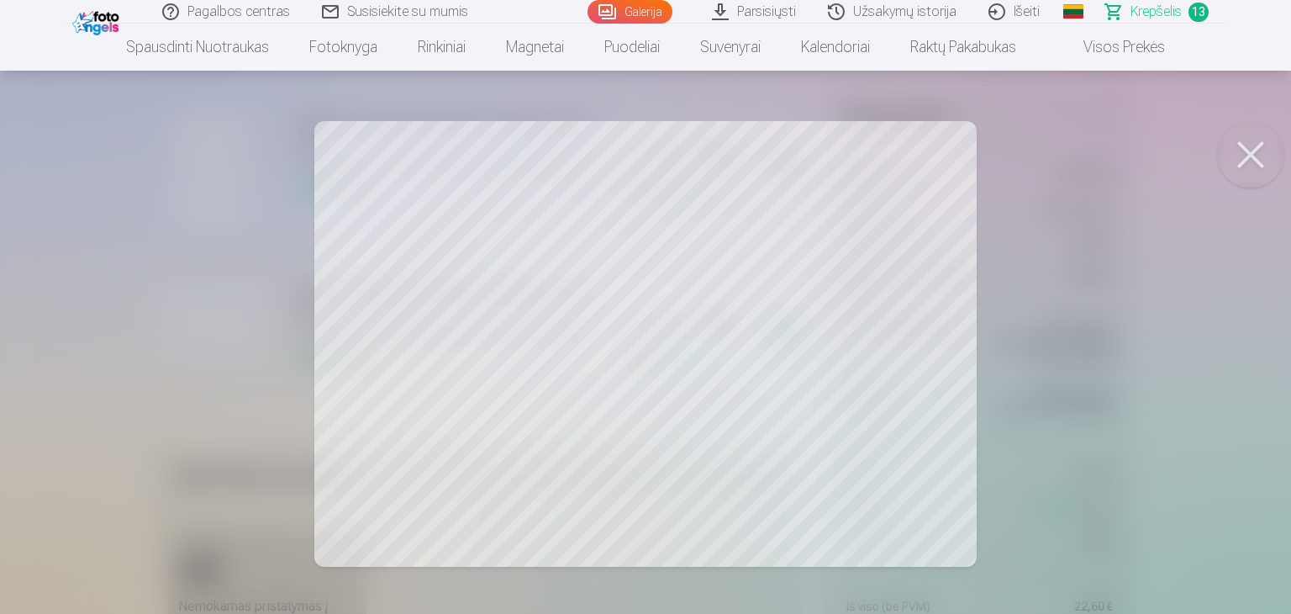
click at [1252, 140] on button at bounding box center [1250, 154] width 67 height 67
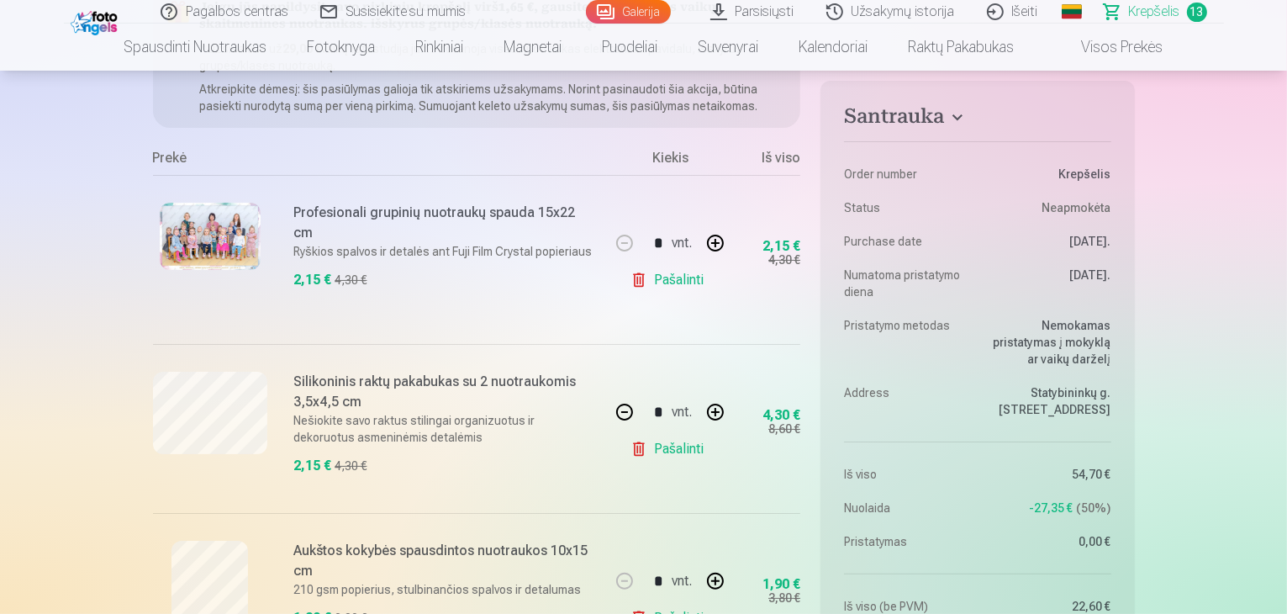
scroll to position [0, 0]
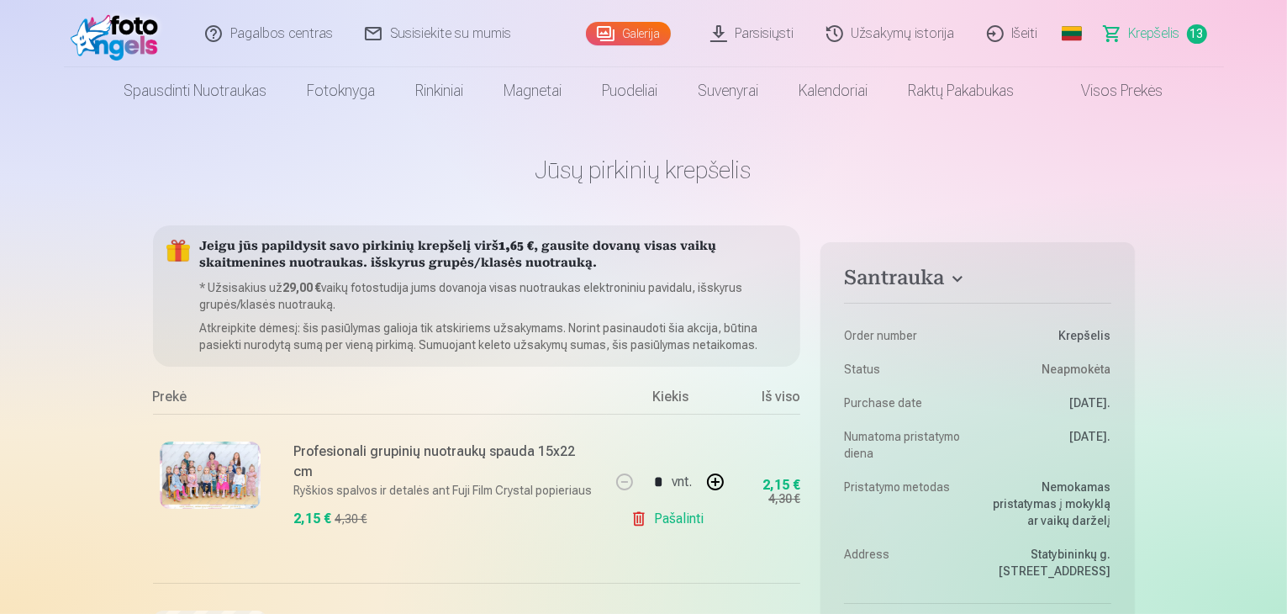
click at [117, 38] on img at bounding box center [119, 34] width 97 height 54
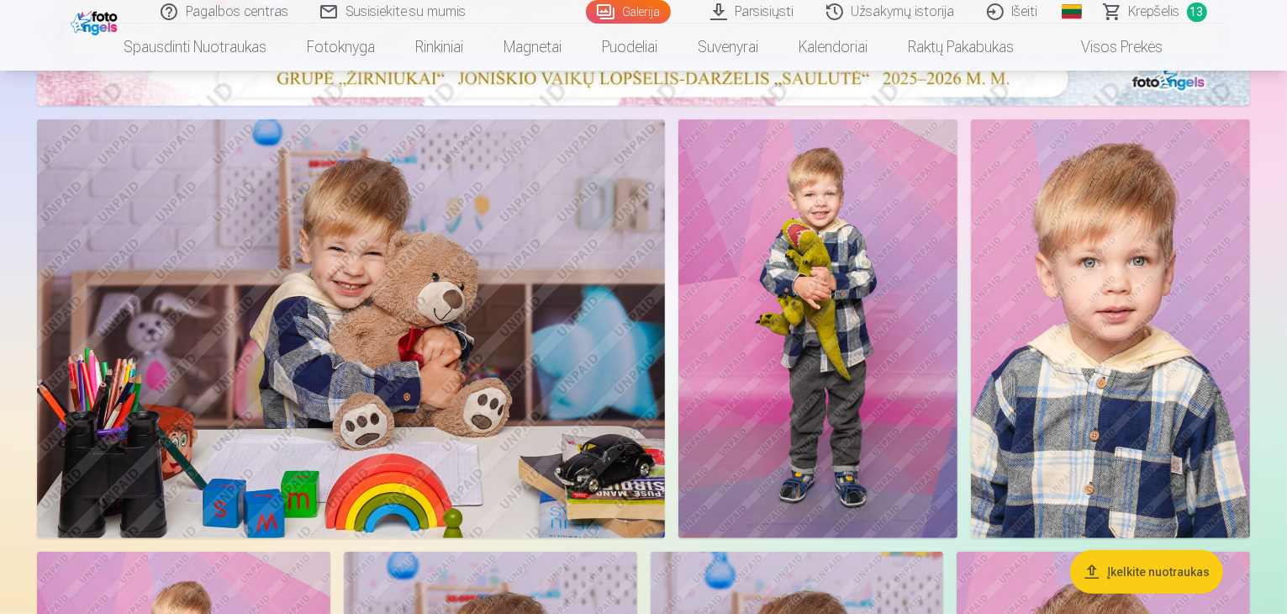
scroll to position [952, 0]
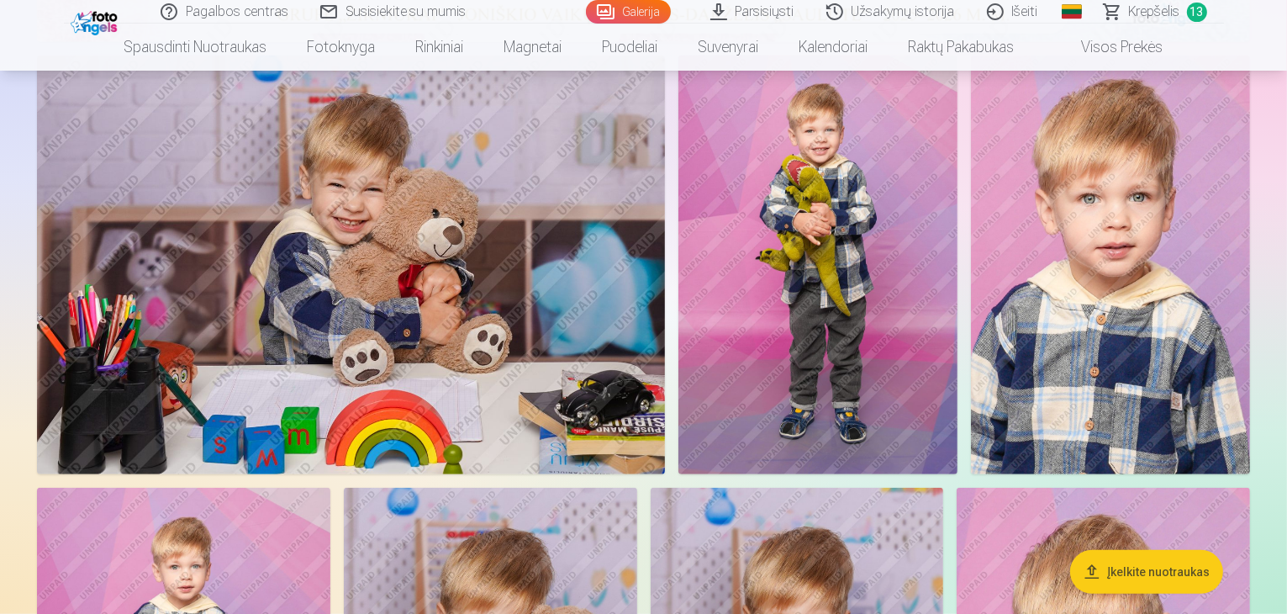
click at [491, 320] on img at bounding box center [351, 264] width 628 height 419
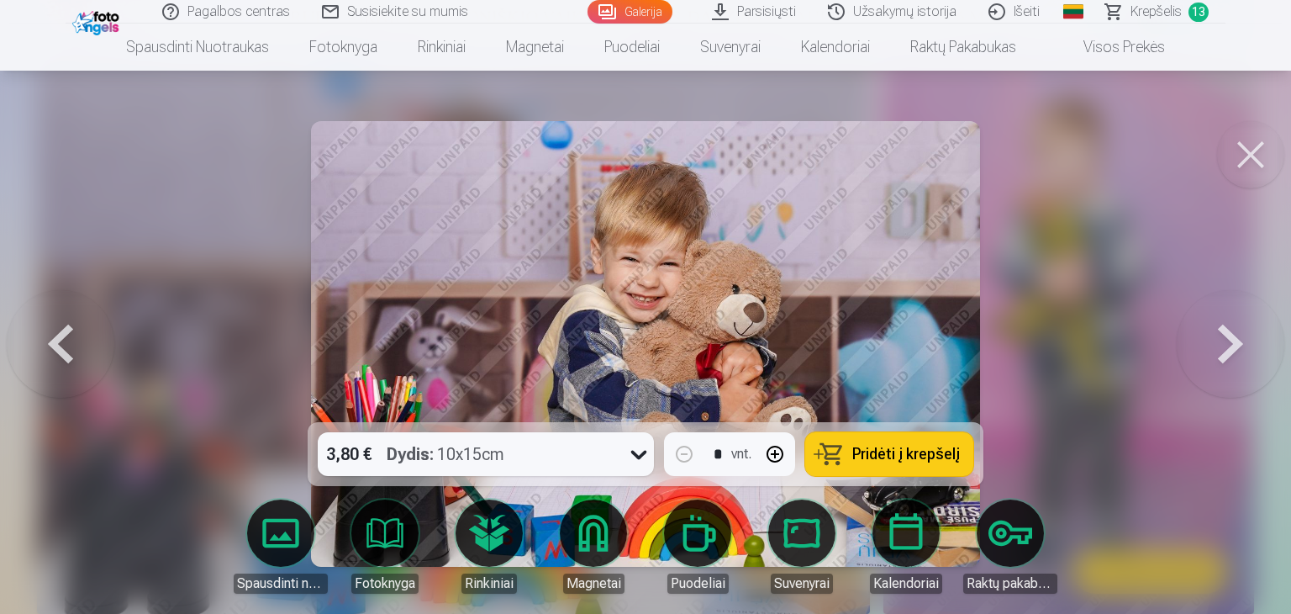
click at [1261, 162] on button at bounding box center [1250, 154] width 67 height 67
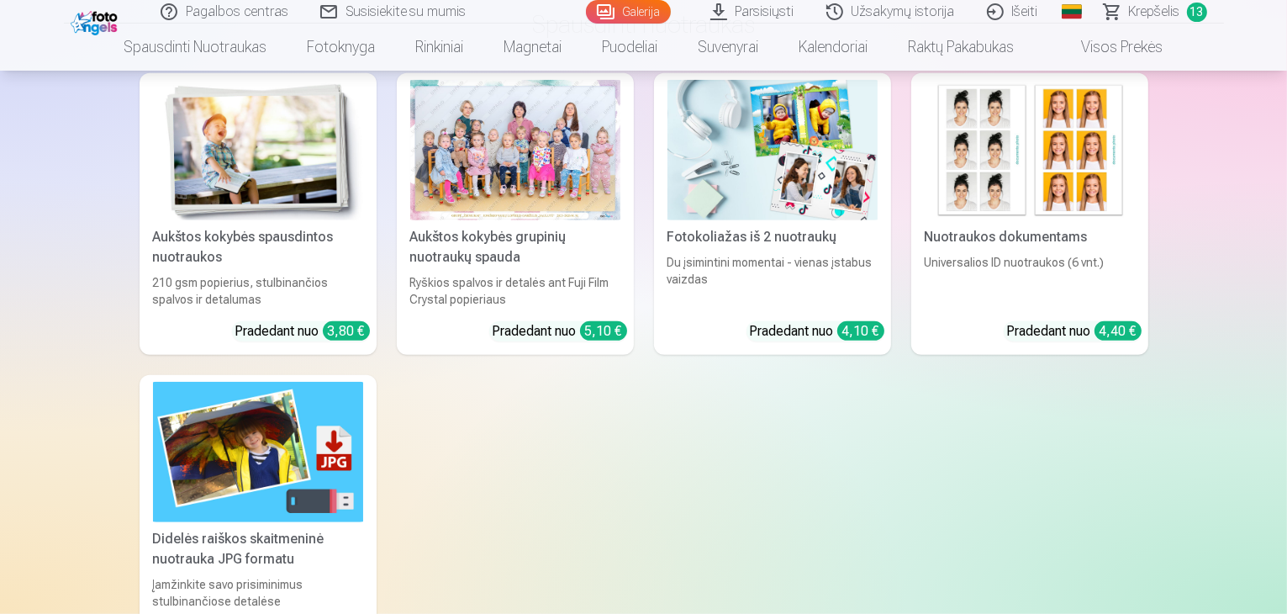
scroll to position [7429, 0]
